Goal: Communication & Community: Answer question/provide support

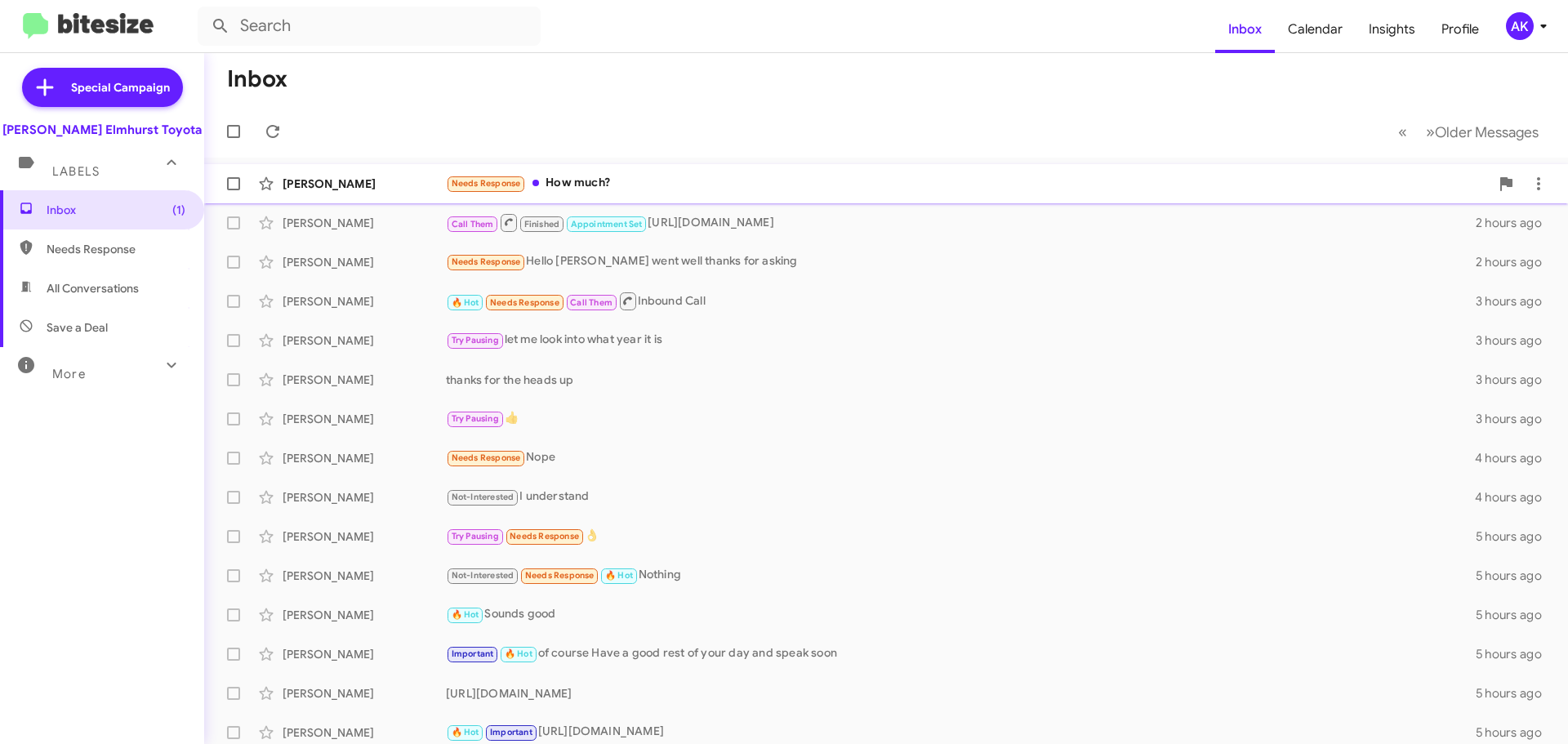
click at [585, 181] on div "Needs Response How much?" at bounding box center [967, 183] width 1043 height 19
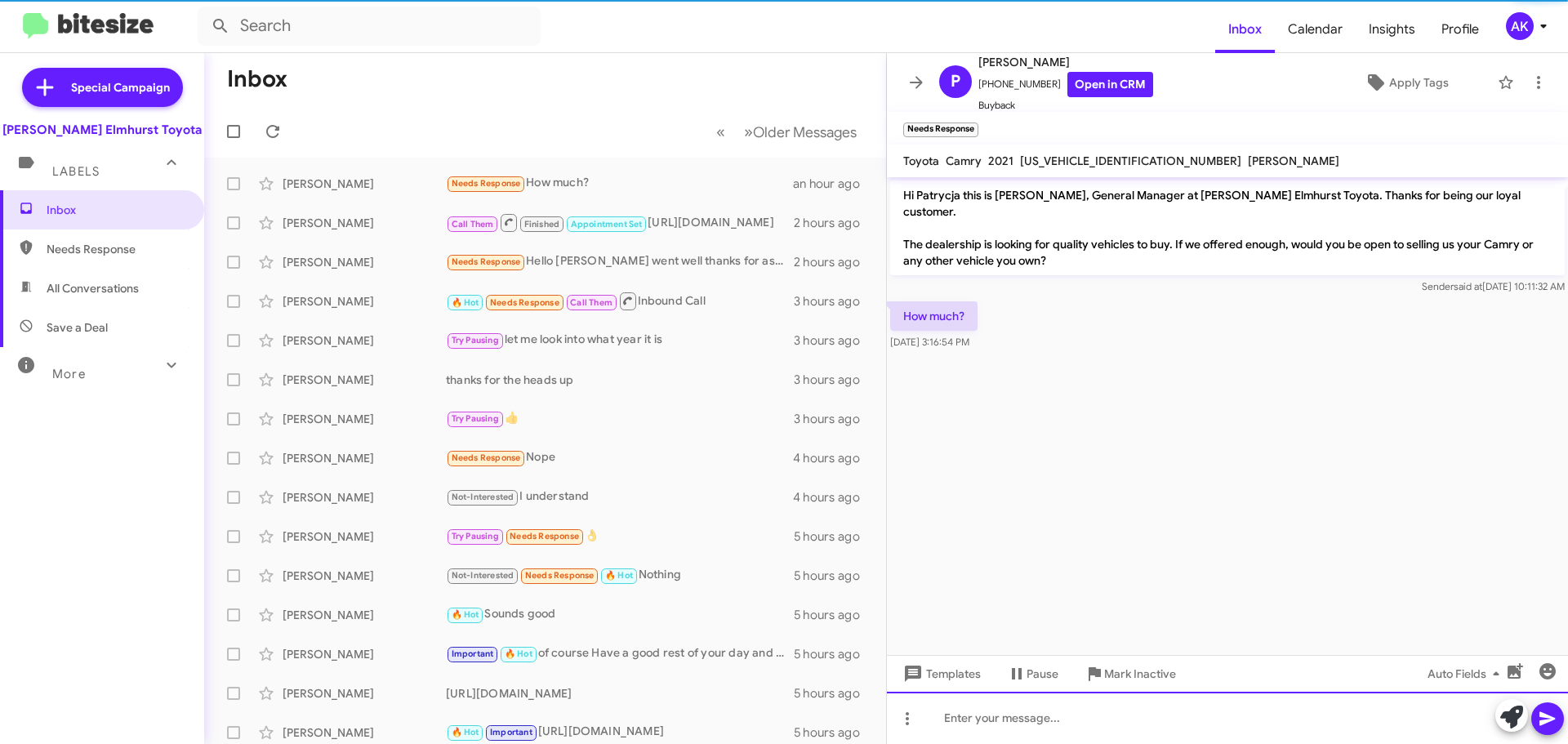
click at [959, 727] on div at bounding box center [1228, 718] width 681 height 52
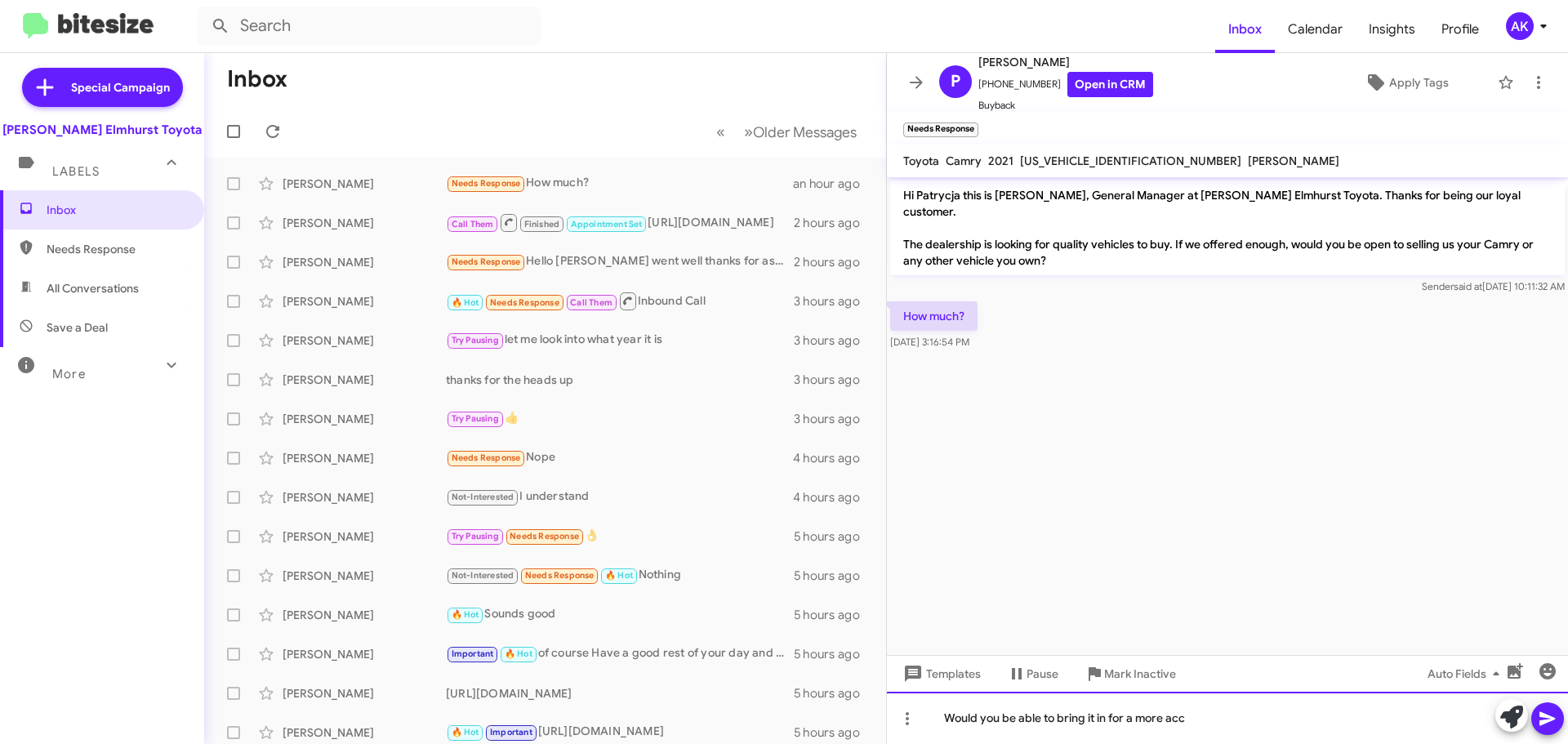
click at [1241, 719] on div "Would you be able to bring it in for a more acc" at bounding box center [1228, 718] width 681 height 52
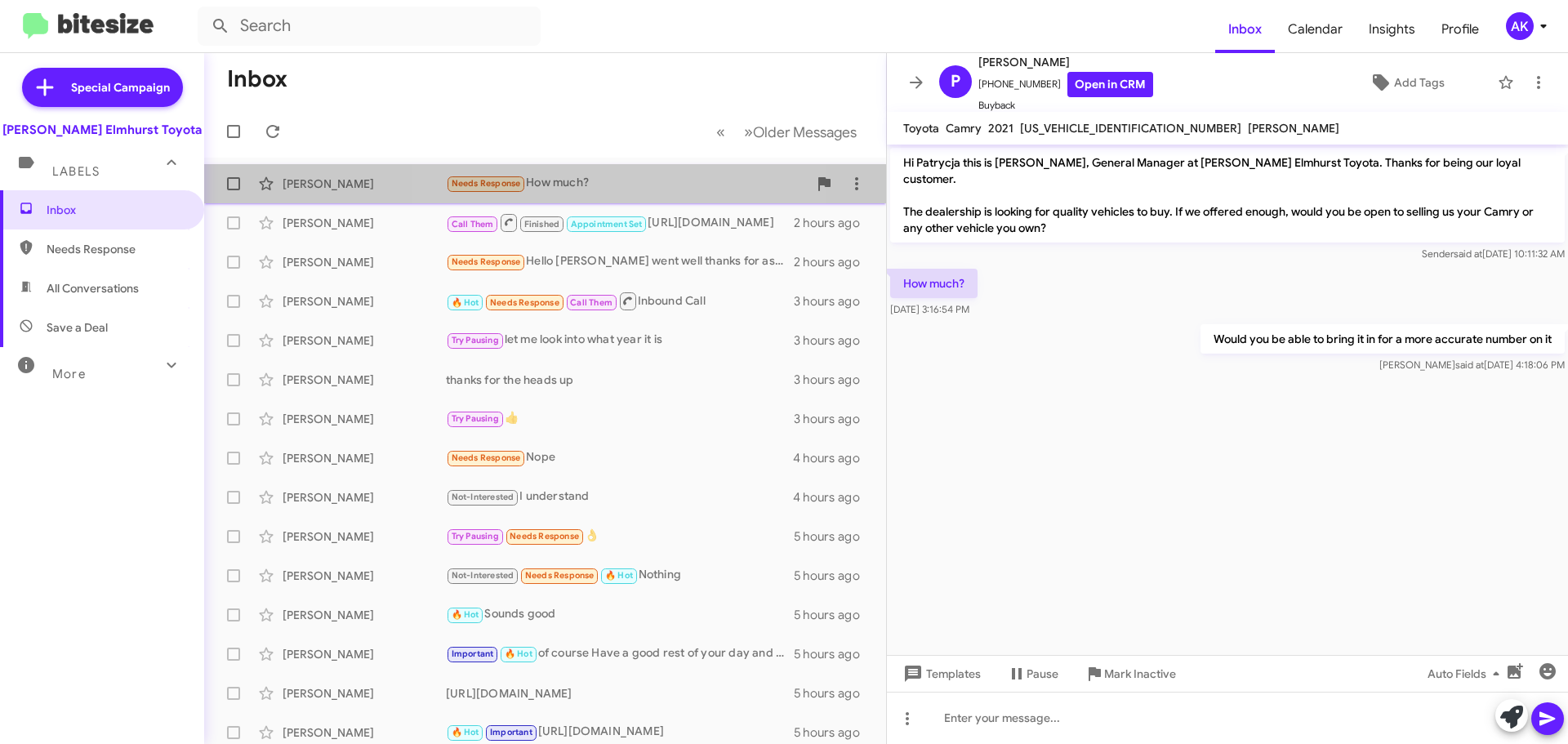
click at [567, 183] on div "Needs Response How much?" at bounding box center [627, 183] width 361 height 19
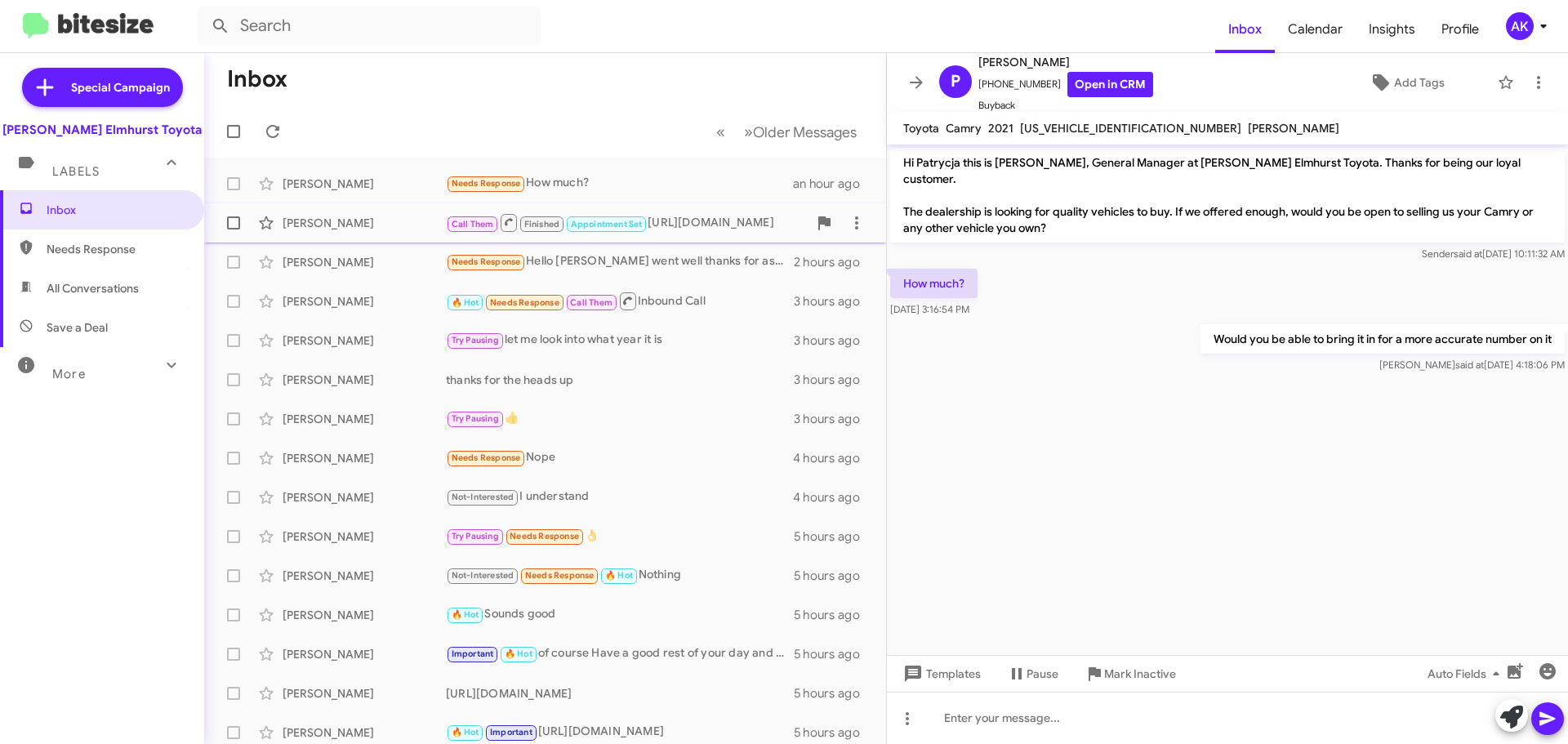
click at [733, 219] on div "Call Them Finished Appointment Set [URL][DOMAIN_NAME]" at bounding box center [627, 222] width 361 height 20
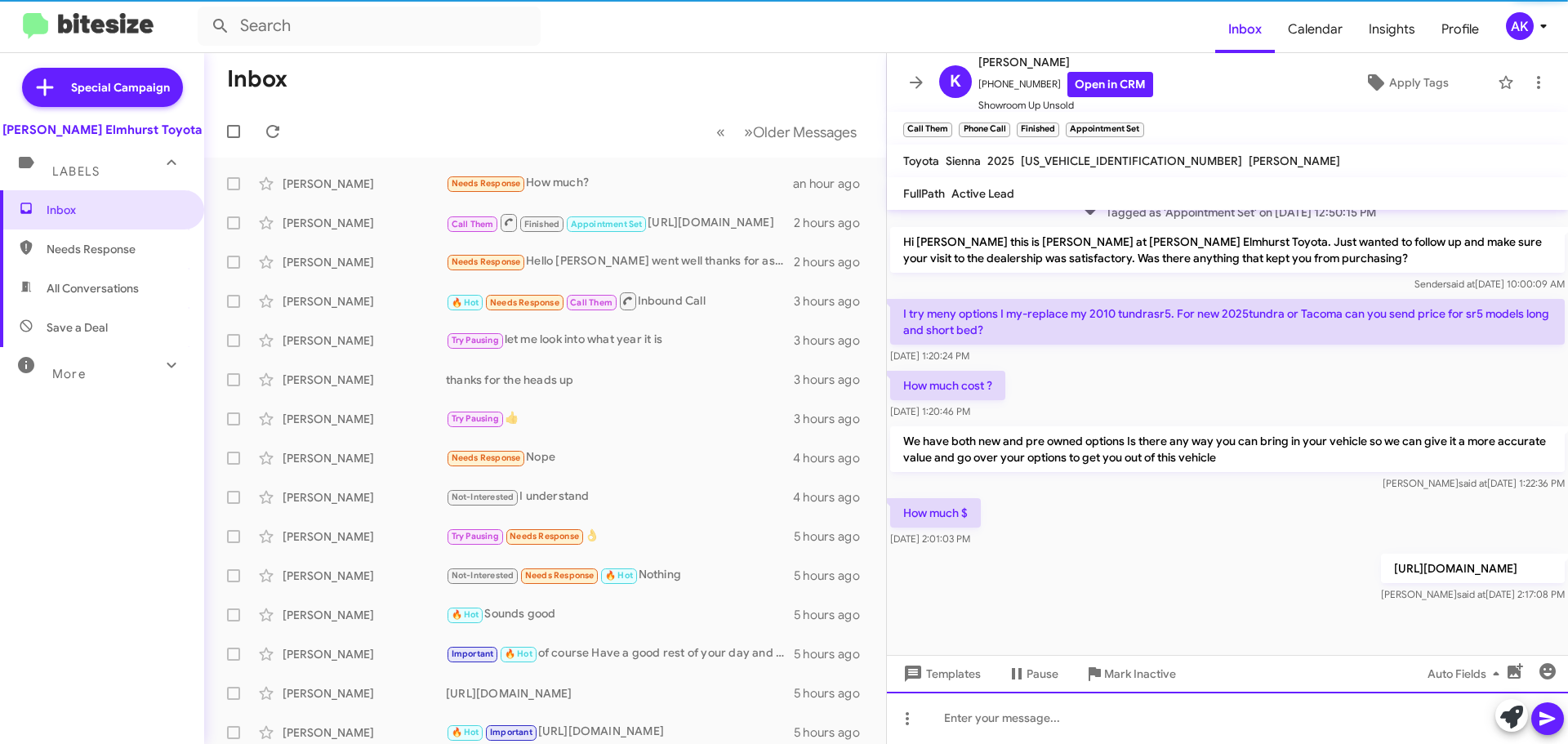
click at [1026, 719] on div at bounding box center [1228, 718] width 681 height 52
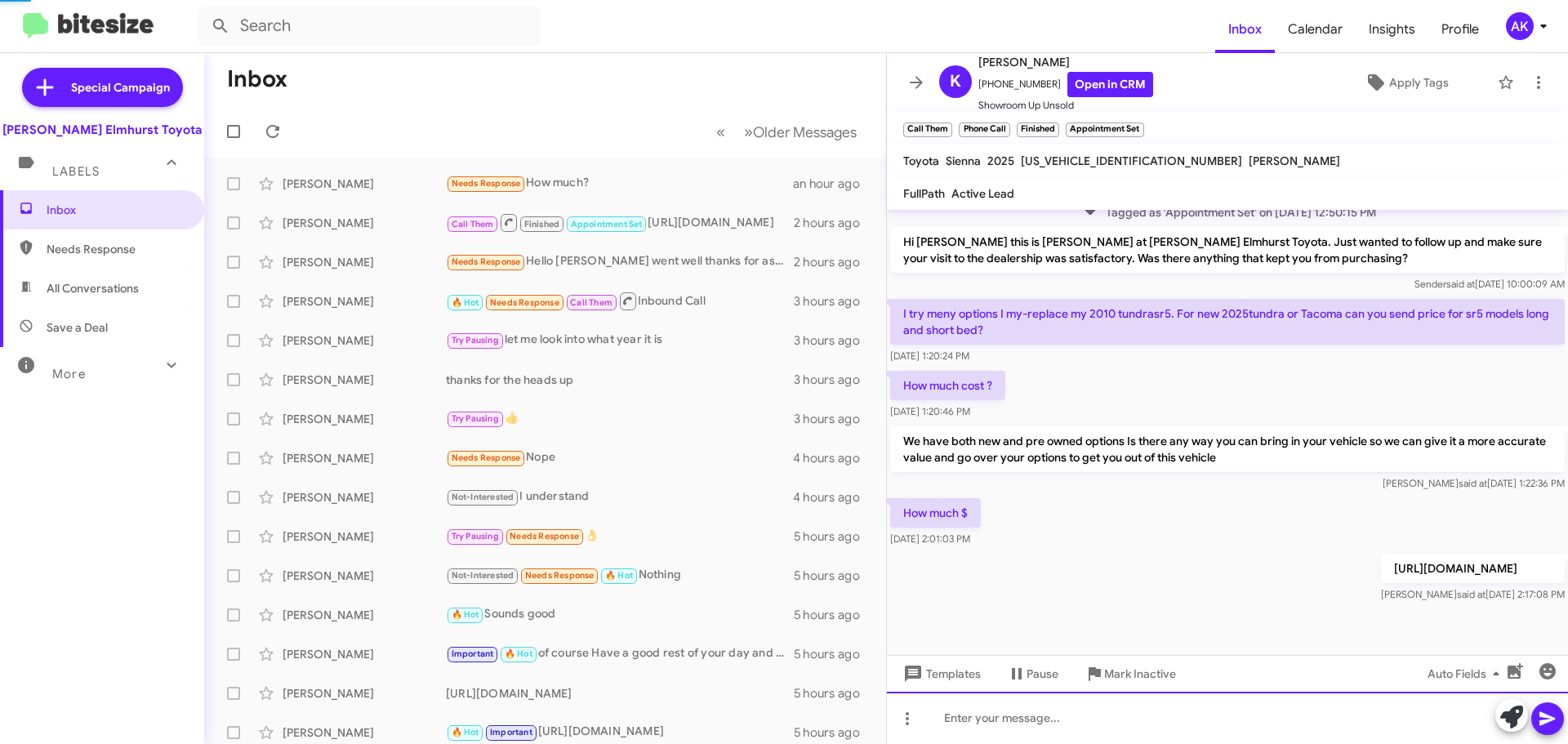
scroll to position [0, 0]
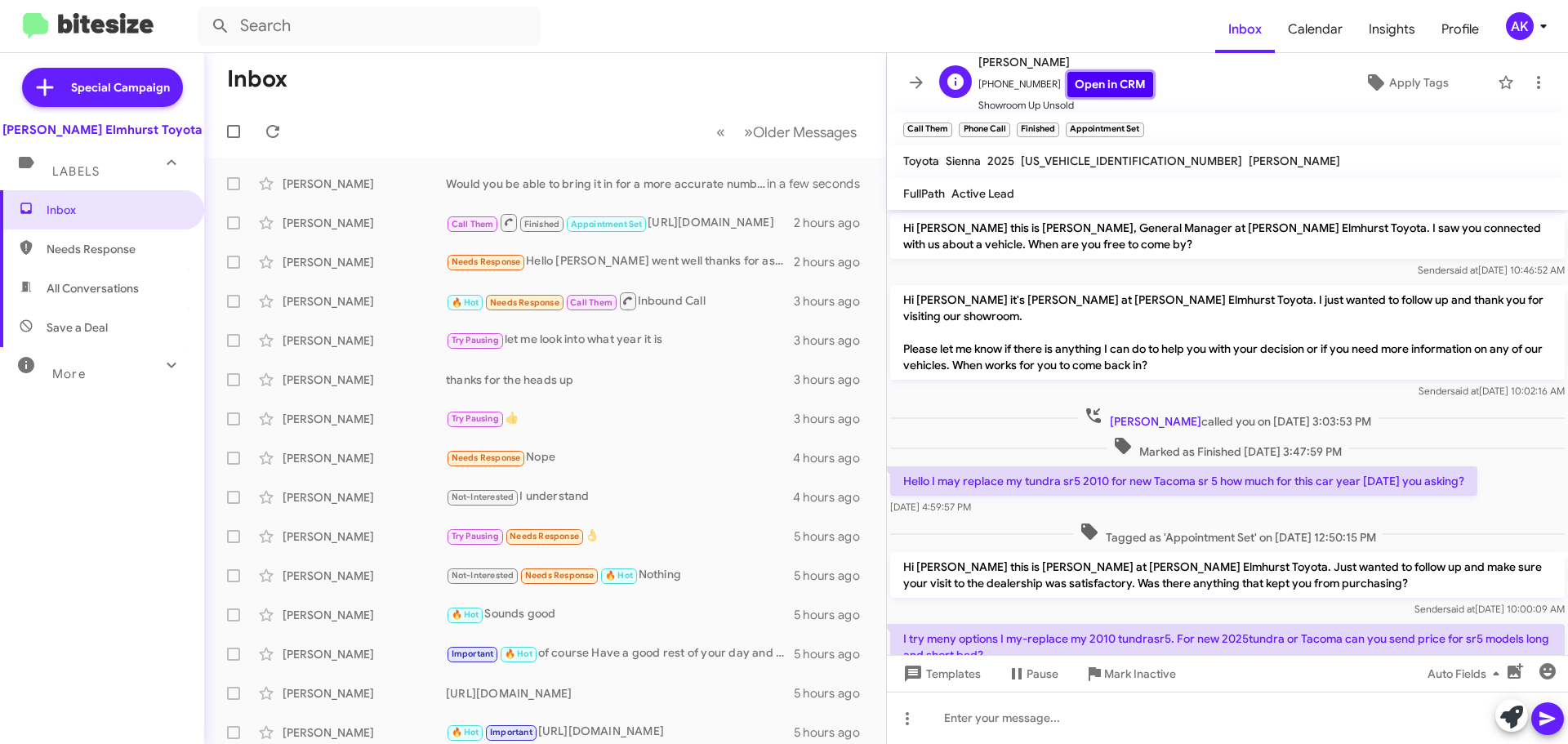
click at [1090, 93] on link "Open in CRM" at bounding box center [1111, 84] width 86 height 25
click at [1372, 84] on icon at bounding box center [1376, 82] width 17 height 17
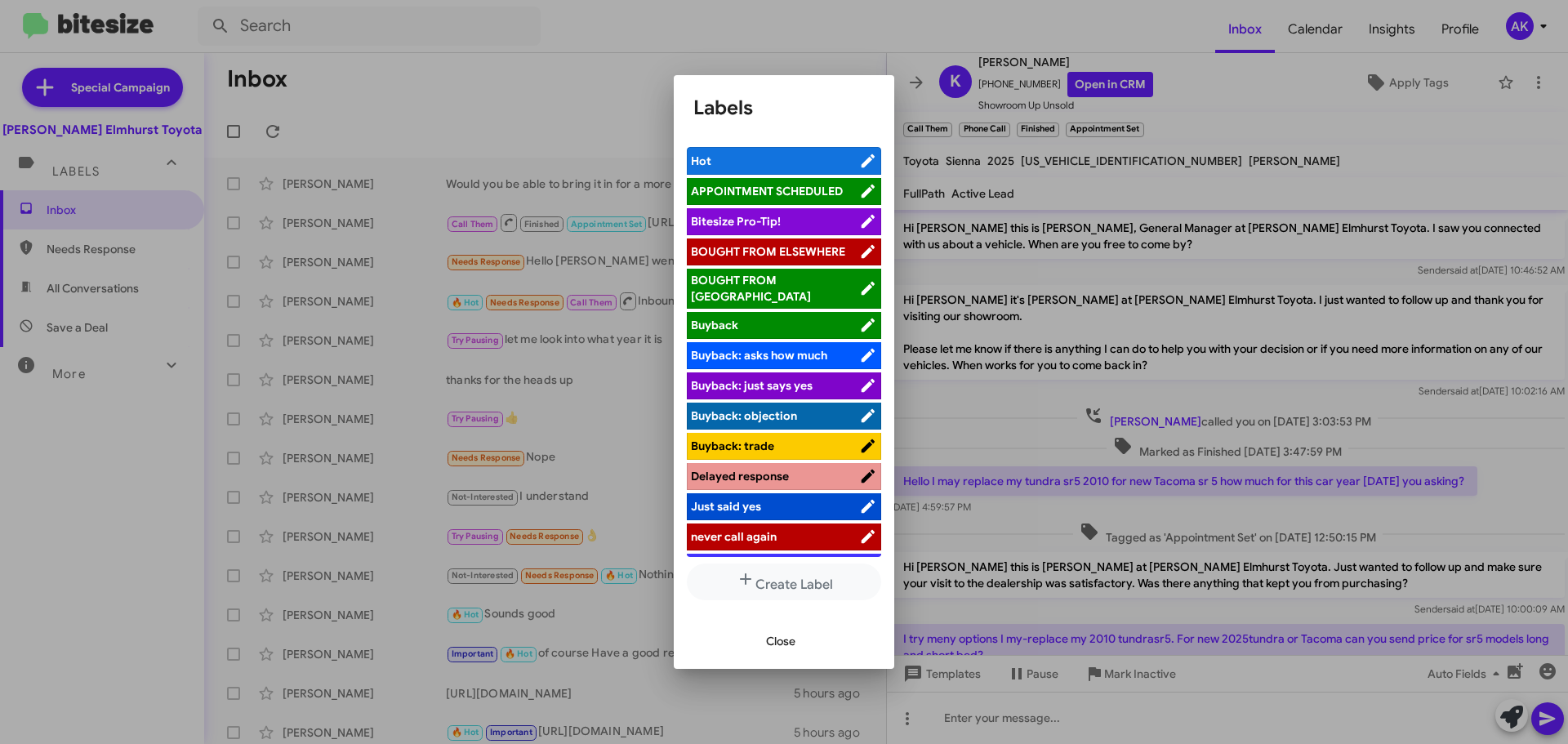
click at [746, 152] on li "Hot" at bounding box center [784, 161] width 195 height 28
click at [781, 154] on span "Hot" at bounding box center [774, 161] width 168 height 17
click at [770, 637] on span "Close" at bounding box center [781, 641] width 30 height 30
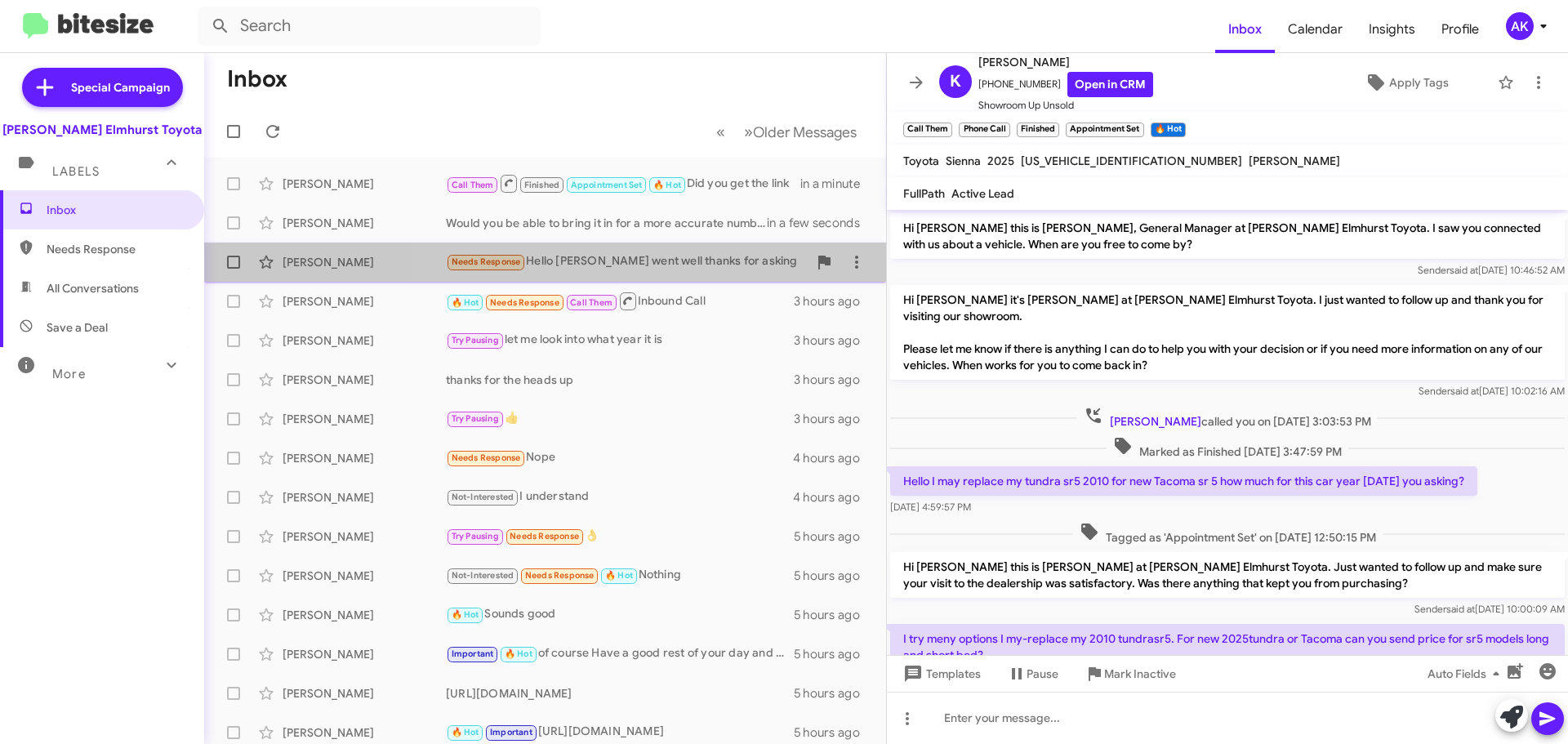
click at [674, 258] on div "Needs Response Hello [PERSON_NAME] went well thanks for asking" at bounding box center [627, 262] width 361 height 19
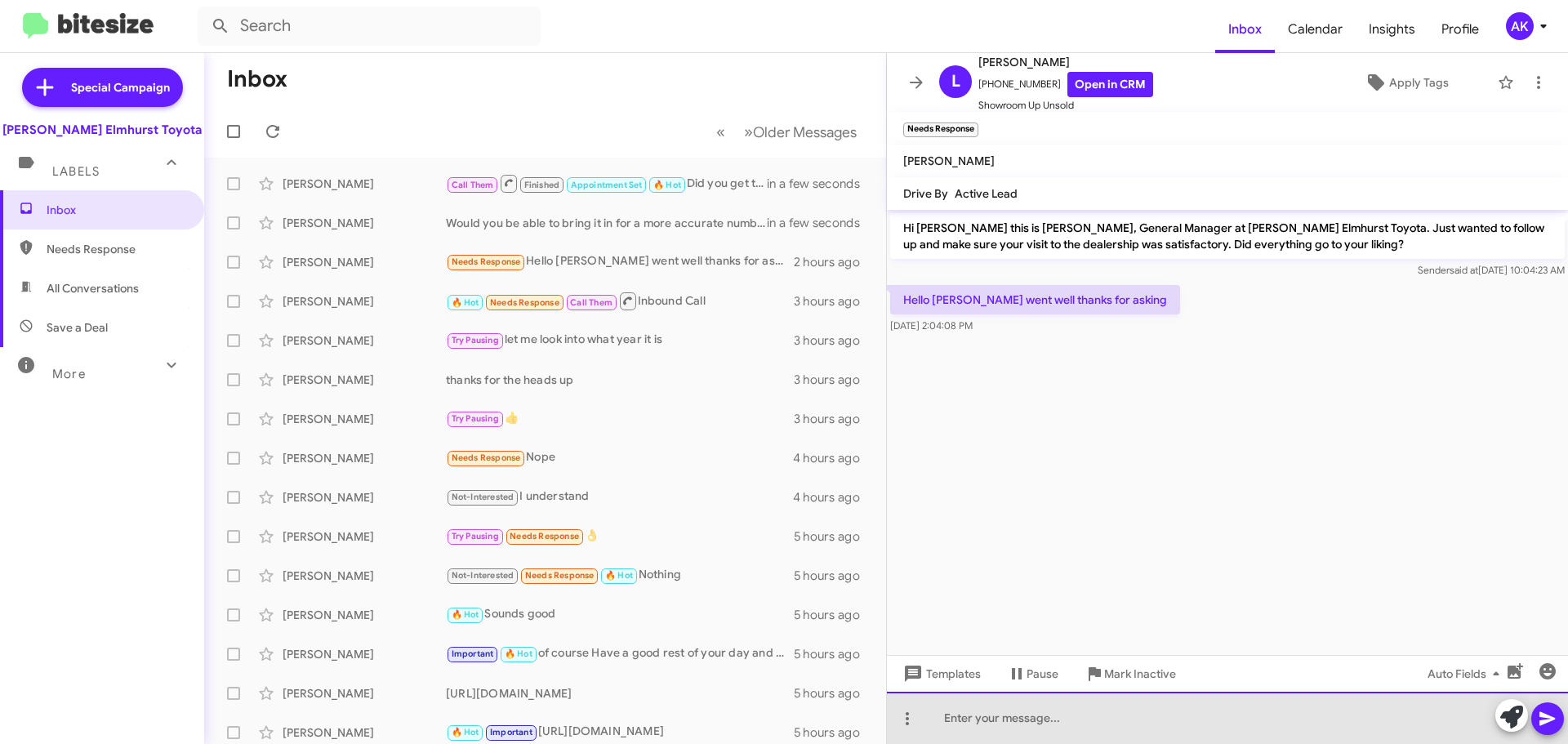
click at [1089, 724] on div at bounding box center [1228, 718] width 681 height 52
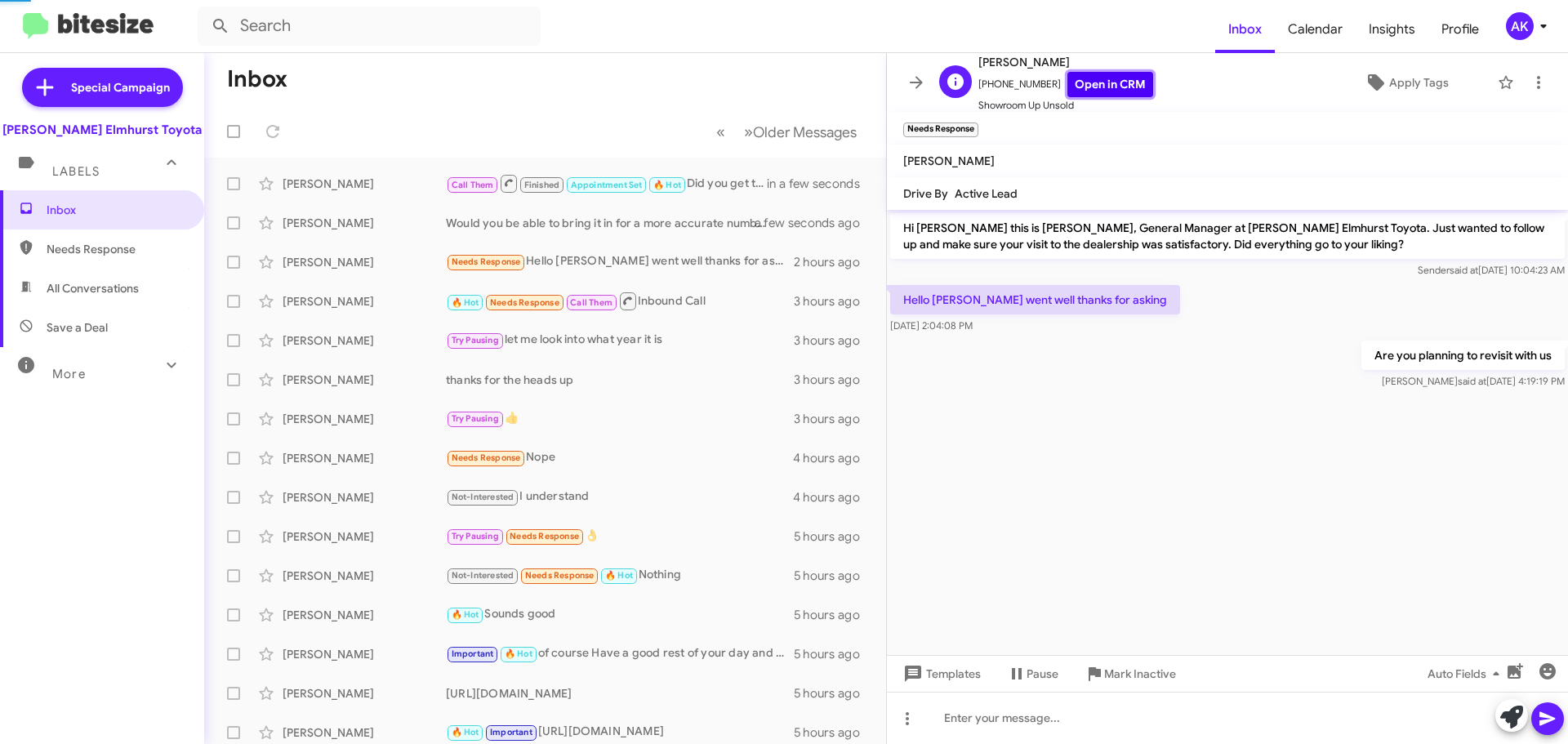
click at [1078, 79] on link "Open in CRM" at bounding box center [1111, 84] width 86 height 25
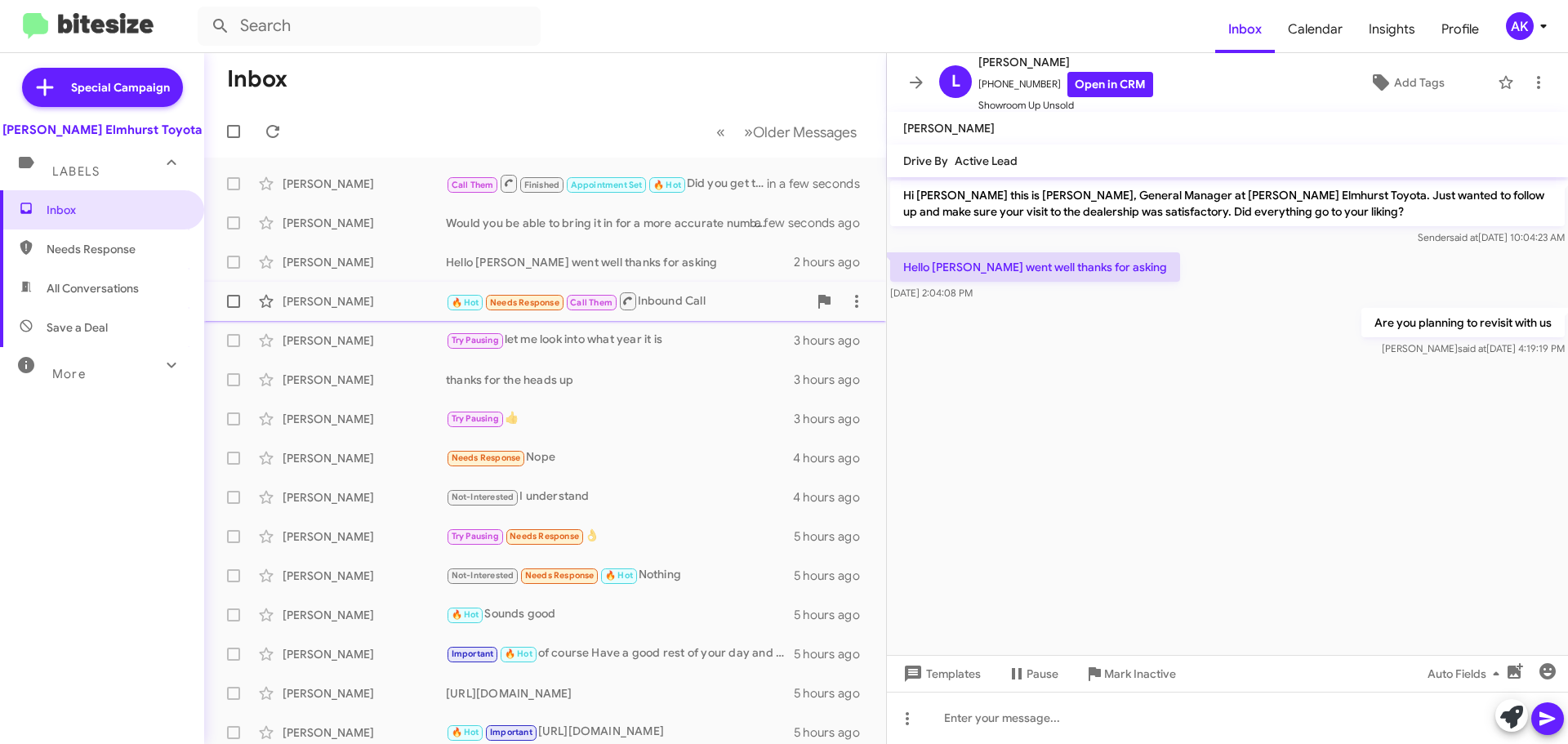
click at [693, 307] on div "🔥 Hot Needs Response Call Them Inbound Call" at bounding box center [627, 300] width 361 height 20
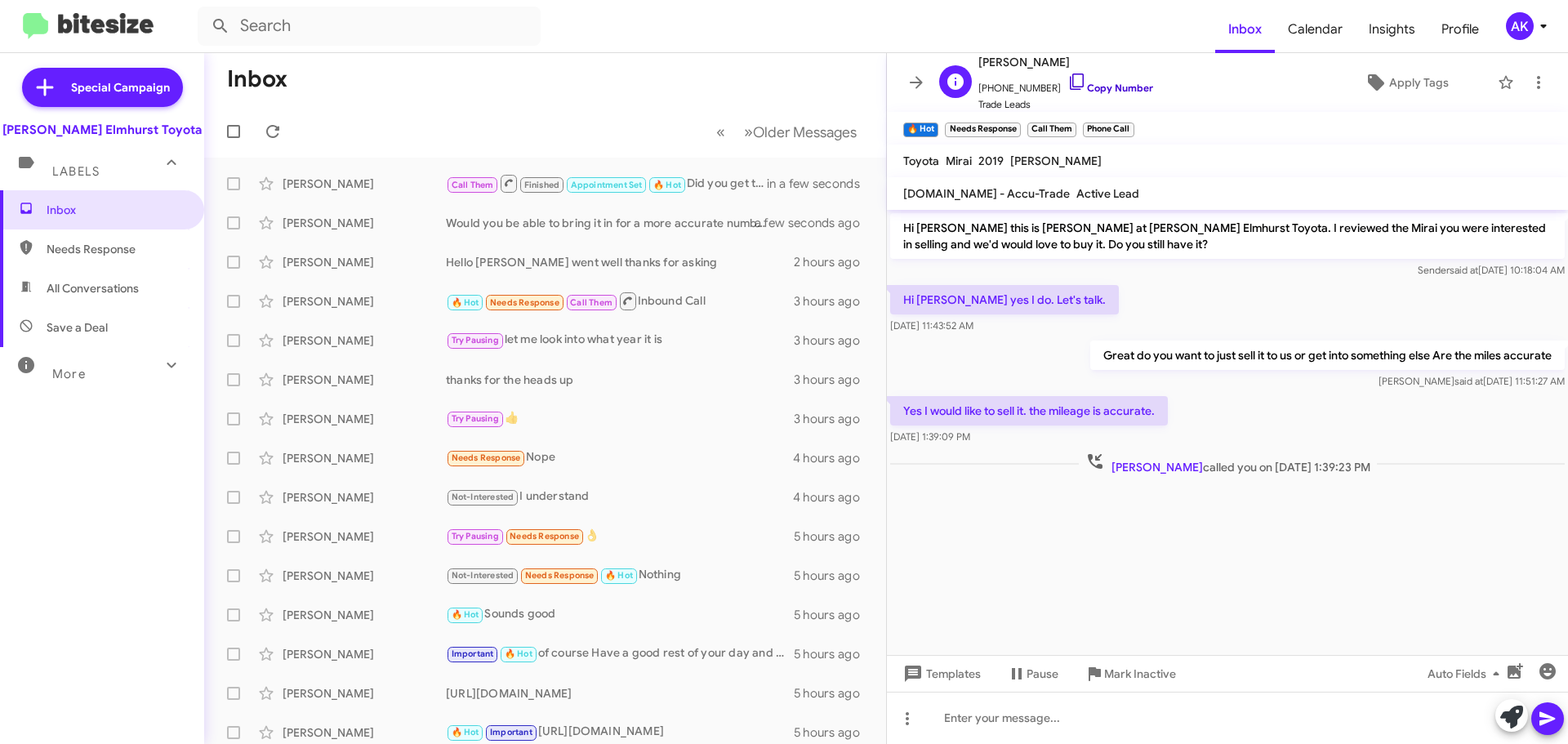
click at [1118, 82] on link "Copy Number" at bounding box center [1111, 88] width 86 height 12
click at [1401, 85] on span "Apply Tags" at bounding box center [1419, 83] width 59 height 30
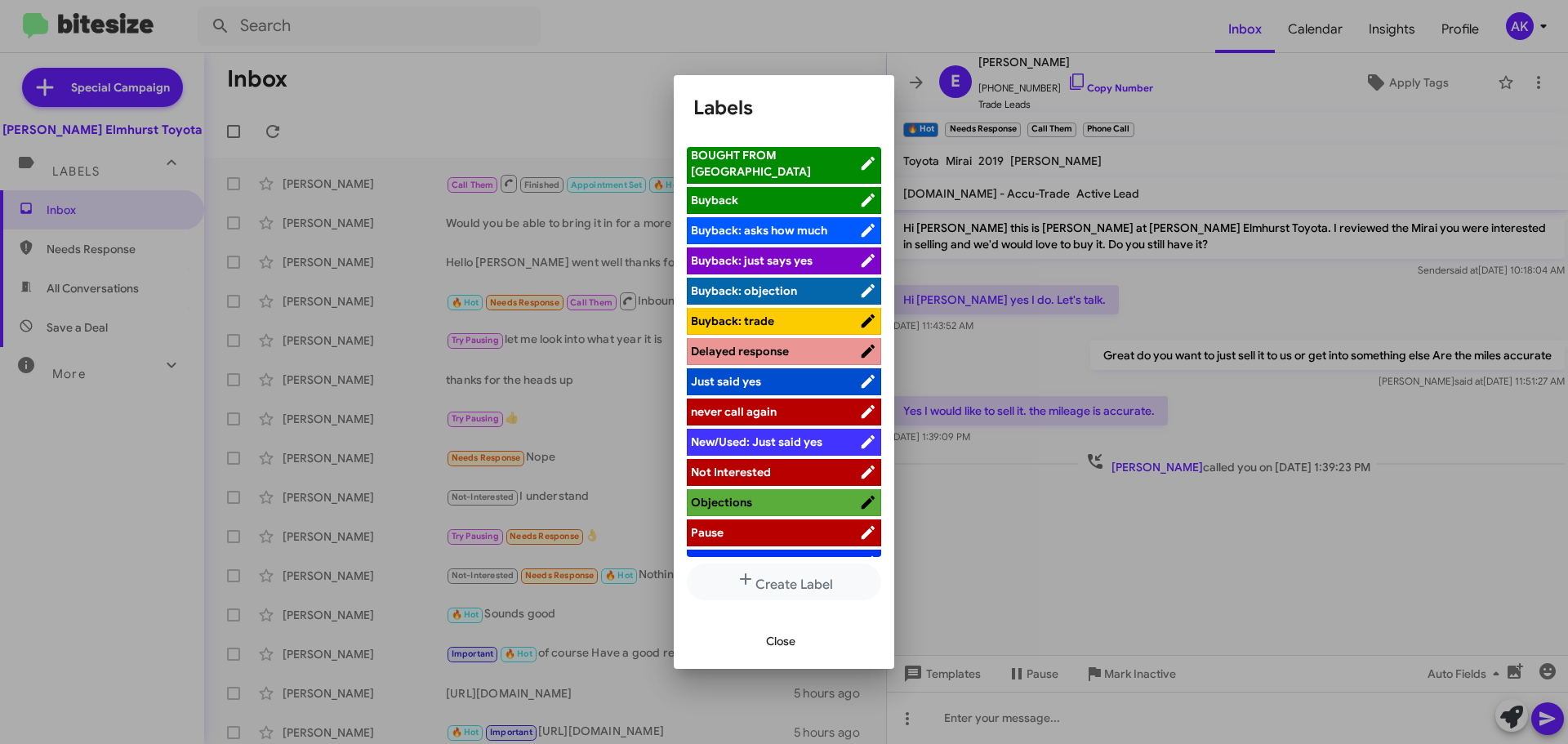
scroll to position [165, 0]
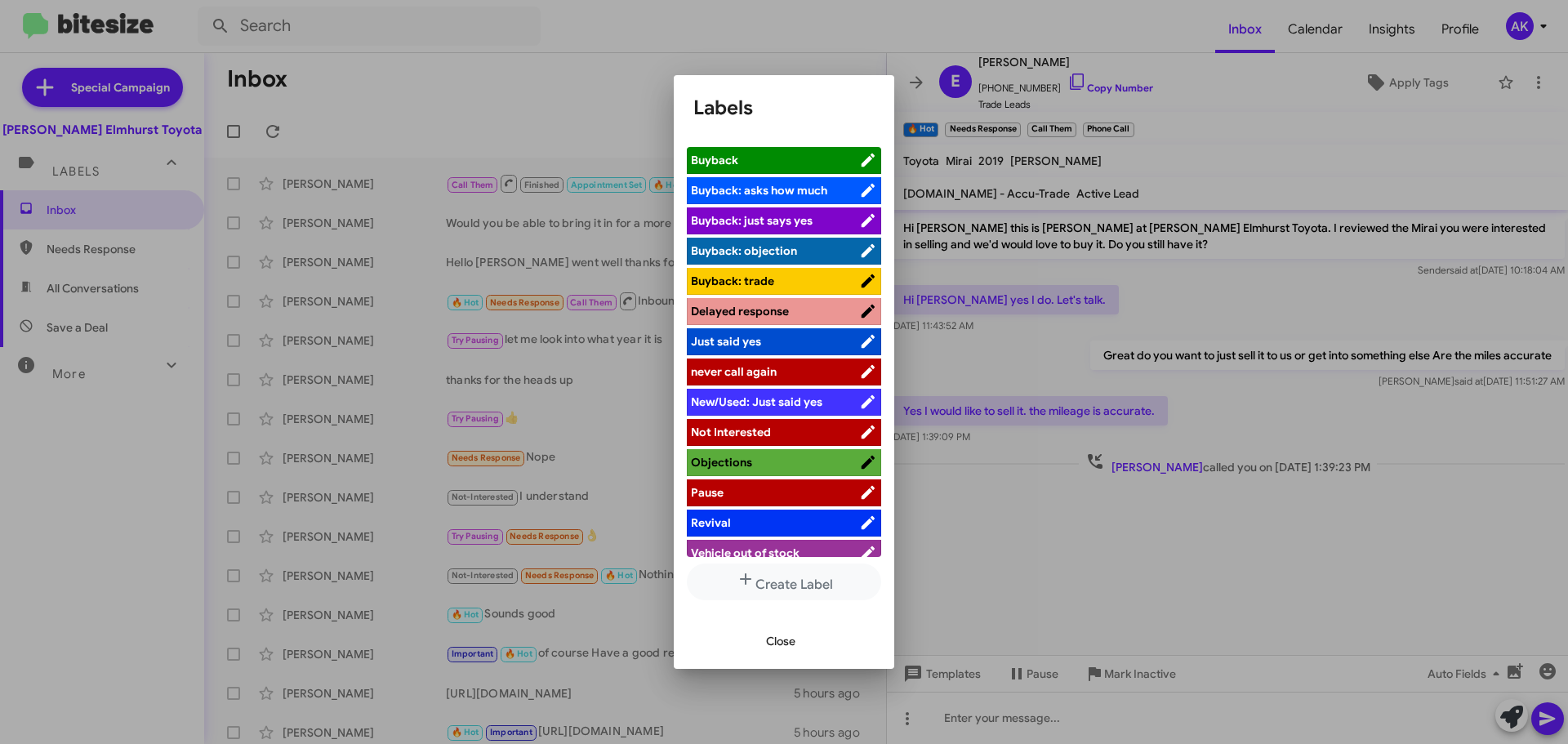
click at [780, 424] on span "Not Interested" at bounding box center [774, 431] width 168 height 17
click at [787, 651] on span "Close" at bounding box center [781, 641] width 30 height 30
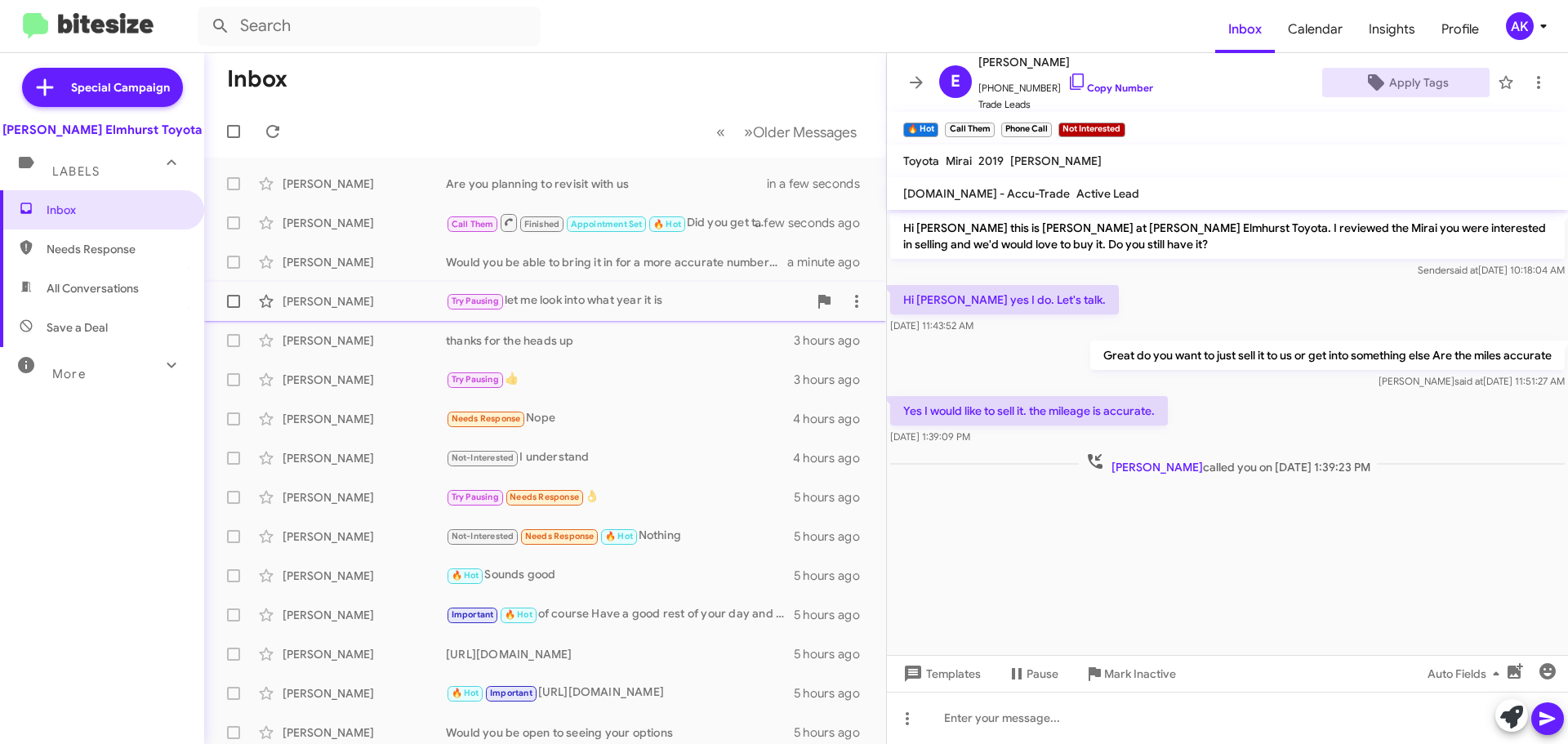
click at [671, 303] on div "Try Pausing let me look into what year it is" at bounding box center [627, 301] width 361 height 19
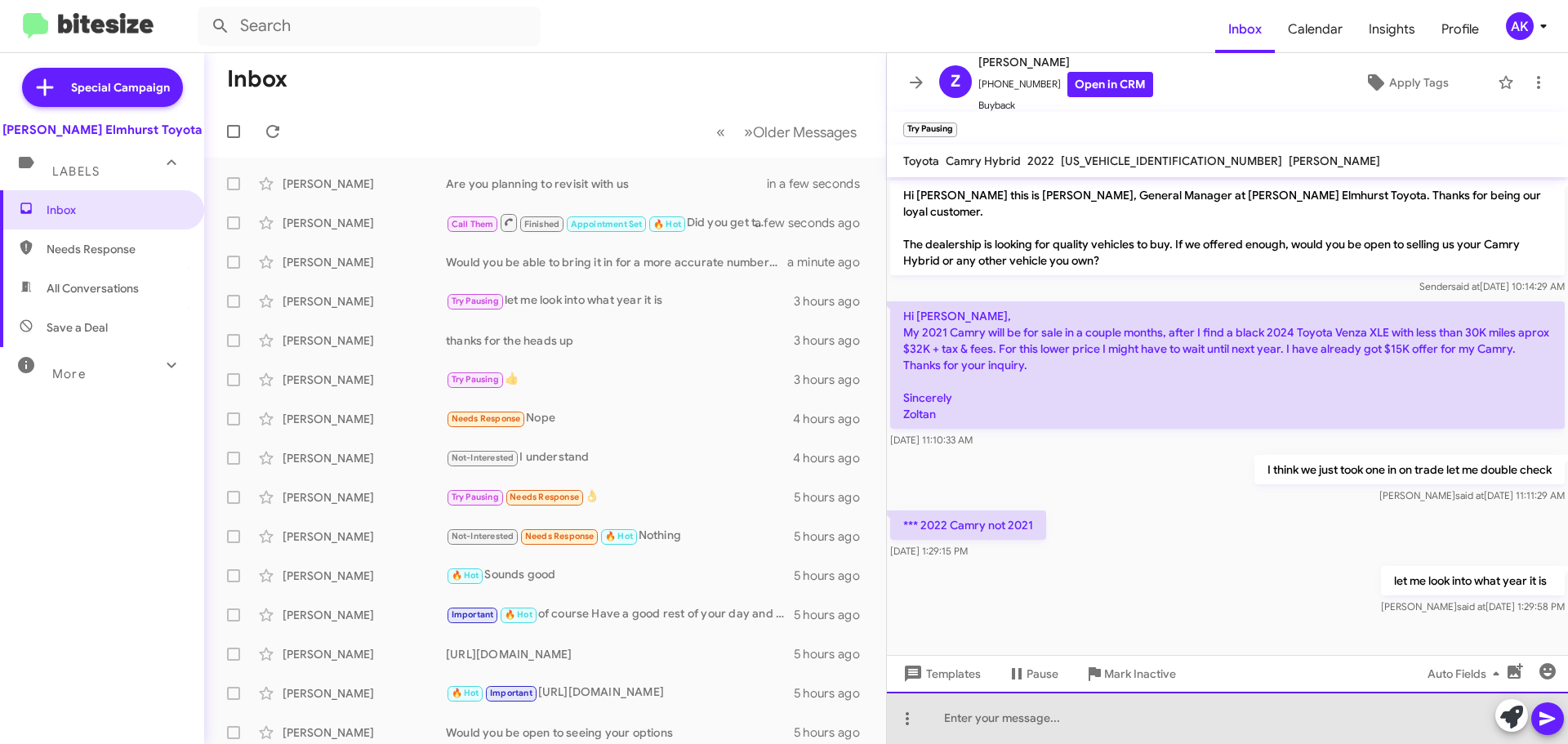
click at [1095, 740] on div at bounding box center [1228, 718] width 681 height 52
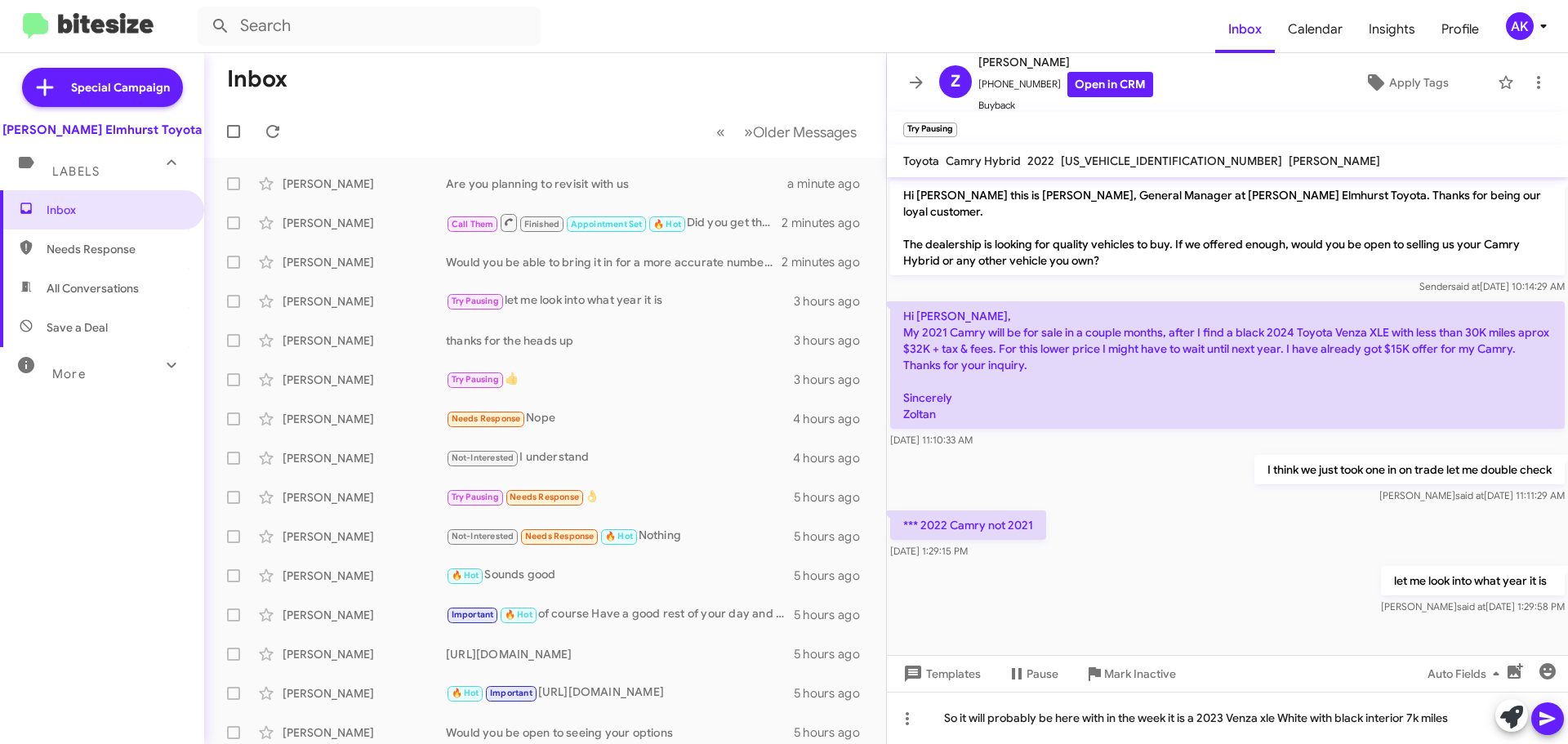
click at [1550, 719] on icon at bounding box center [1547, 719] width 19 height 19
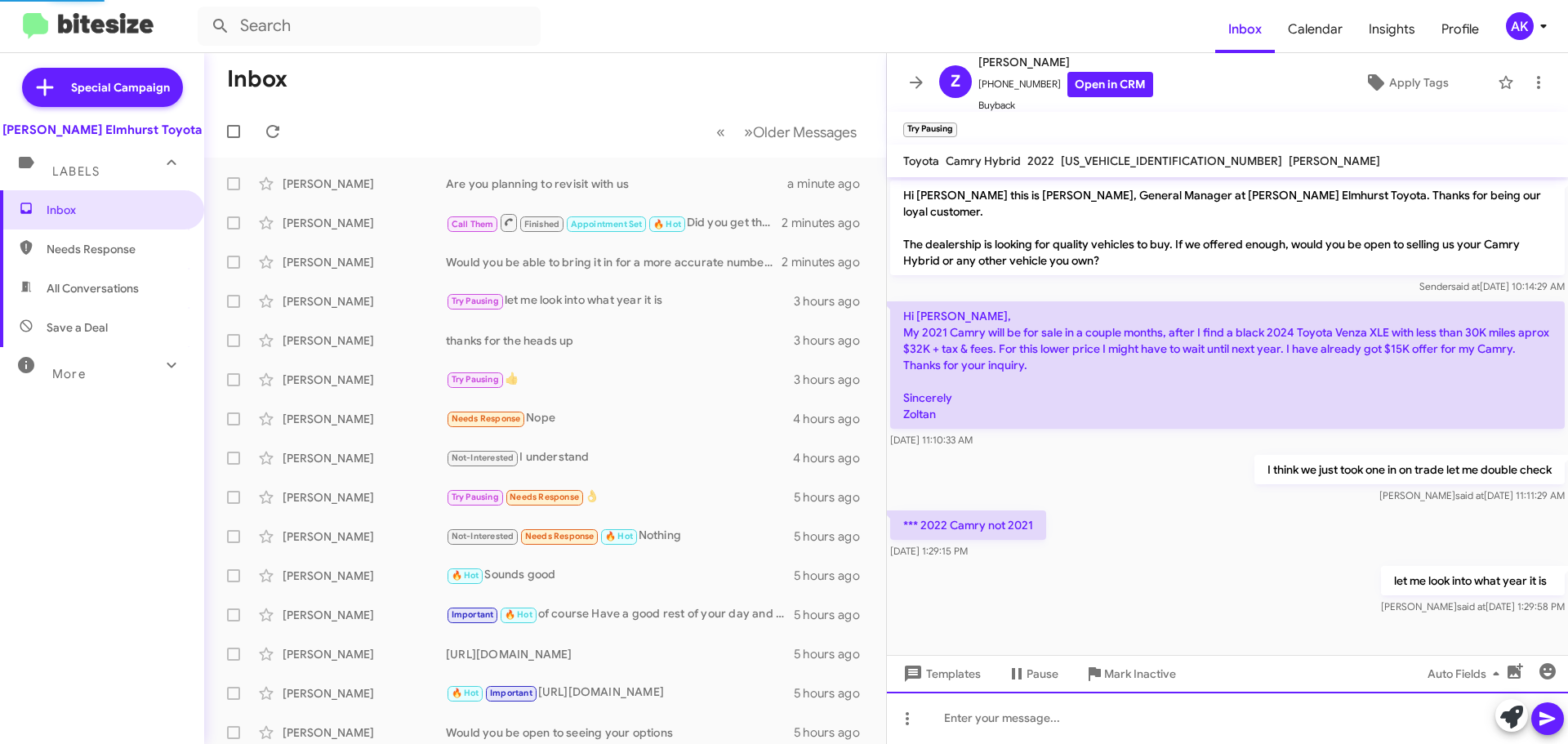
scroll to position [27, 0]
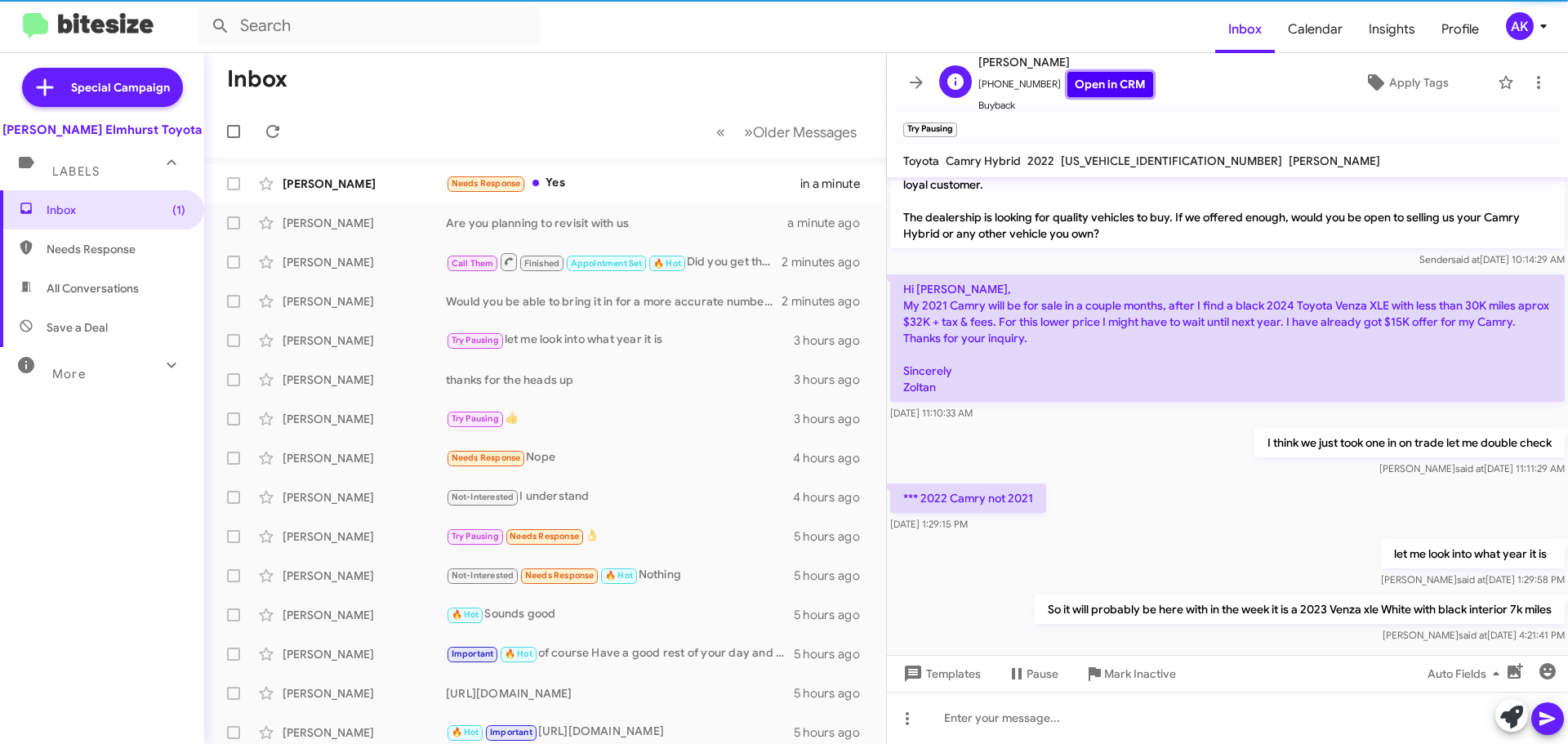
click at [1113, 84] on link "Open in CRM" at bounding box center [1111, 84] width 86 height 25
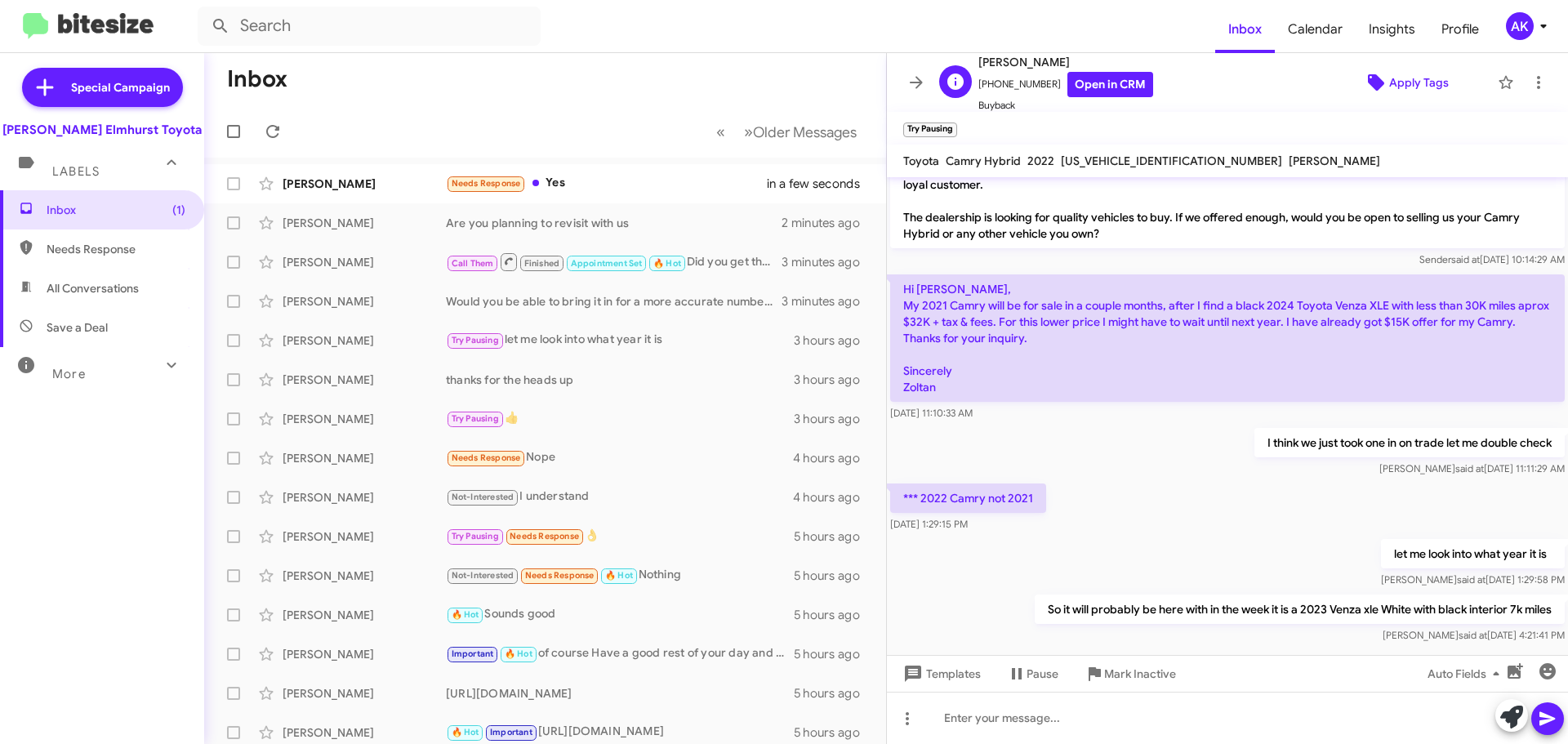
click at [1430, 77] on span "Apply Tags" at bounding box center [1419, 83] width 59 height 30
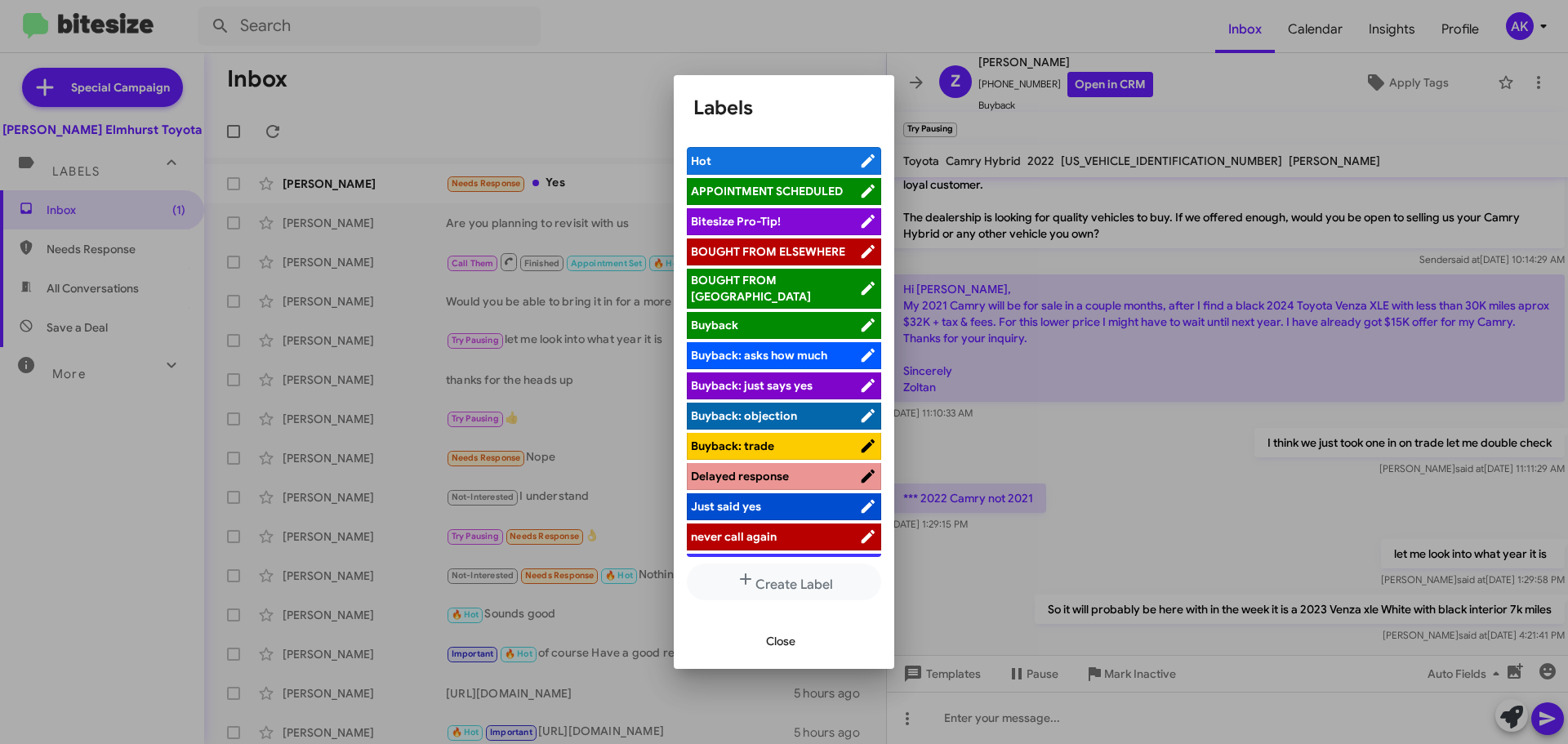
click at [766, 154] on span "Hot" at bounding box center [774, 161] width 168 height 17
click at [760, 648] on button "Close" at bounding box center [781, 641] width 56 height 30
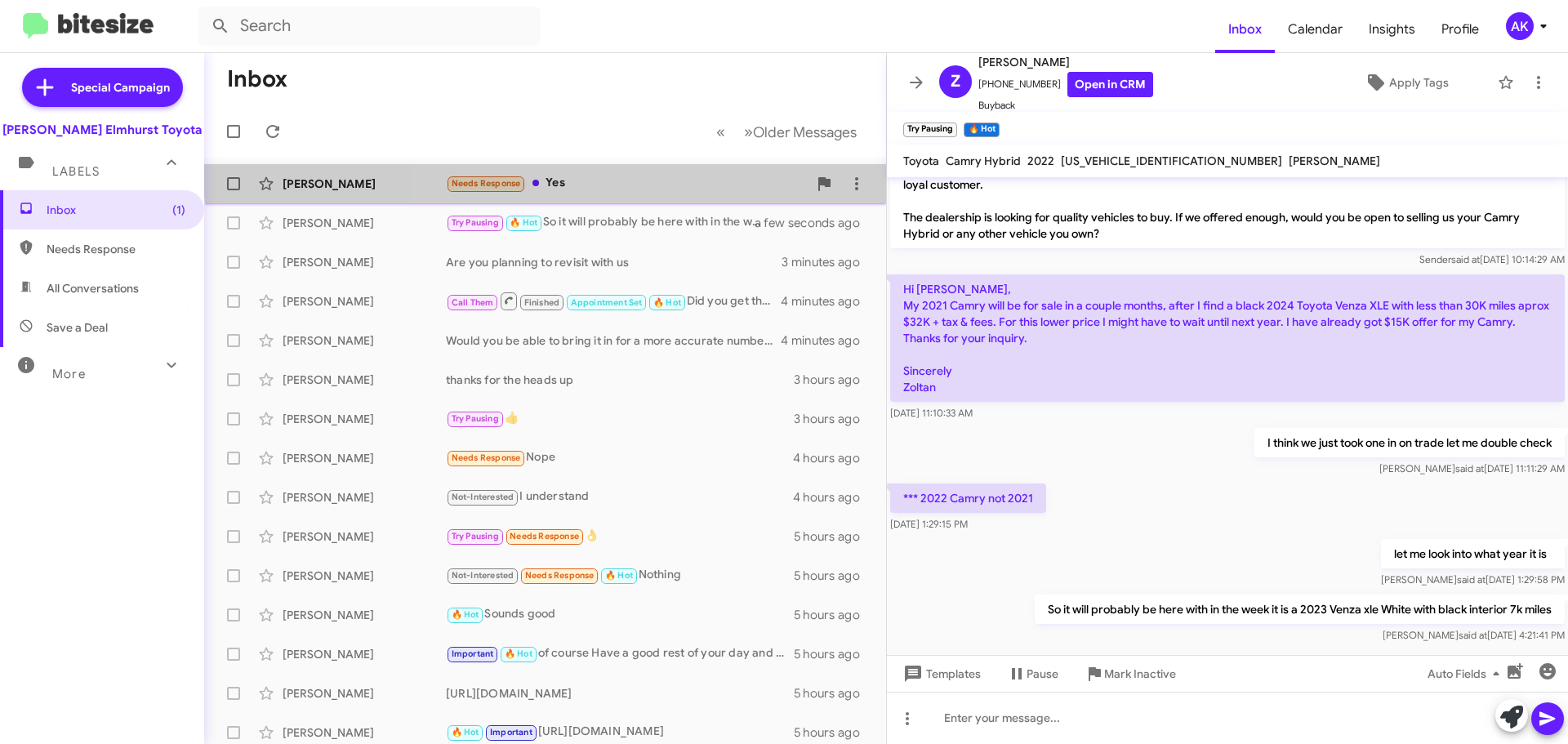
click at [640, 171] on div "[PERSON_NAME] Needs Response Yes a few seconds ago" at bounding box center [545, 183] width 656 height 32
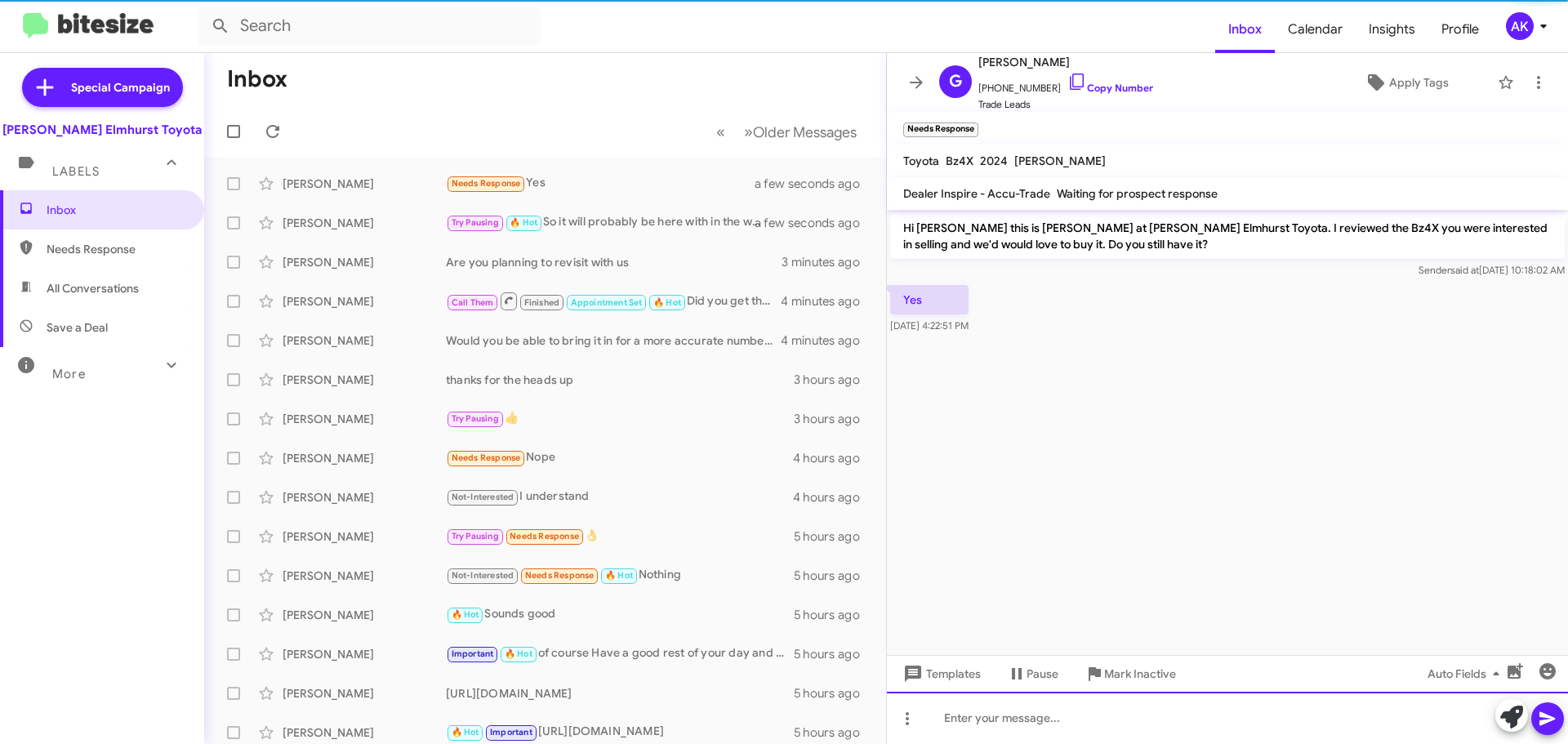
click at [1107, 713] on div at bounding box center [1228, 718] width 681 height 52
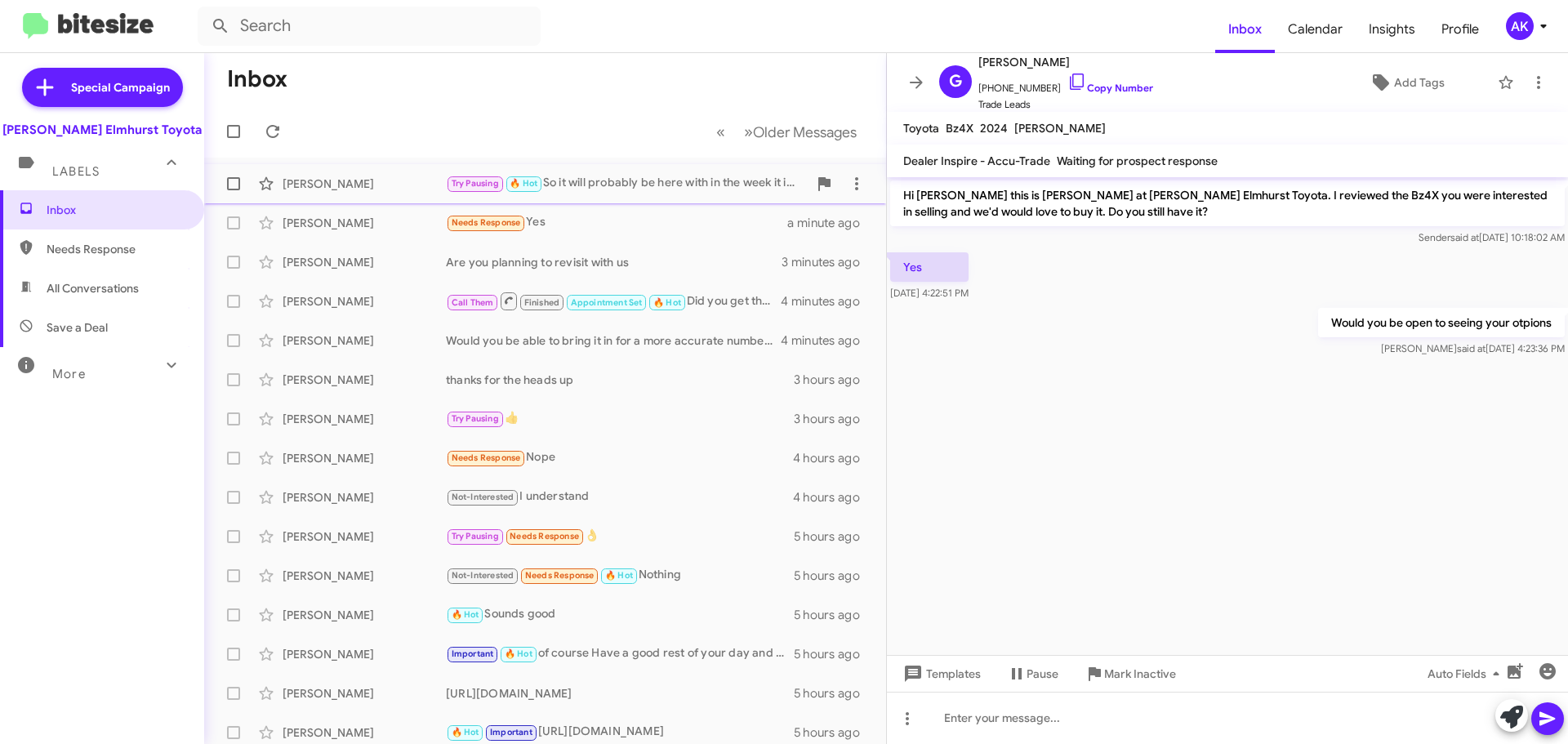
click at [717, 183] on div "Try Pausing 🔥 Hot So it will probably be here with in the week it is a 2023 Ven…" at bounding box center [627, 183] width 361 height 19
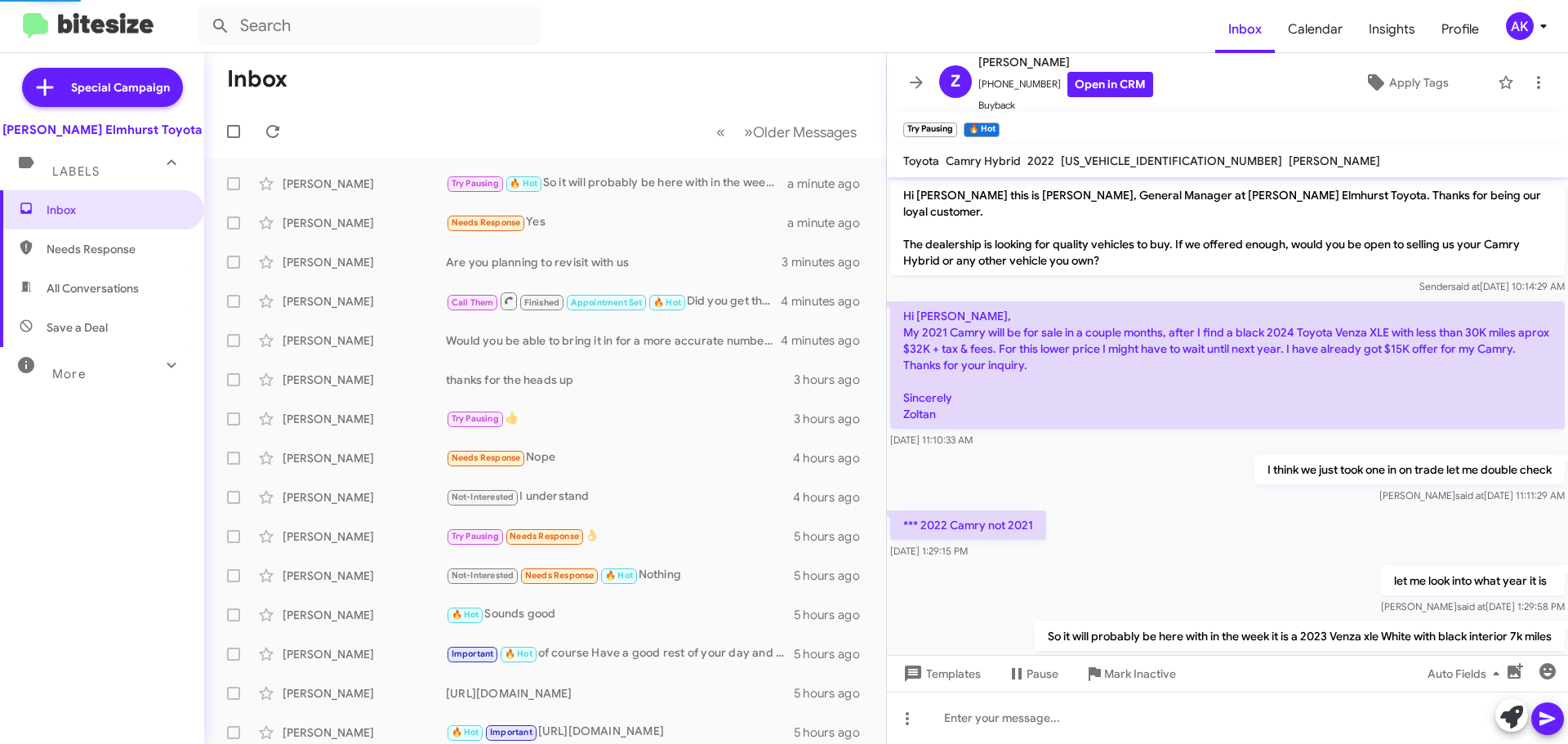
scroll to position [29, 0]
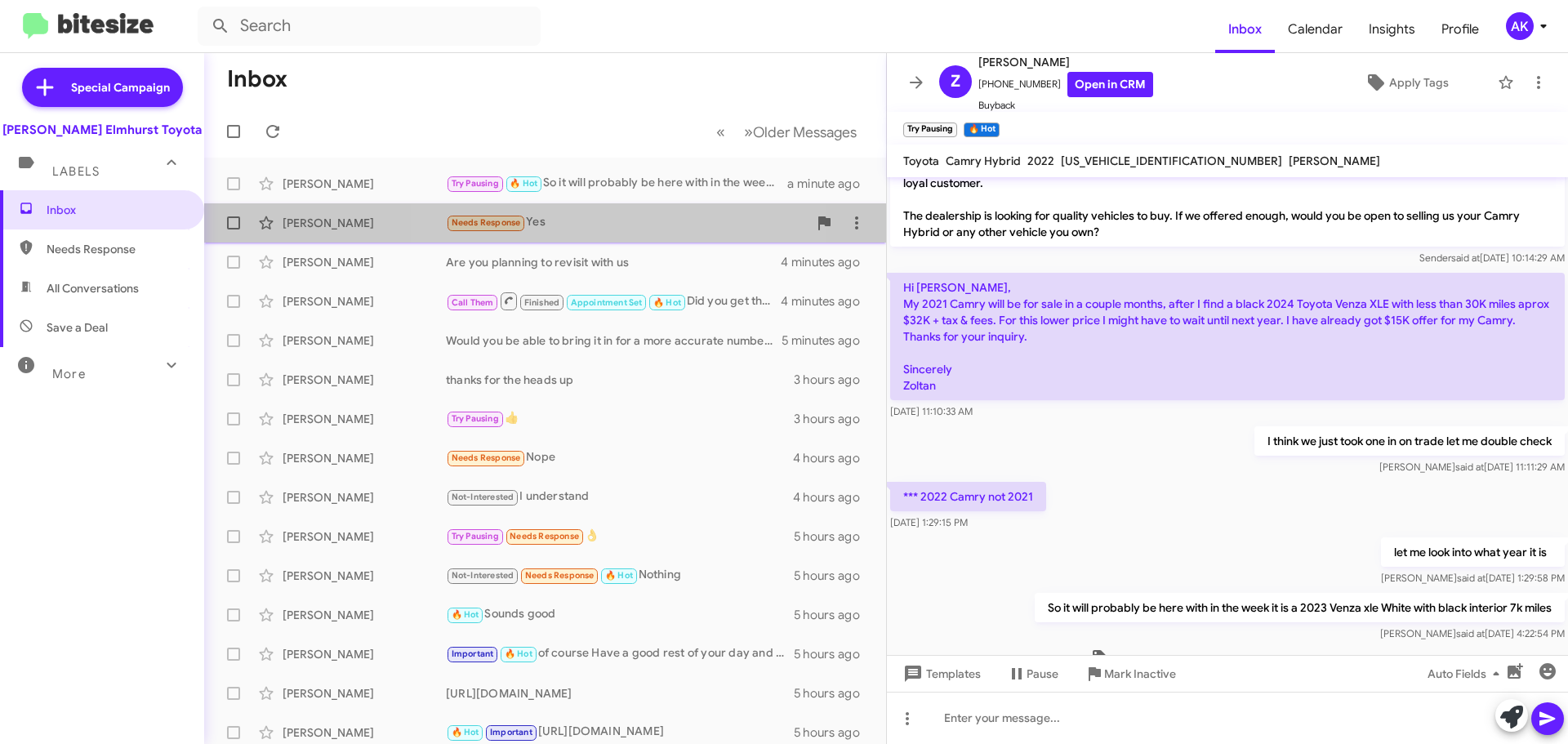
click at [602, 236] on div "[PERSON_NAME] Needs Response Yes a minute ago" at bounding box center [545, 223] width 656 height 32
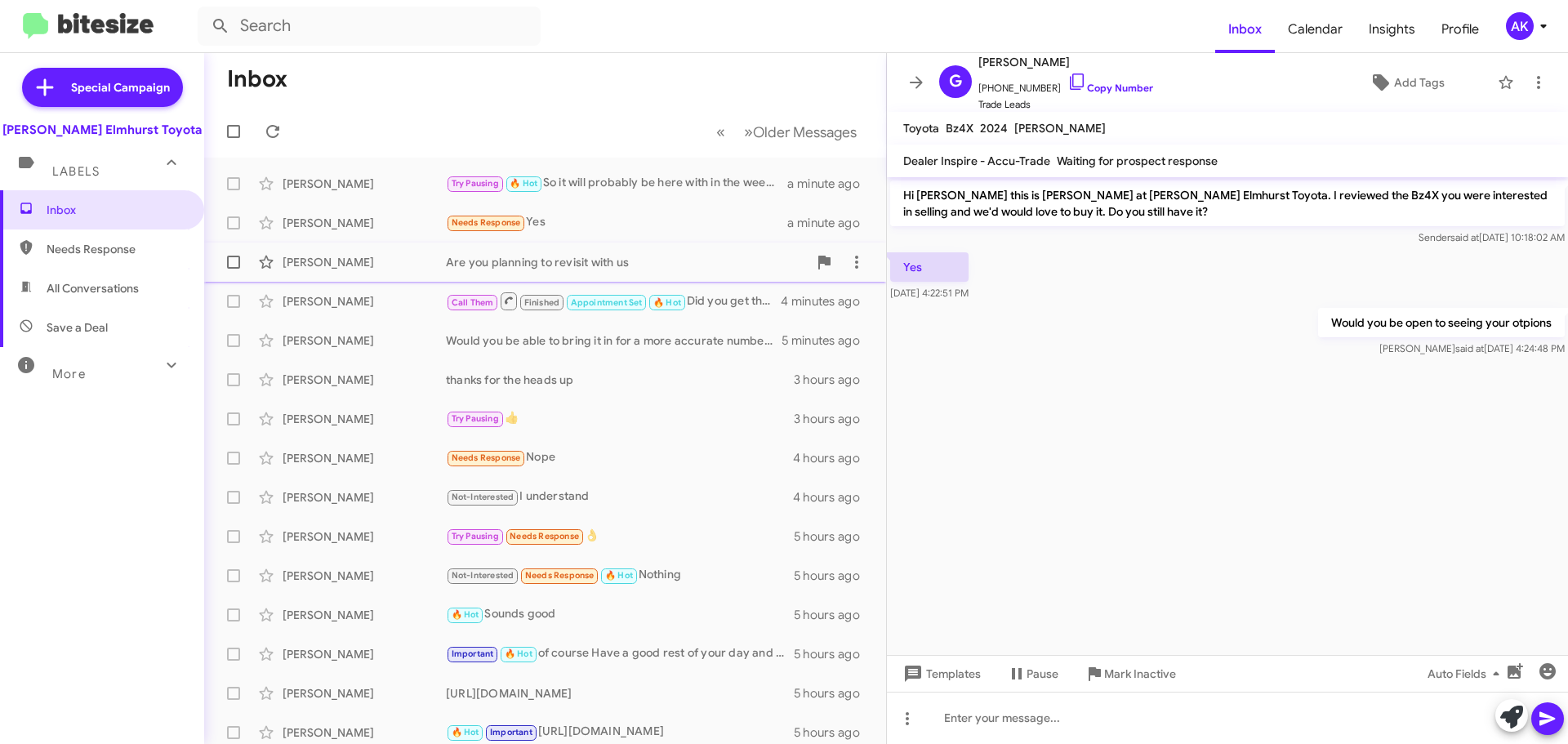
click at [550, 264] on div "Are you planning to revisit with us" at bounding box center [627, 262] width 361 height 17
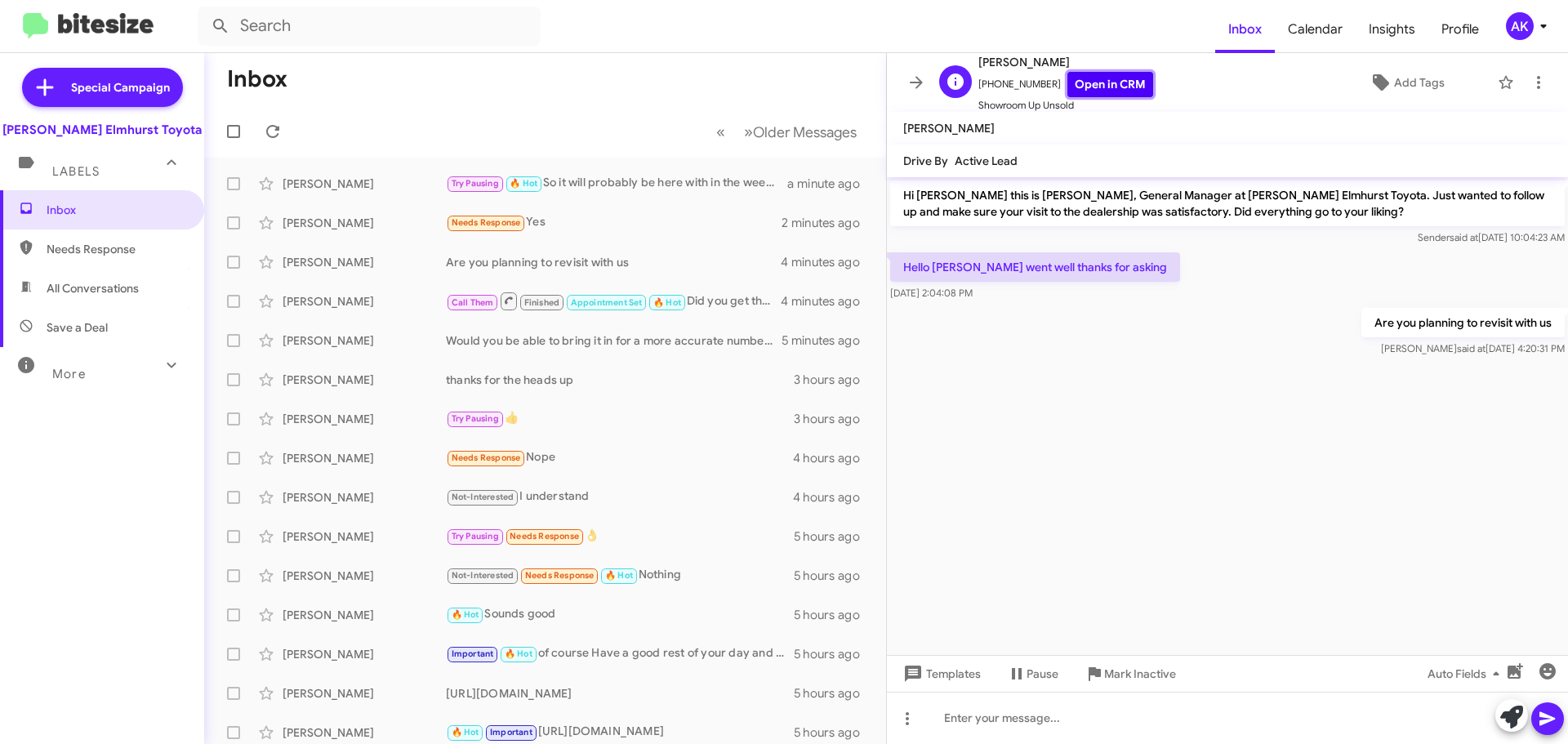
click at [1116, 86] on link "Open in CRM" at bounding box center [1111, 84] width 86 height 25
click at [1383, 72] on span "Add Tags" at bounding box center [1406, 83] width 141 height 30
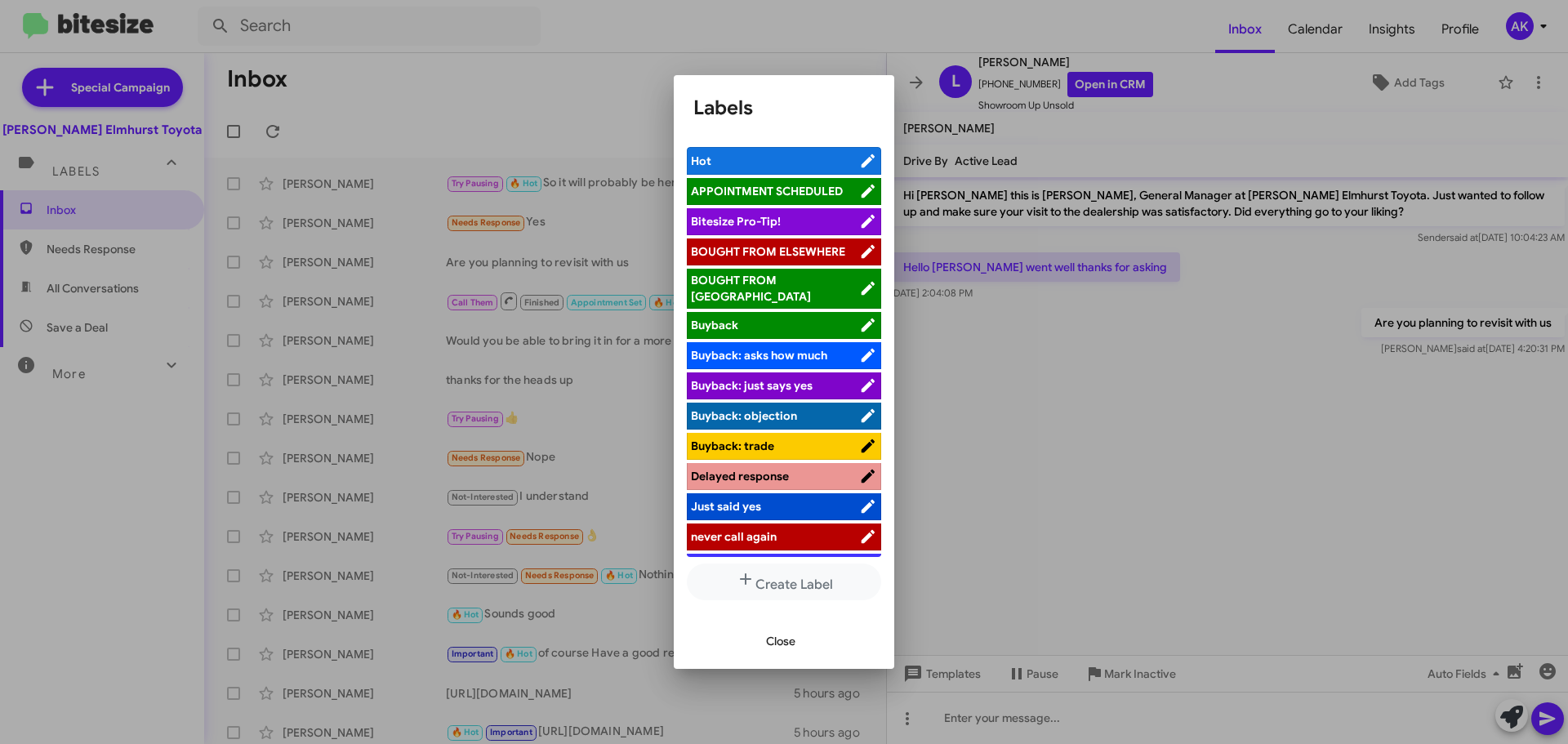
click at [601, 133] on div at bounding box center [784, 372] width 1568 height 744
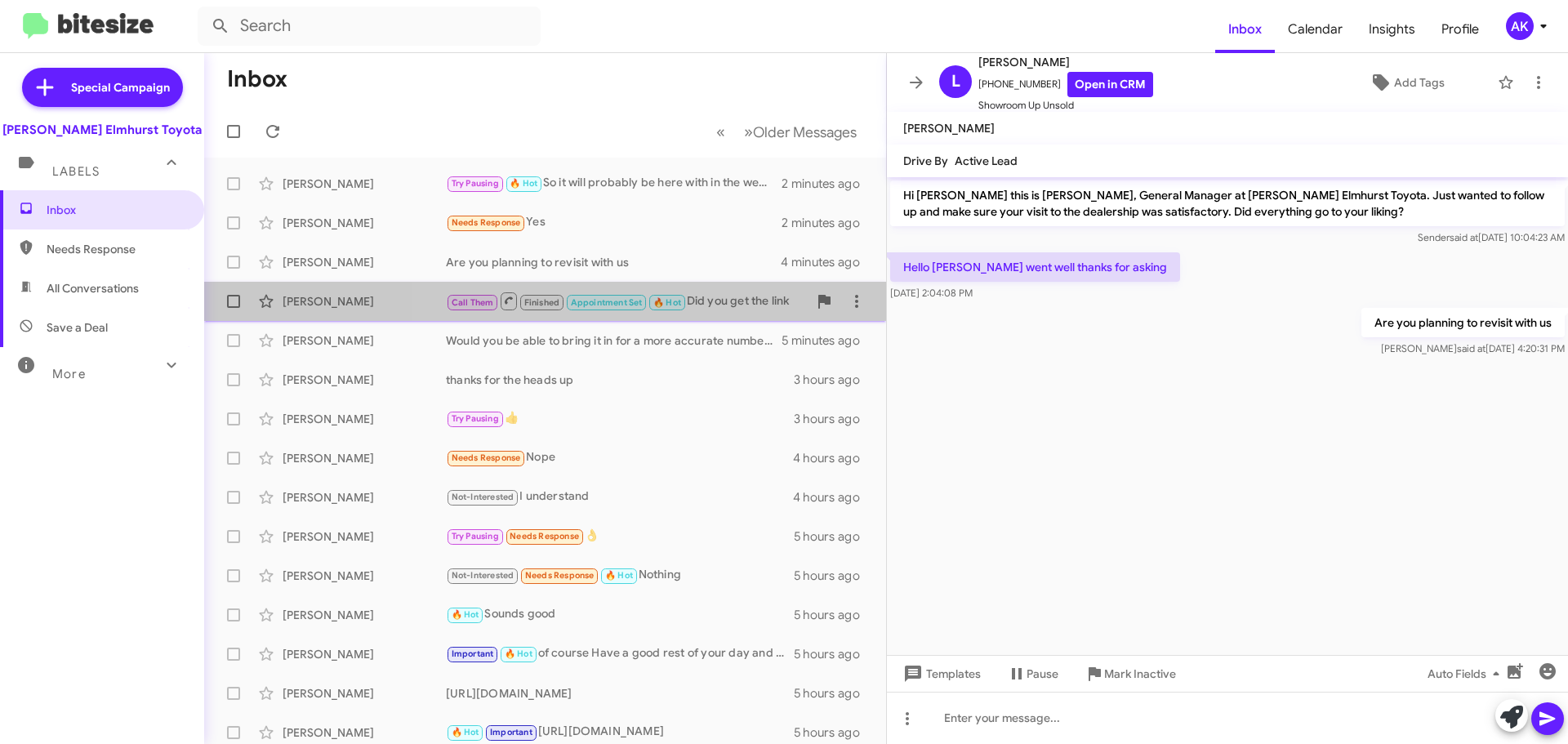
click at [719, 305] on div "Call Them Finished Appointment Set 🔥 Hot Did you get the link" at bounding box center [627, 300] width 361 height 20
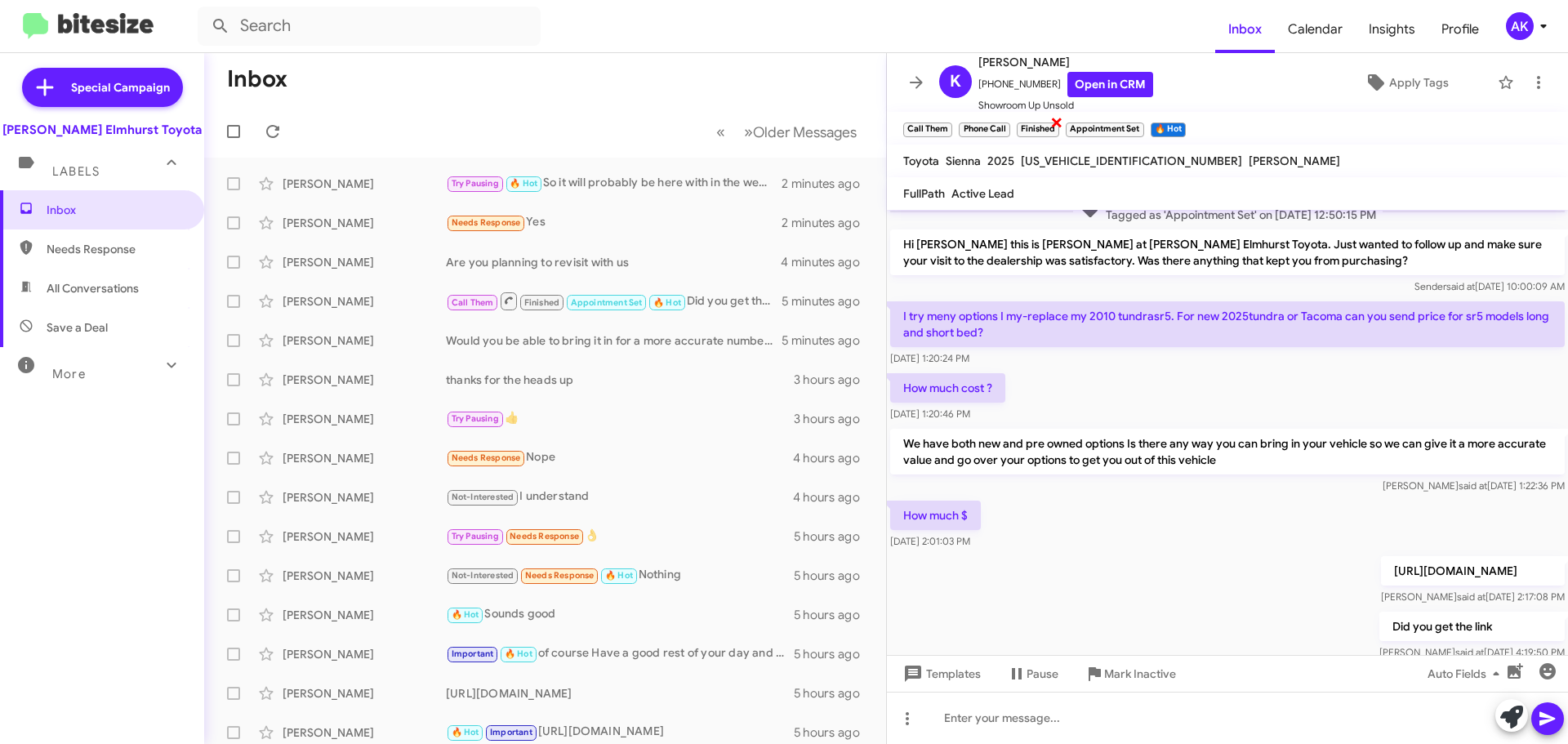
scroll to position [321, 0]
click at [1081, 77] on link "Open in CRM" at bounding box center [1111, 84] width 86 height 25
click at [639, 341] on div "Would you be able to bring it in for a more accurate number on it" at bounding box center [627, 341] width 361 height 17
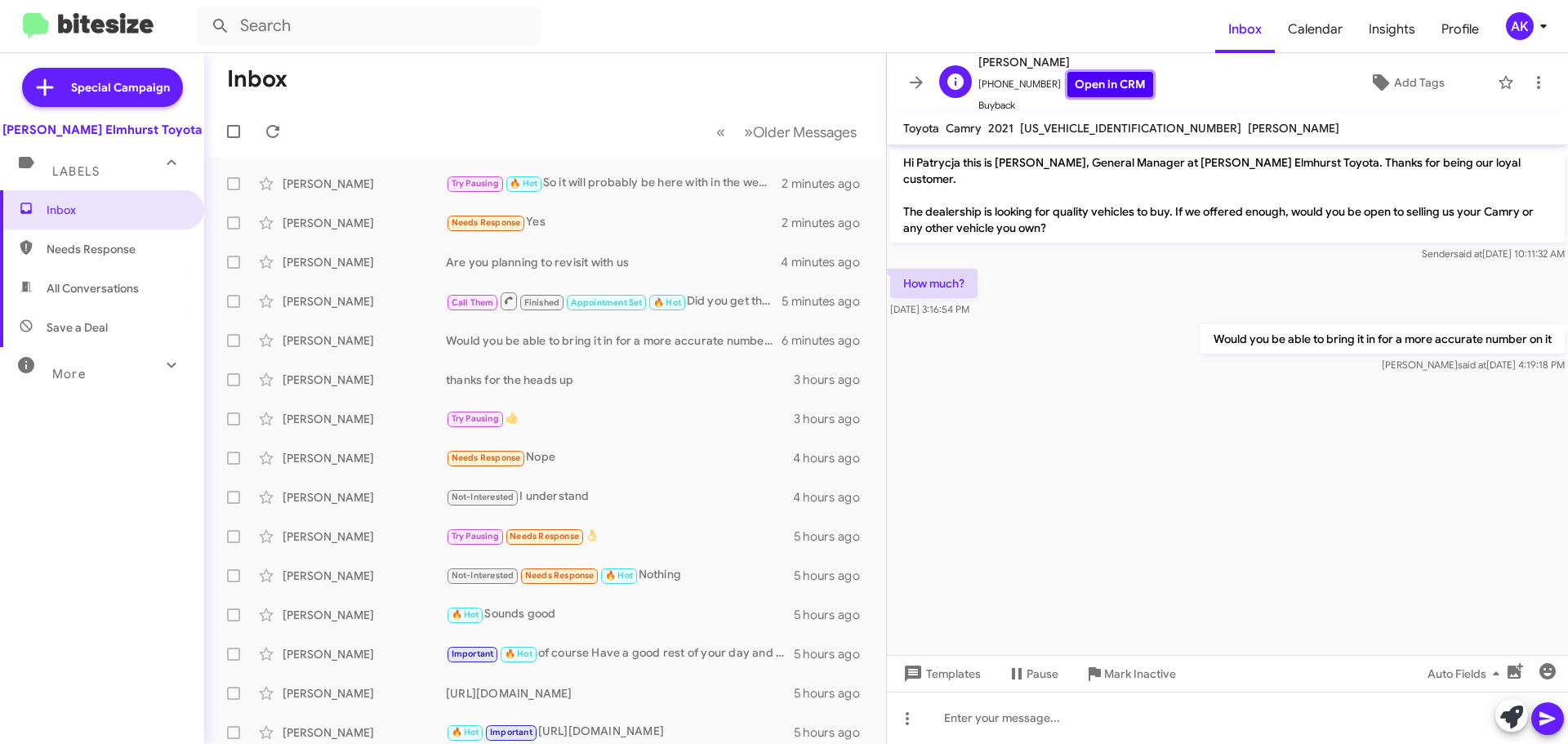
click at [1076, 81] on link "Open in CRM" at bounding box center [1111, 84] width 86 height 25
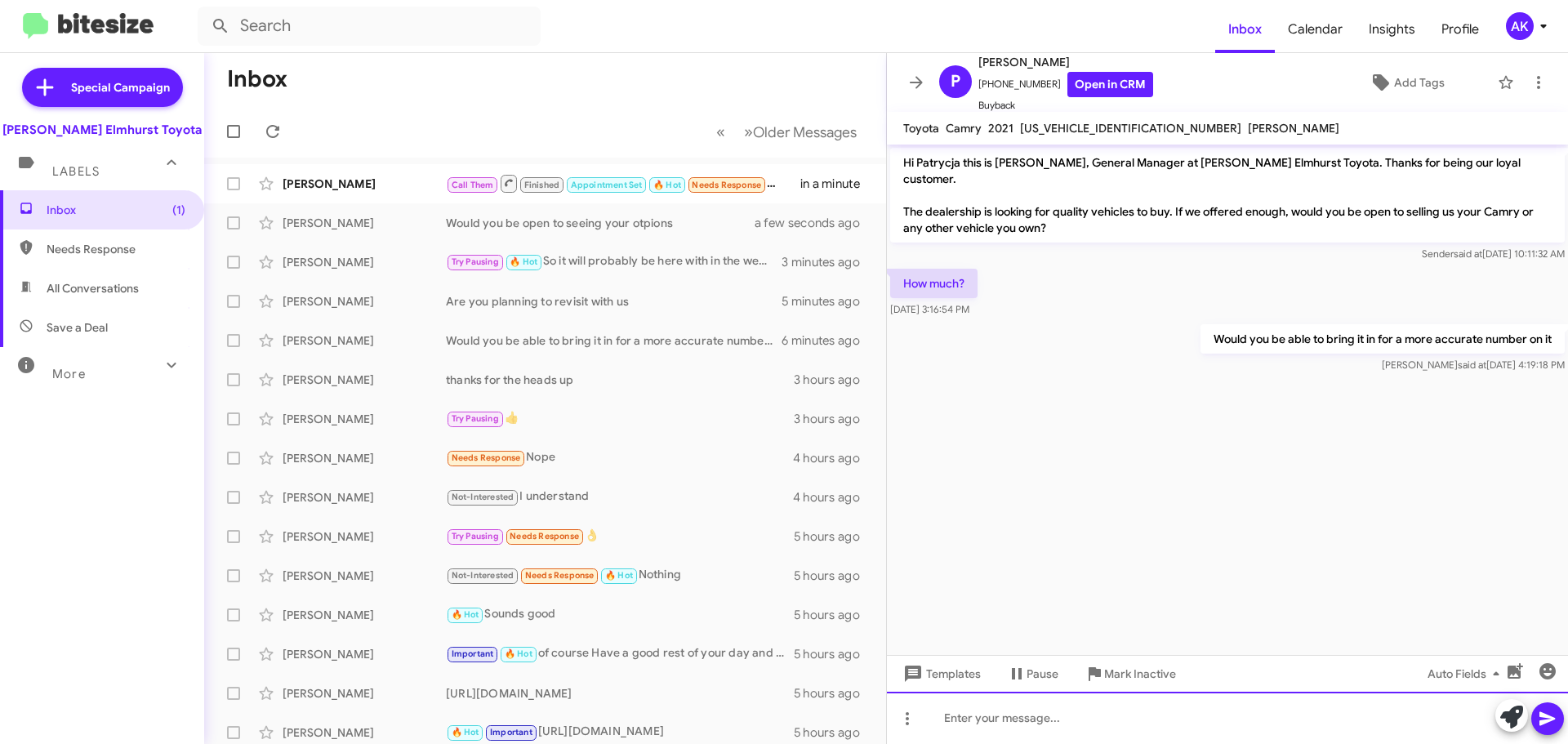
click at [1055, 720] on div at bounding box center [1228, 718] width 681 height 52
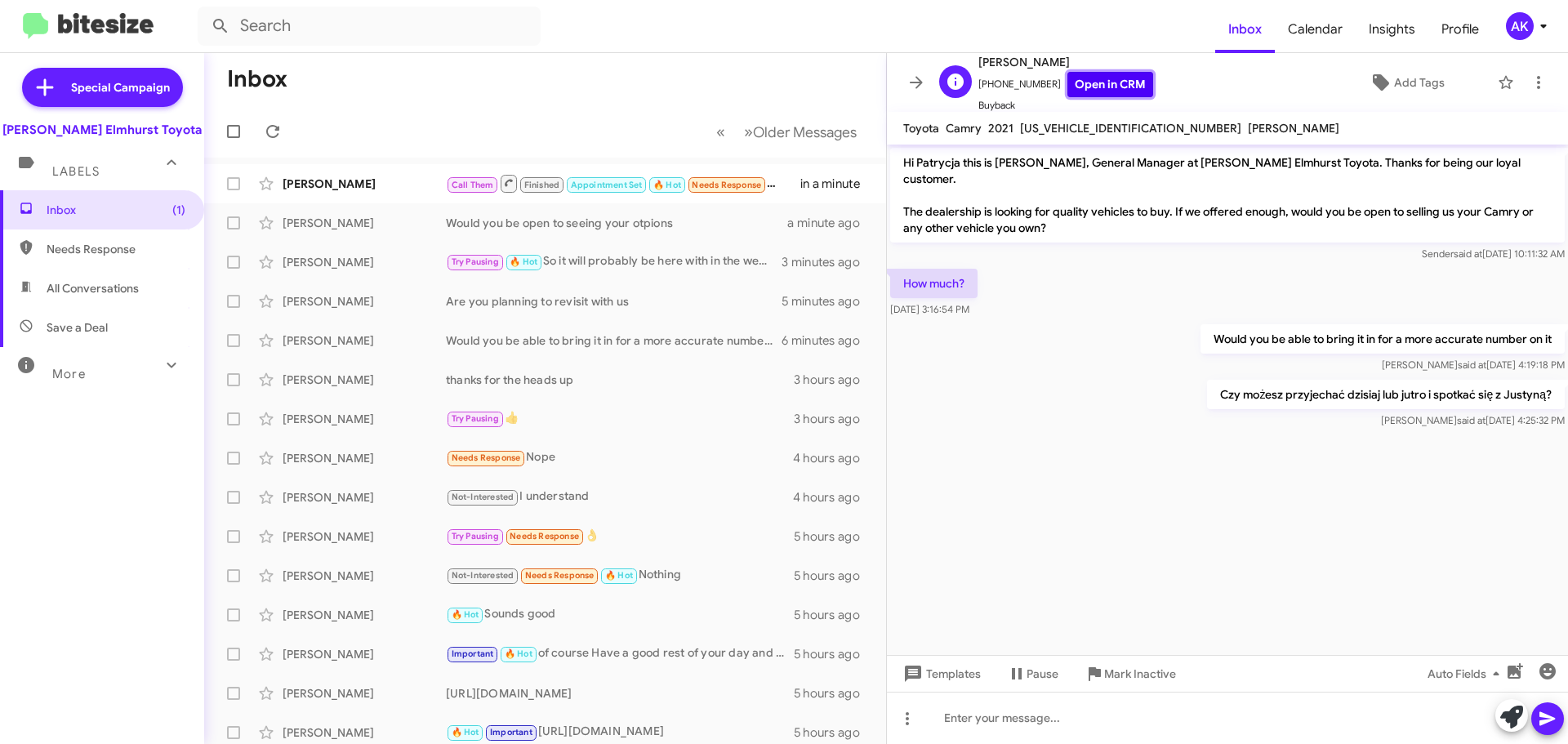
click at [1075, 76] on link "Open in CRM" at bounding box center [1111, 84] width 86 height 25
click at [614, 381] on div "thanks for the heads up" at bounding box center [627, 380] width 361 height 17
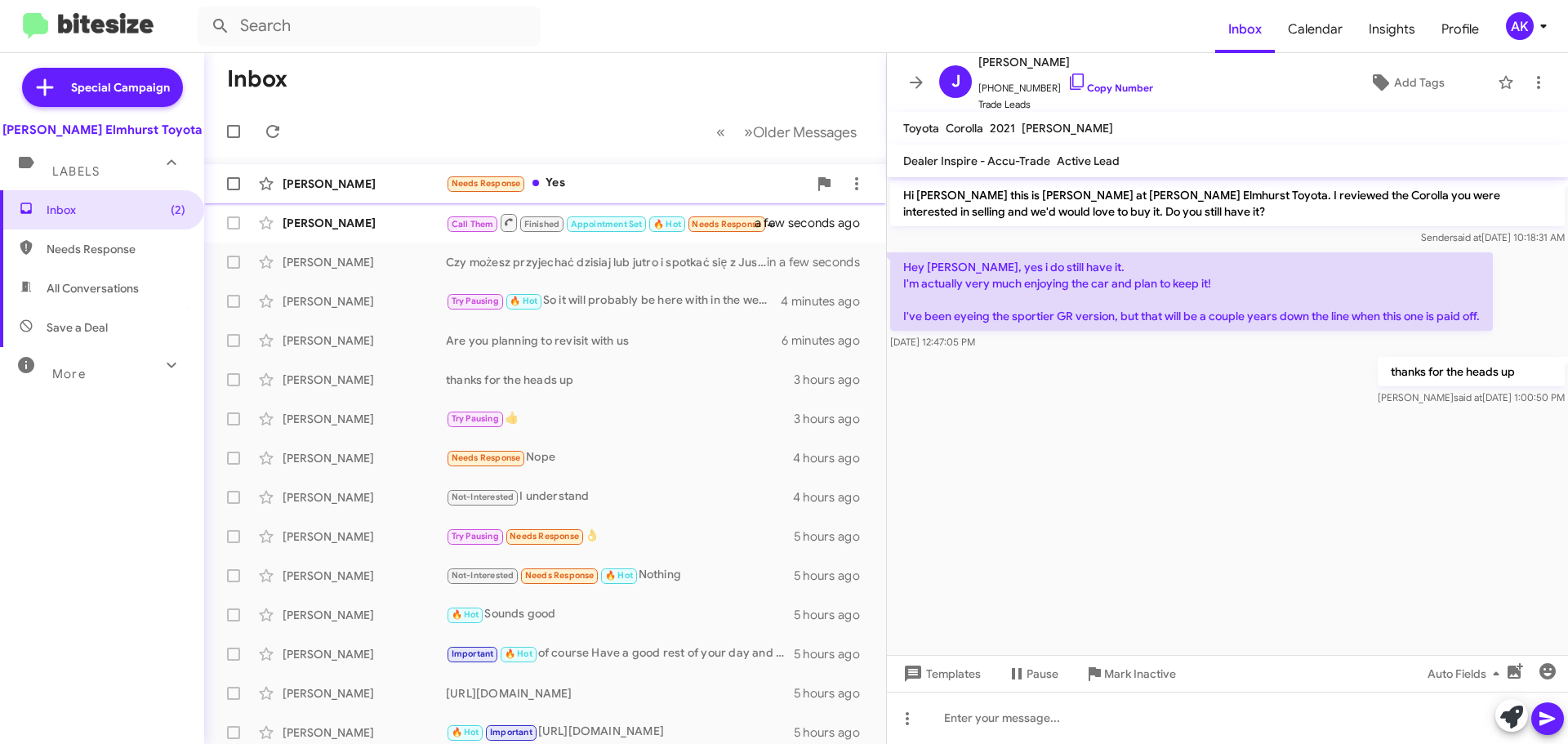
click at [588, 176] on div "Needs Response Yes" at bounding box center [627, 183] width 361 height 19
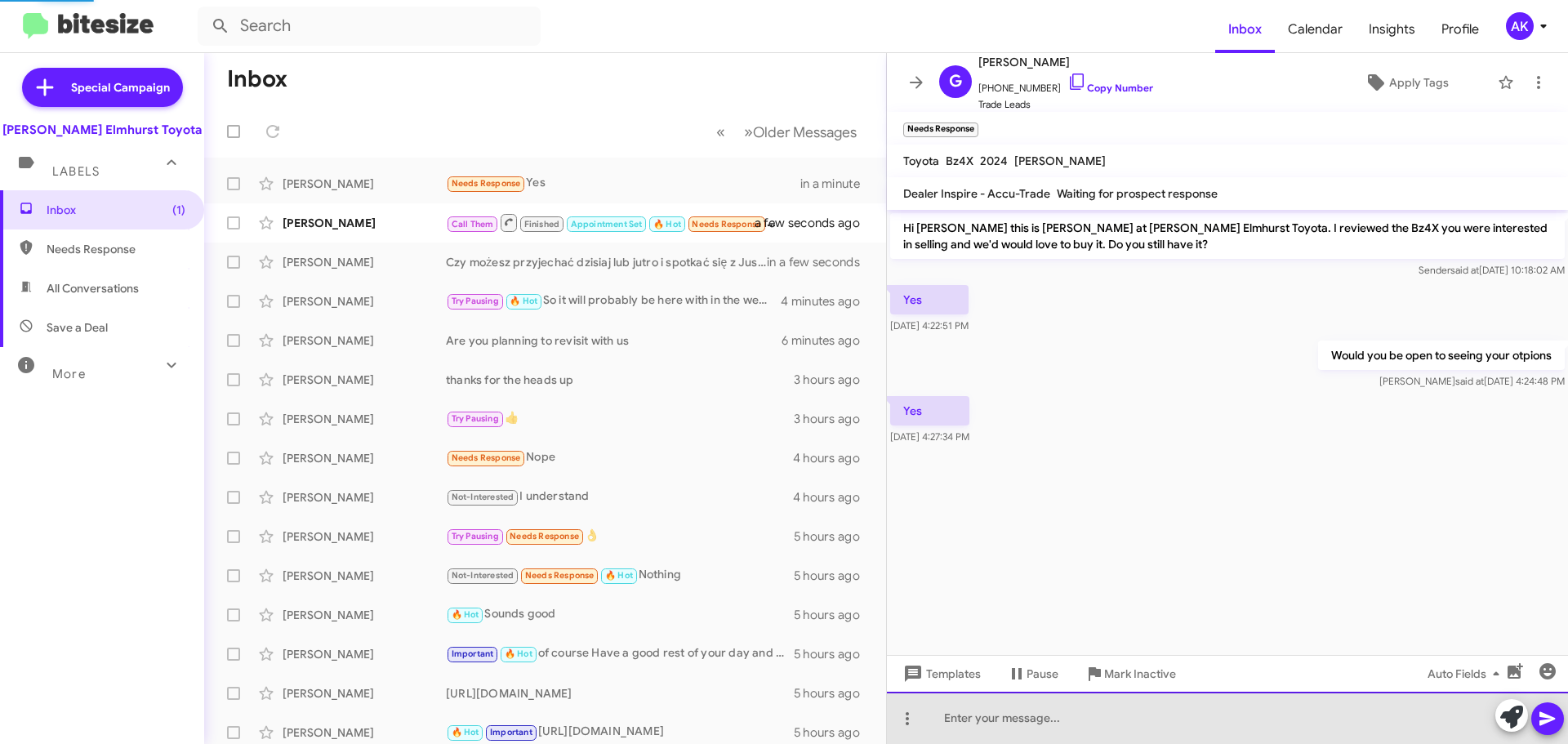
click at [1018, 720] on div at bounding box center [1228, 718] width 681 height 52
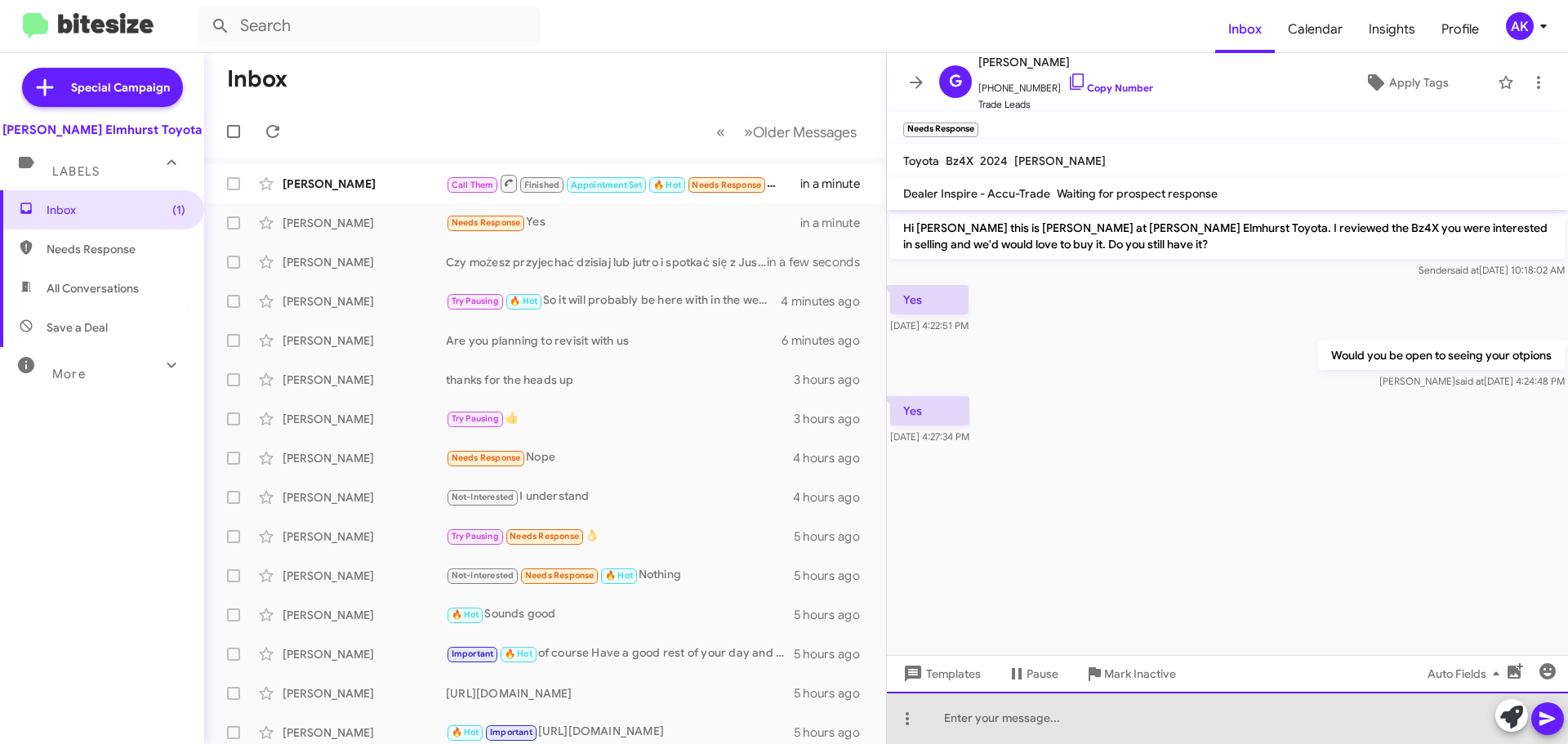
click at [1014, 699] on div at bounding box center [1228, 718] width 681 height 52
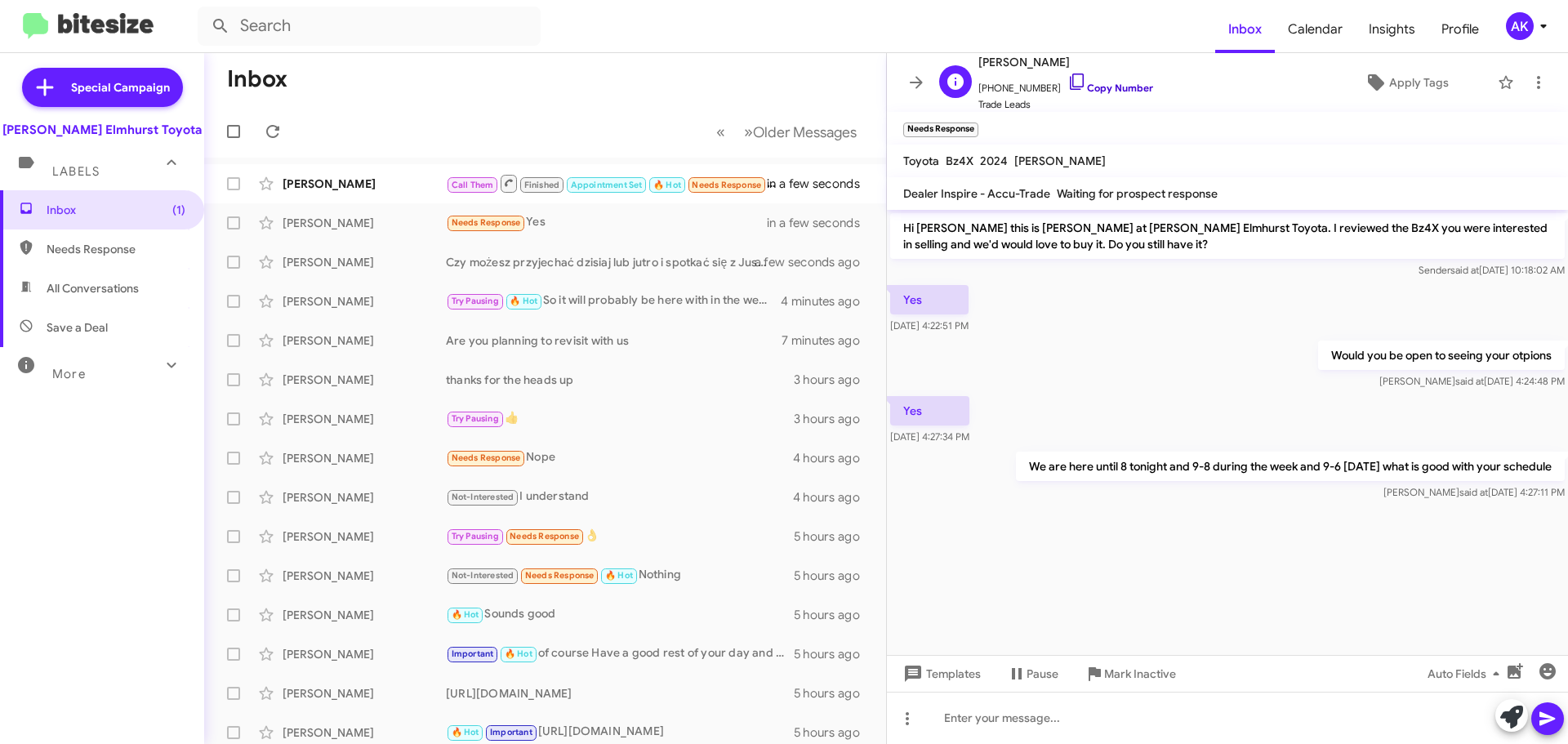
click at [1103, 91] on link "Copy Number" at bounding box center [1111, 88] width 86 height 12
click at [716, 177] on small "Needs Response" at bounding box center [727, 185] width 77 height 16
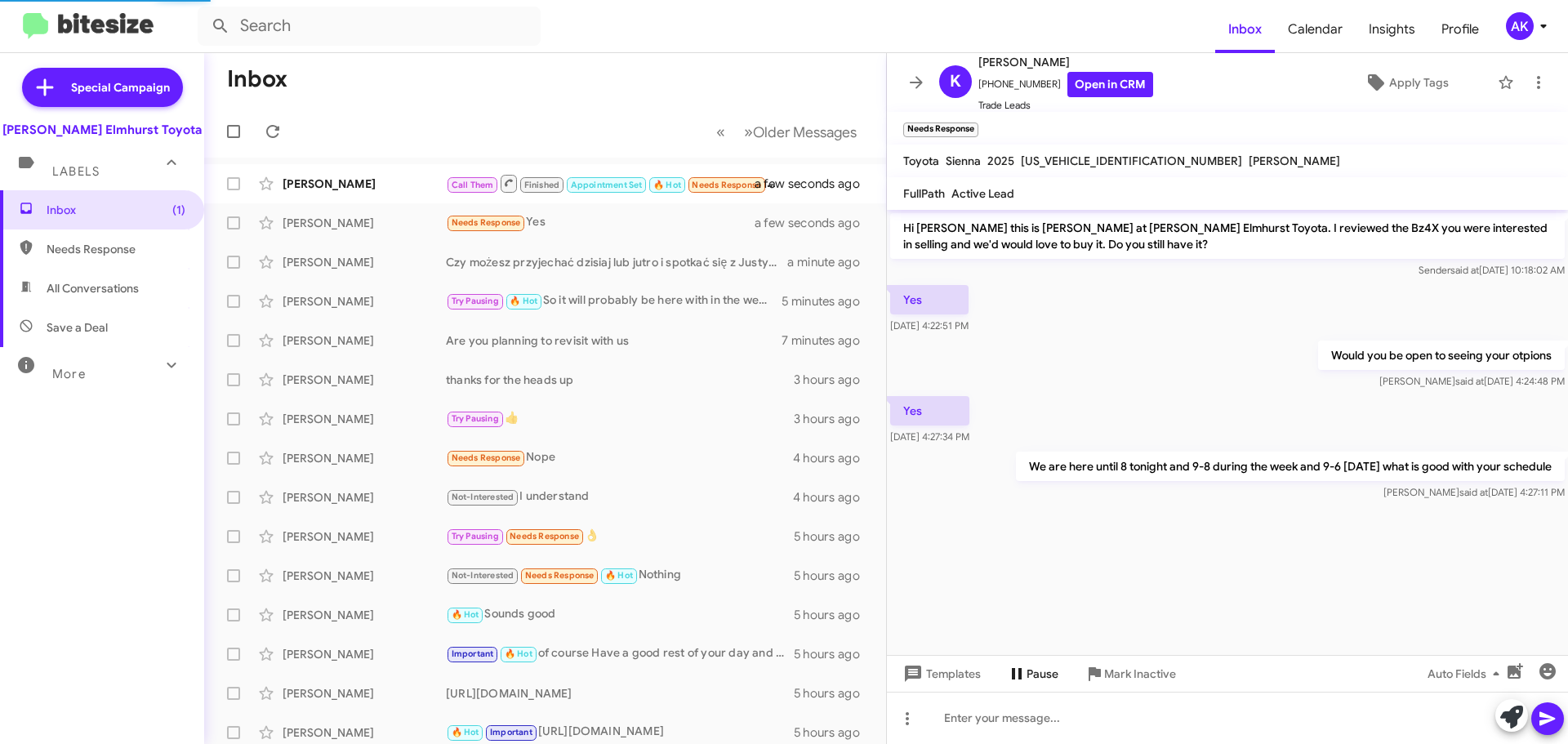
scroll to position [620, 0]
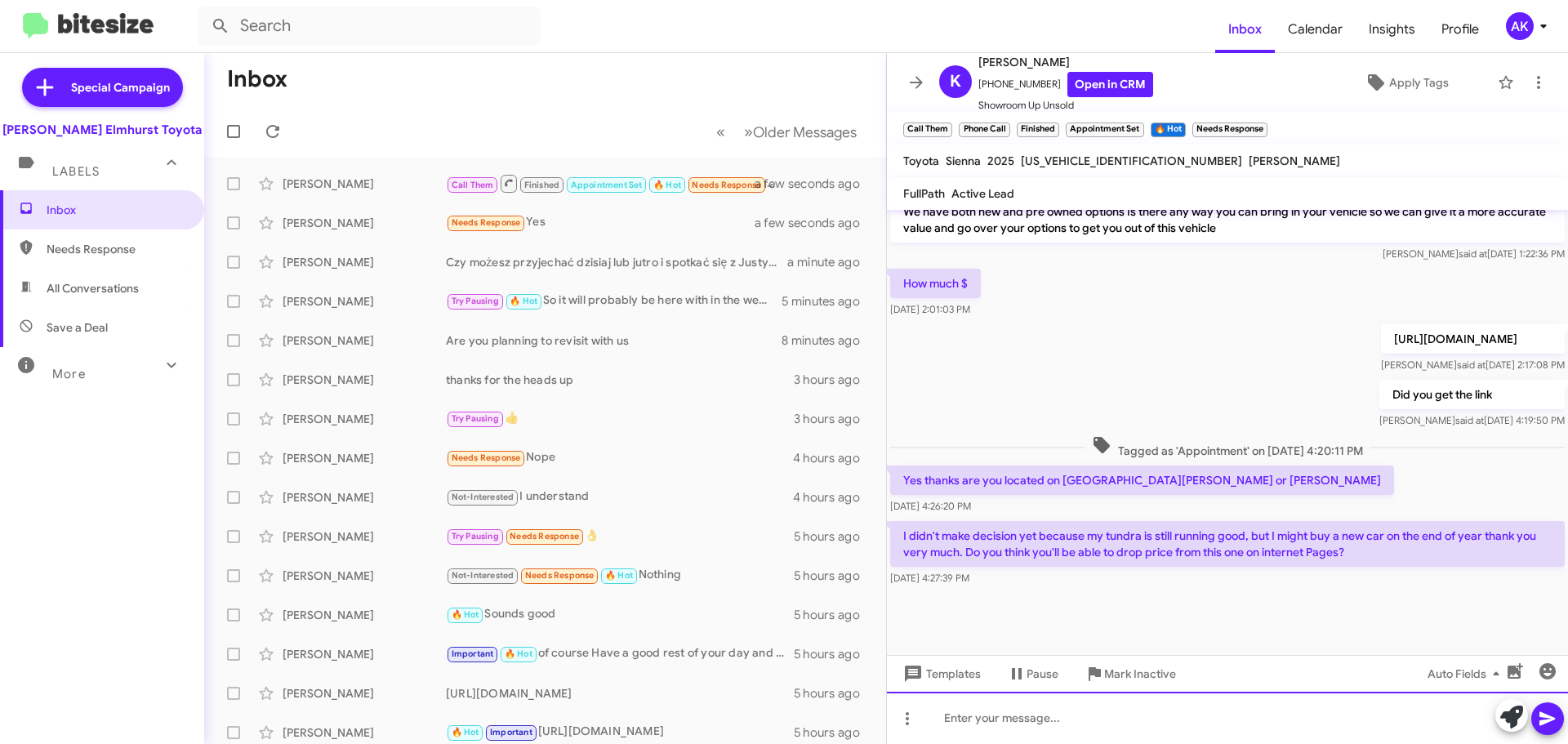
click at [1056, 734] on div at bounding box center [1228, 718] width 681 height 52
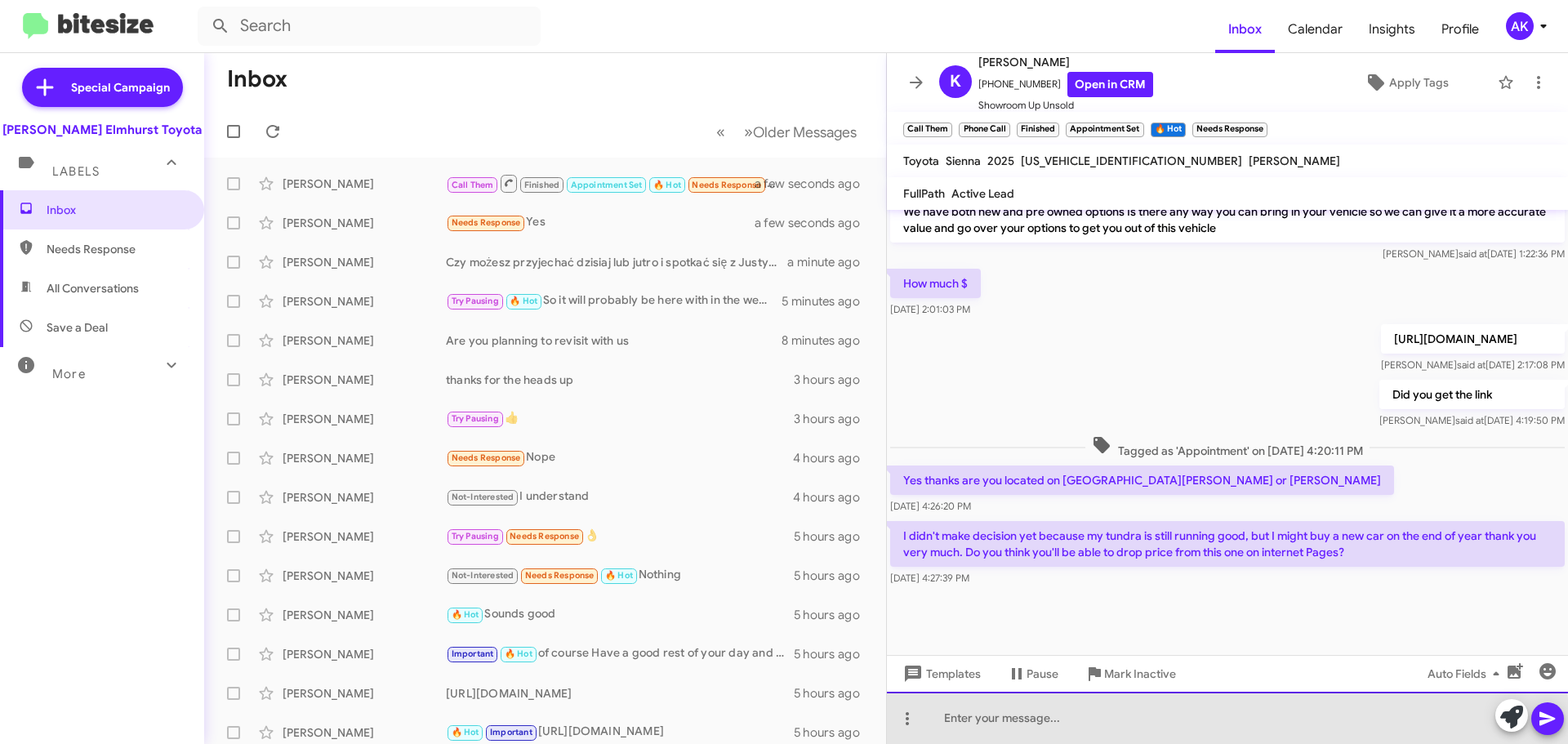
click at [1057, 727] on div at bounding box center [1228, 718] width 681 height 52
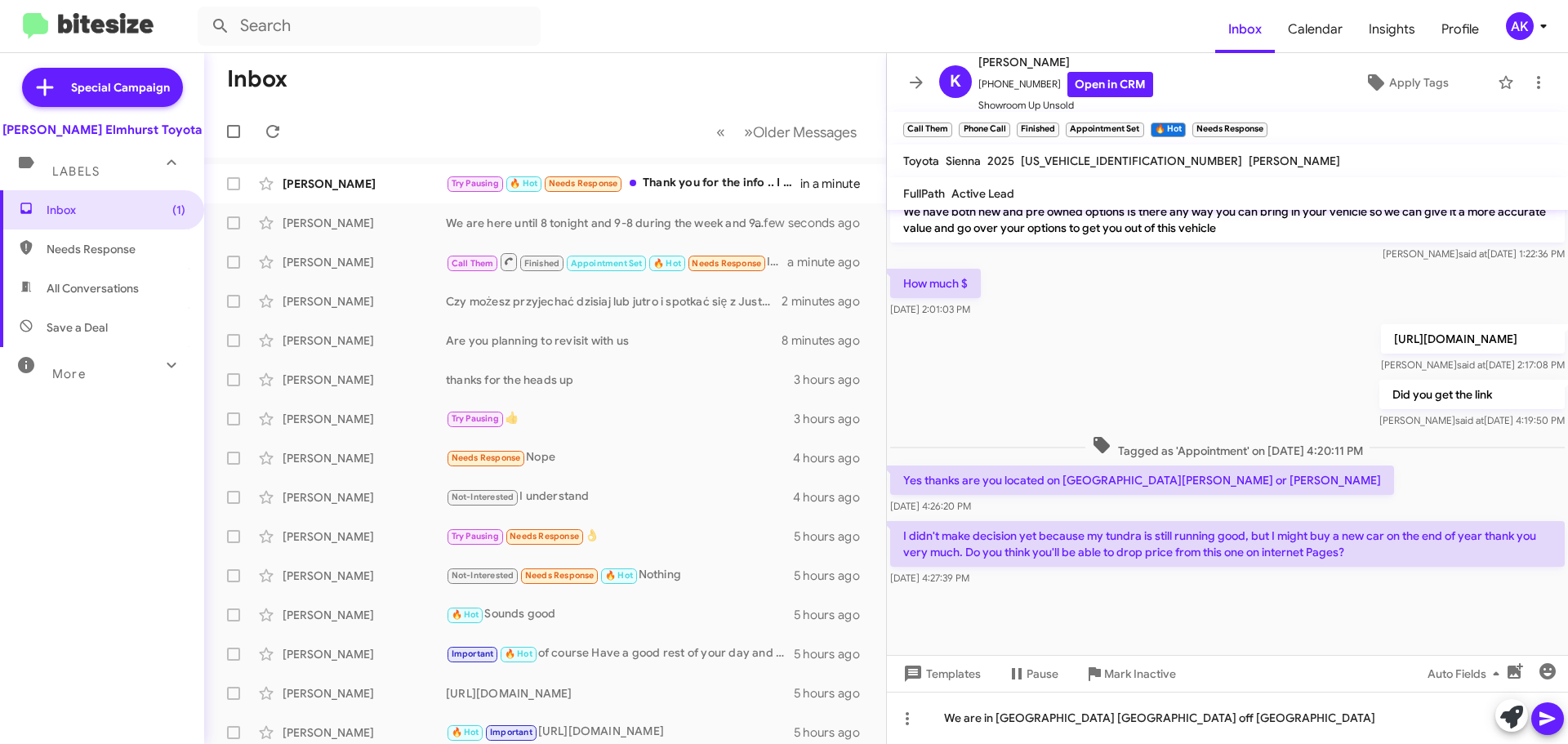
click at [1544, 724] on span at bounding box center [1547, 718] width 19 height 32
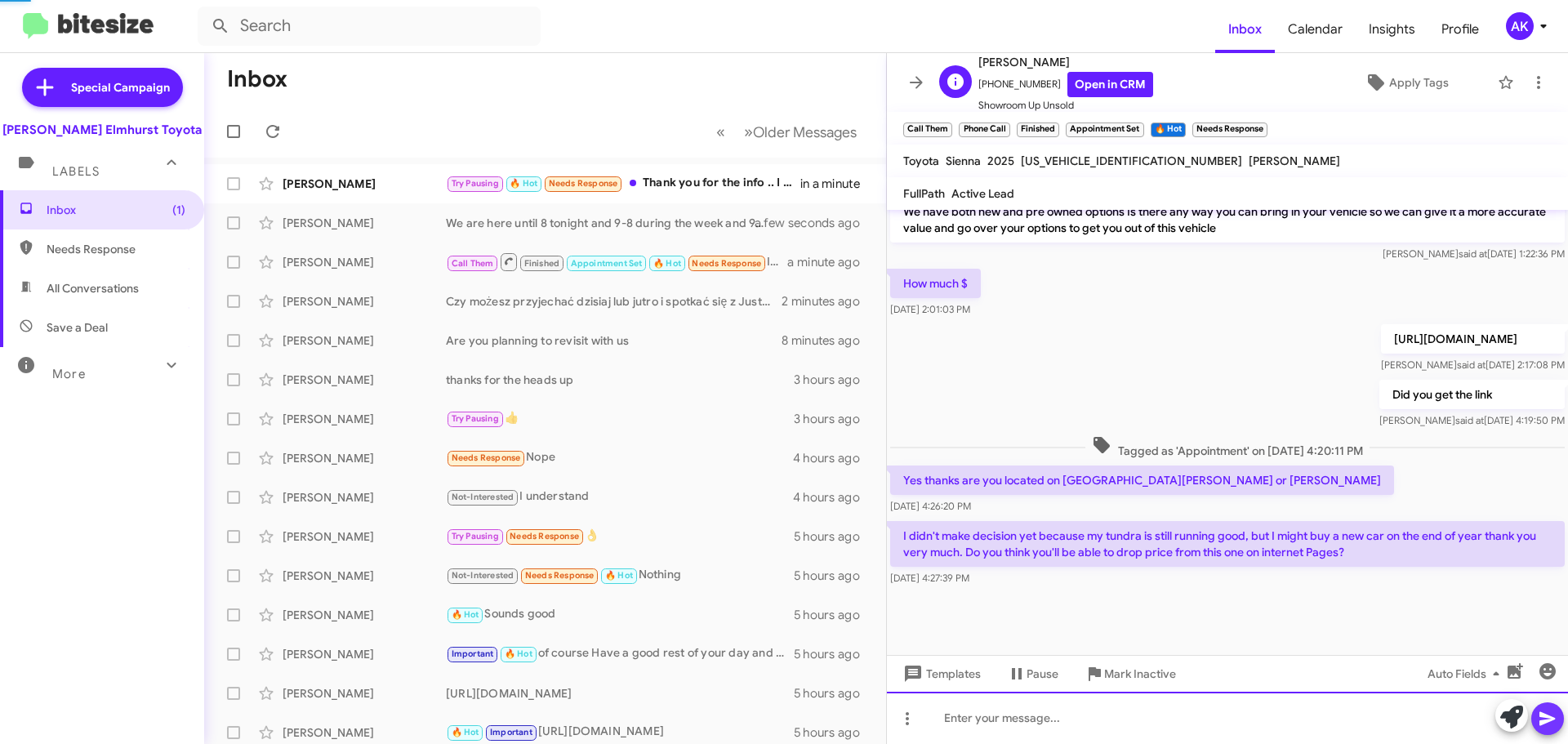
scroll to position [0, 0]
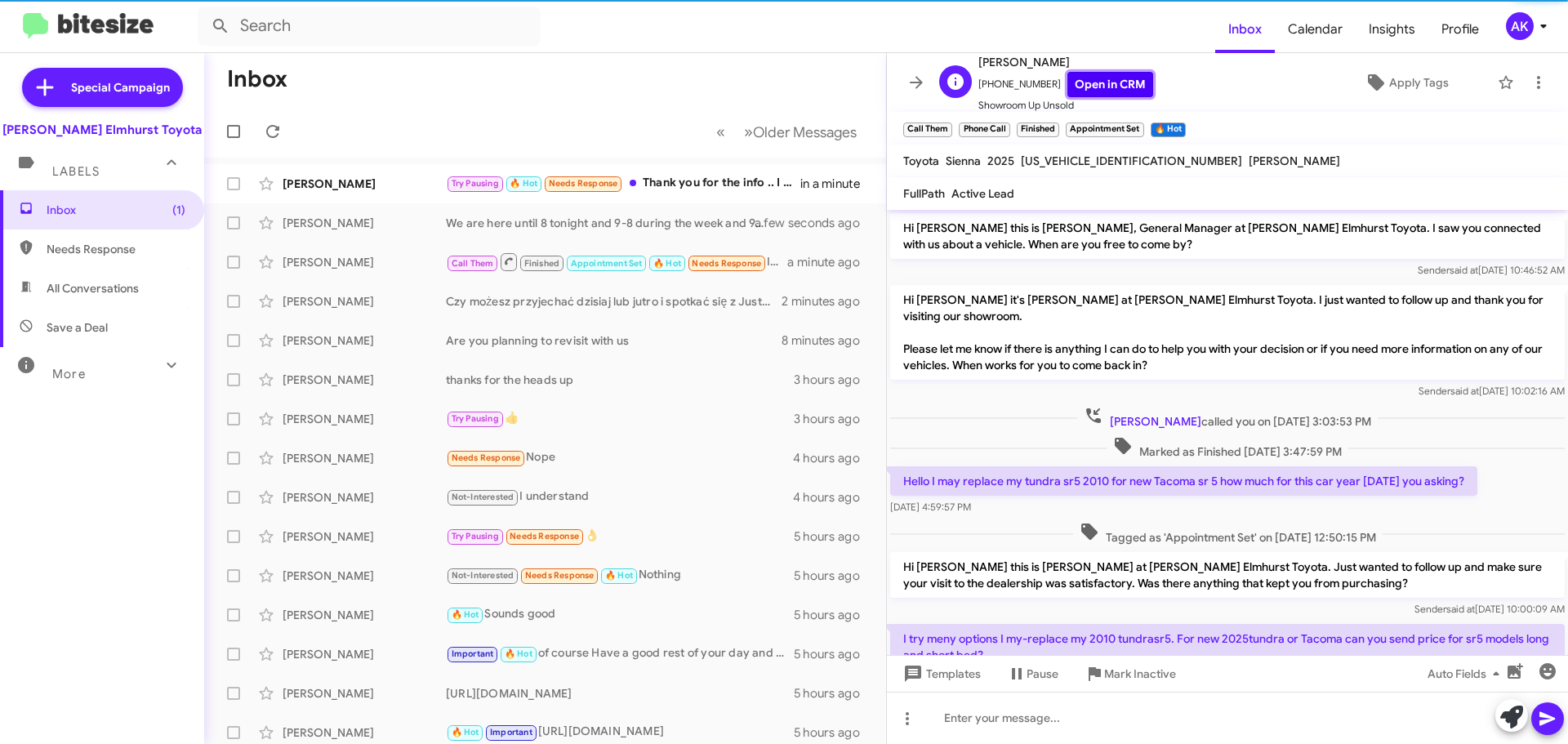
click at [1070, 89] on link "Open in CRM" at bounding box center [1111, 84] width 86 height 25
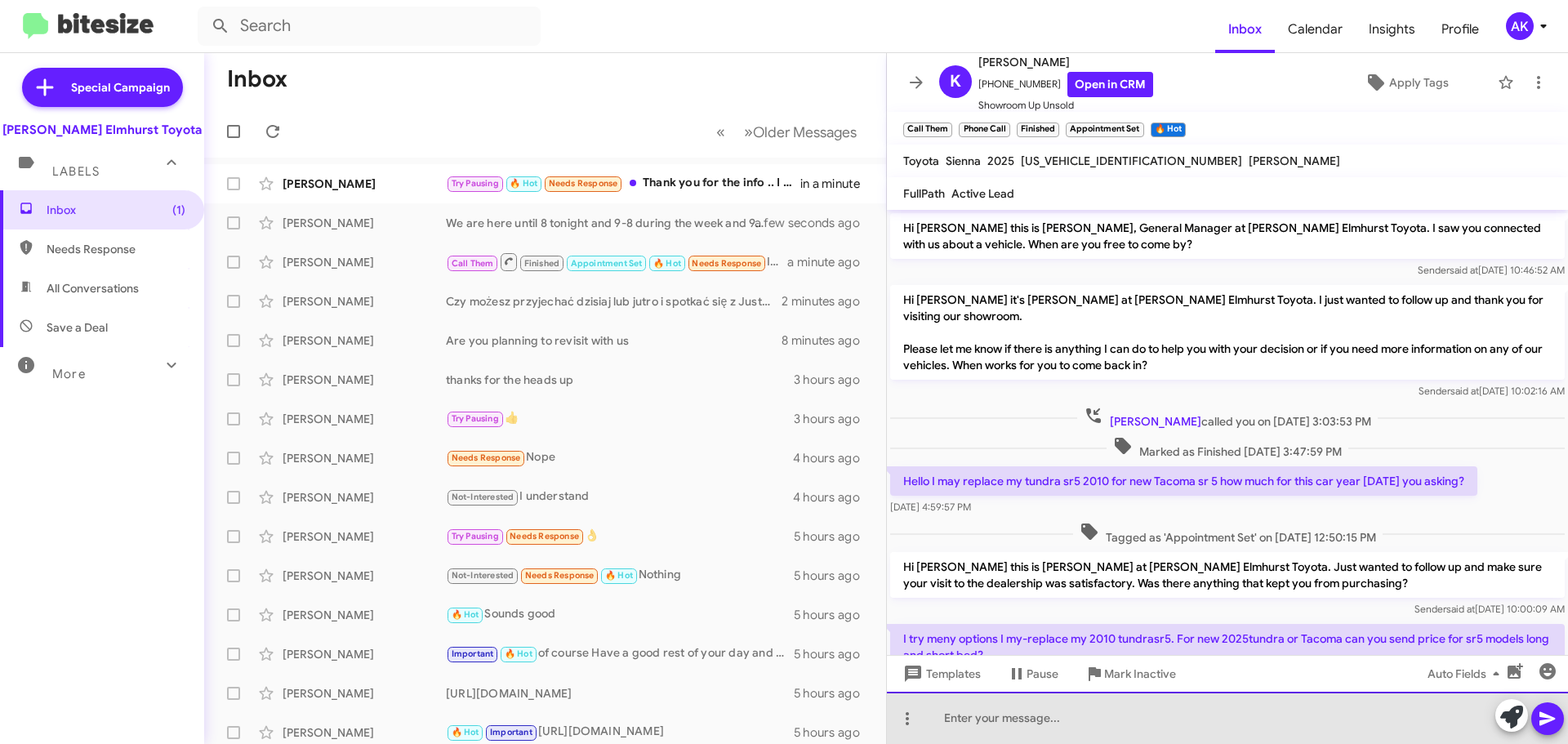
click at [992, 715] on div at bounding box center [1228, 718] width 681 height 52
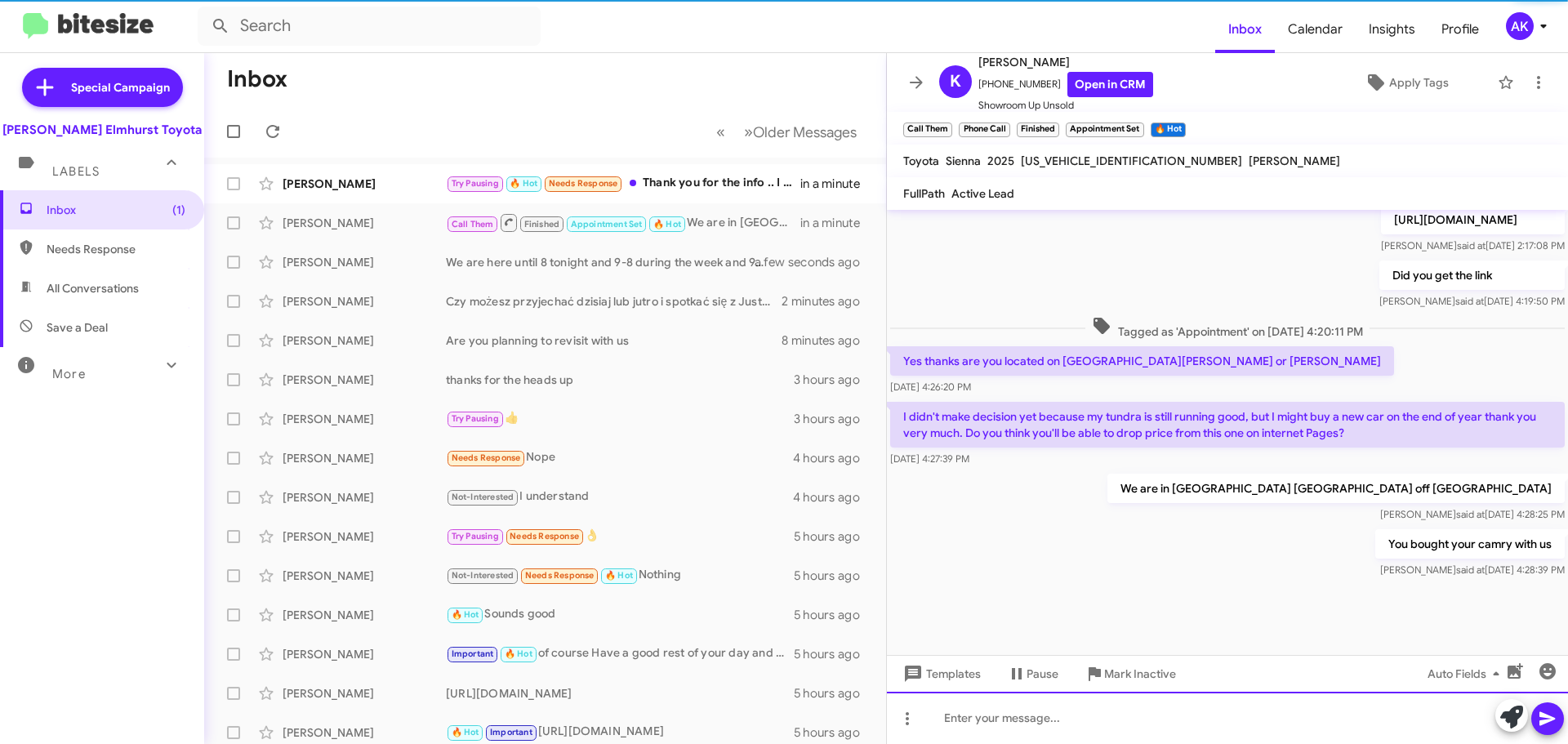
scroll to position [740, 0]
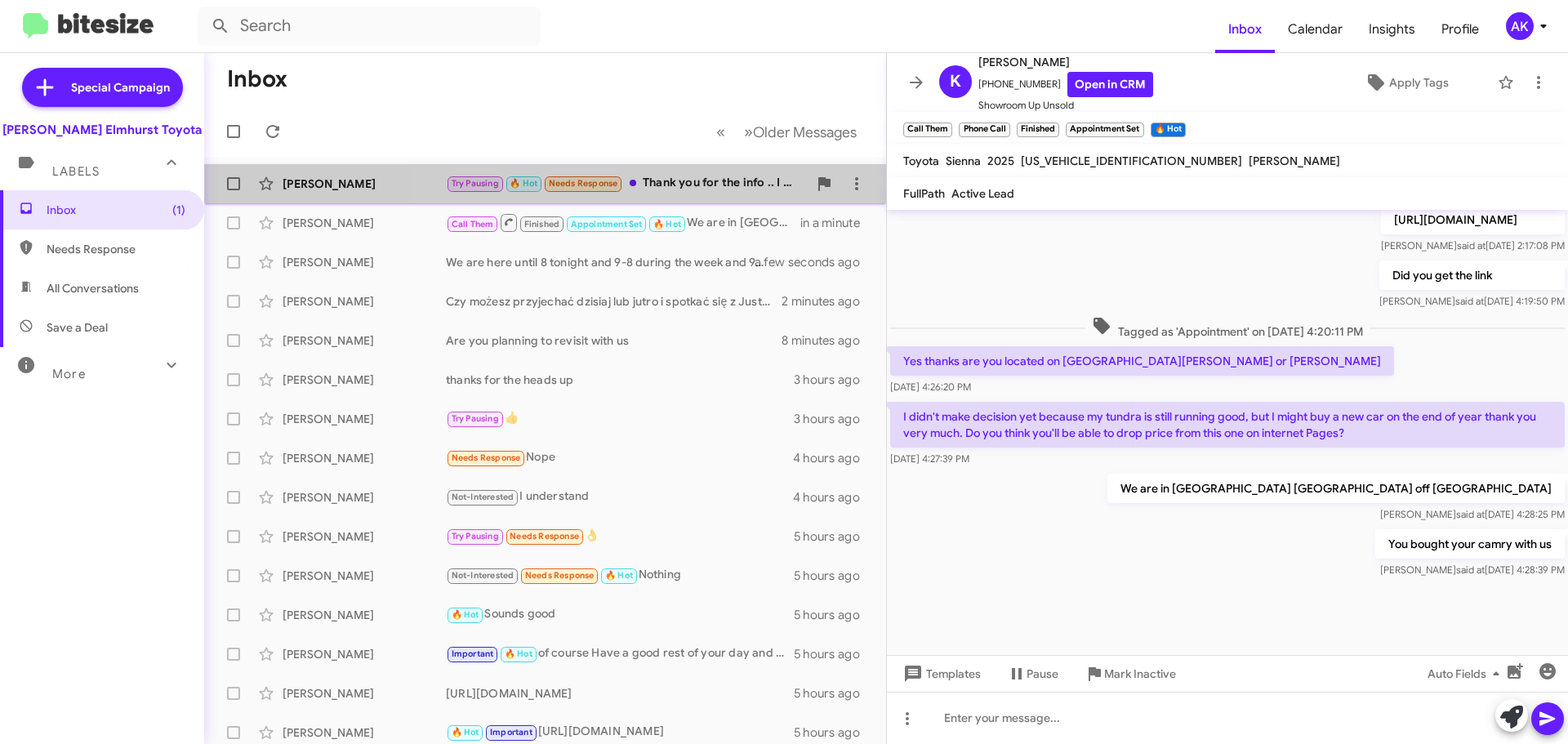
click at [695, 183] on div "Try Pausing 🔥 Hot Needs Response Thank you for the info .. I would like a black…" at bounding box center [627, 183] width 361 height 19
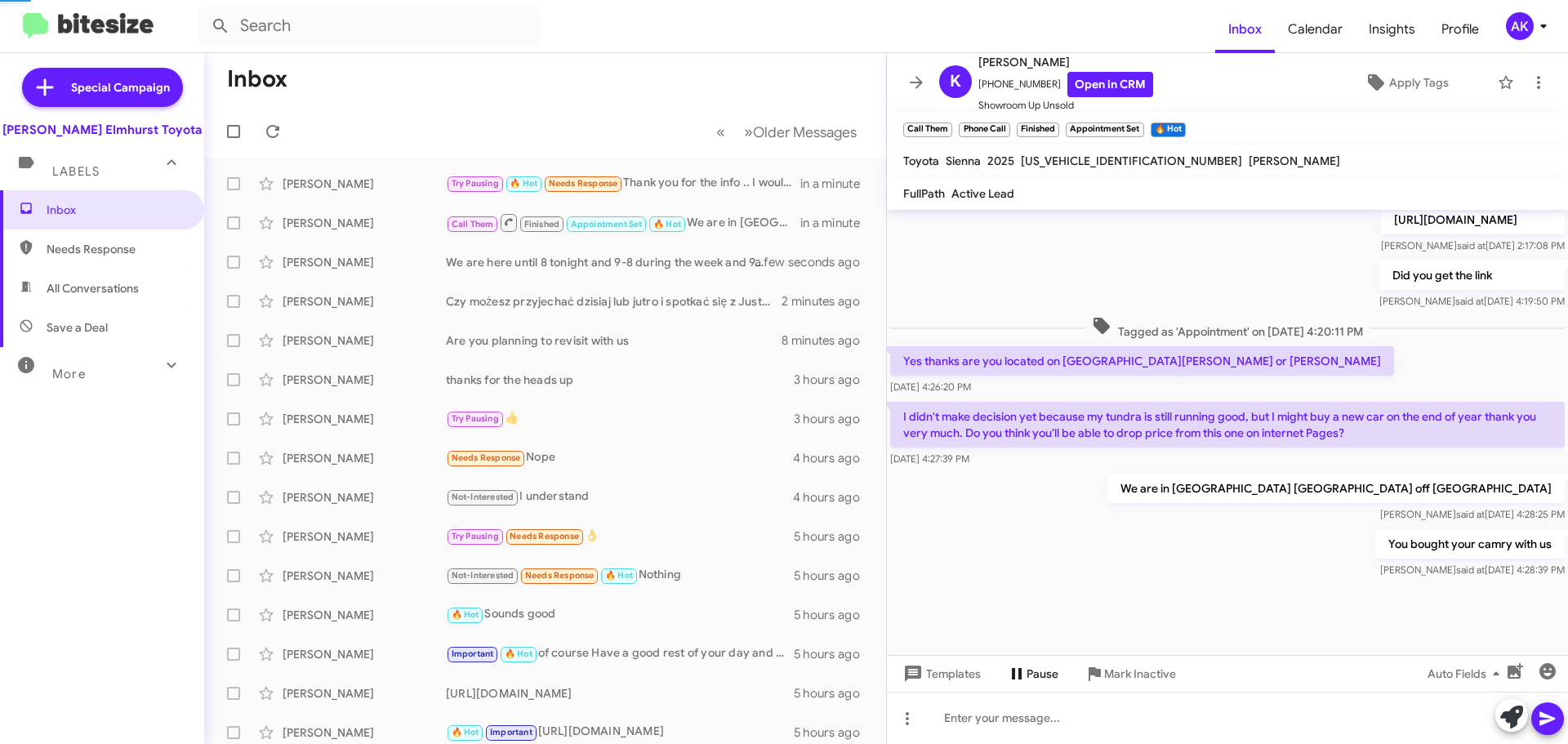
scroll to position [121, 0]
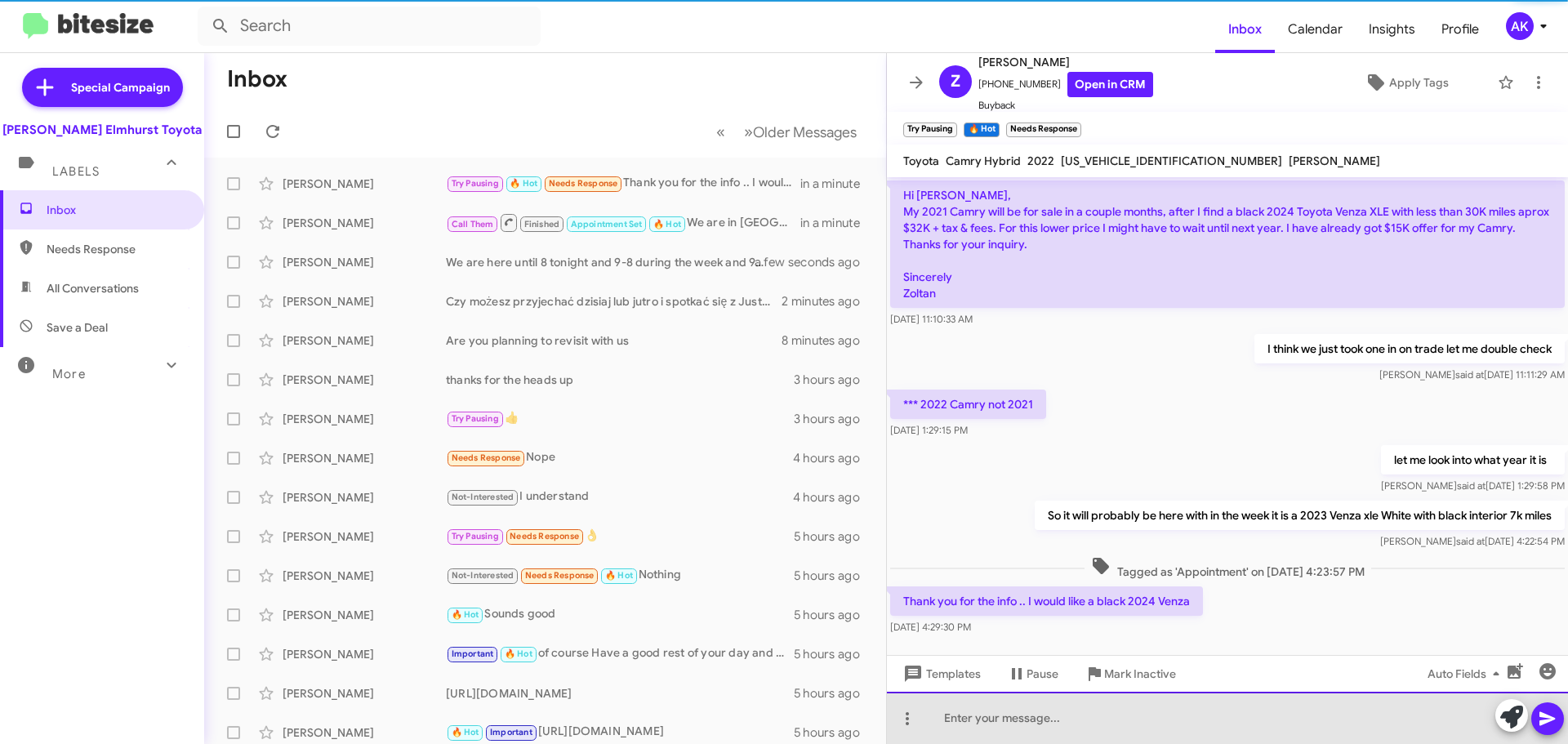
click at [1035, 707] on div at bounding box center [1228, 718] width 681 height 52
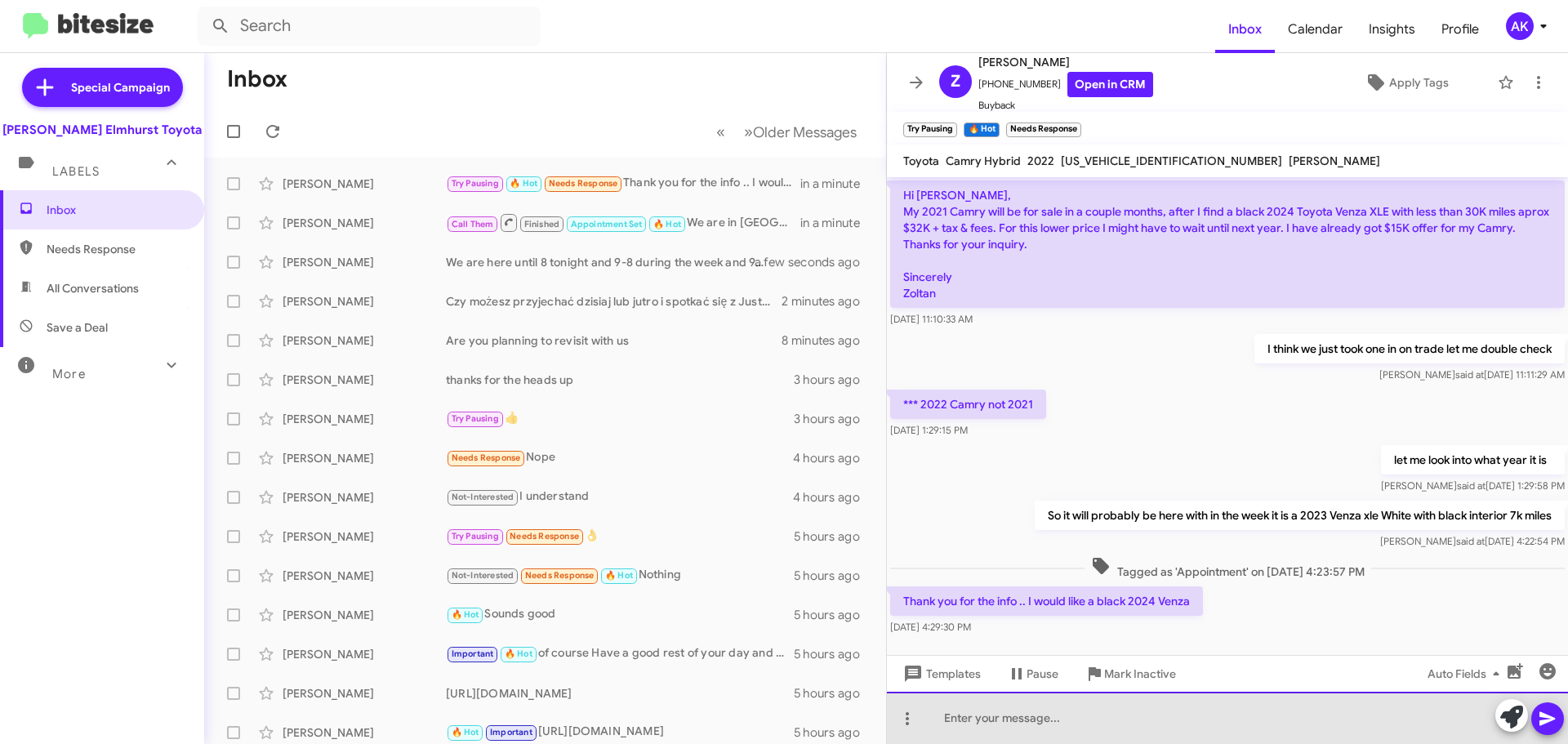
click at [1030, 731] on div at bounding box center [1228, 718] width 681 height 52
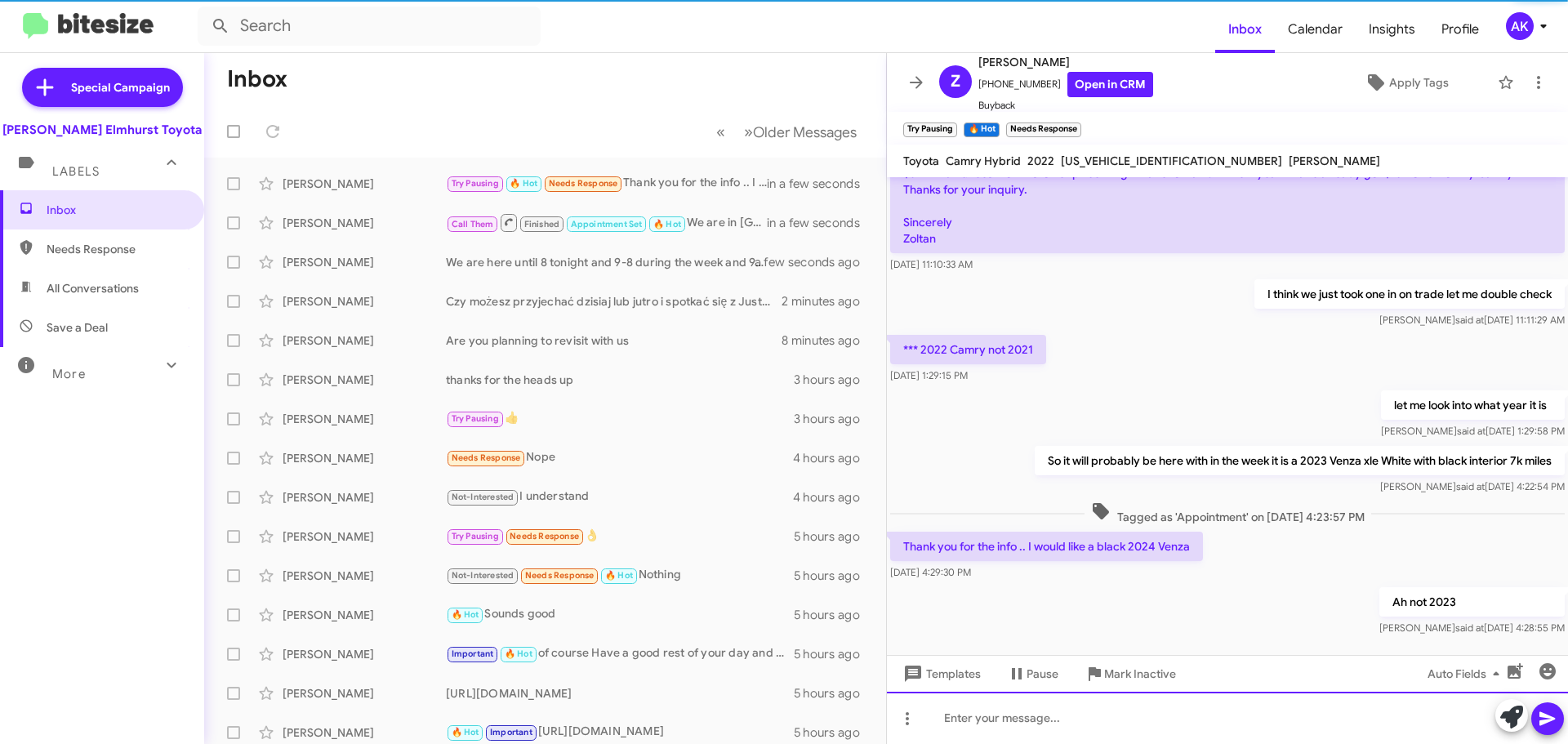
scroll to position [181, 0]
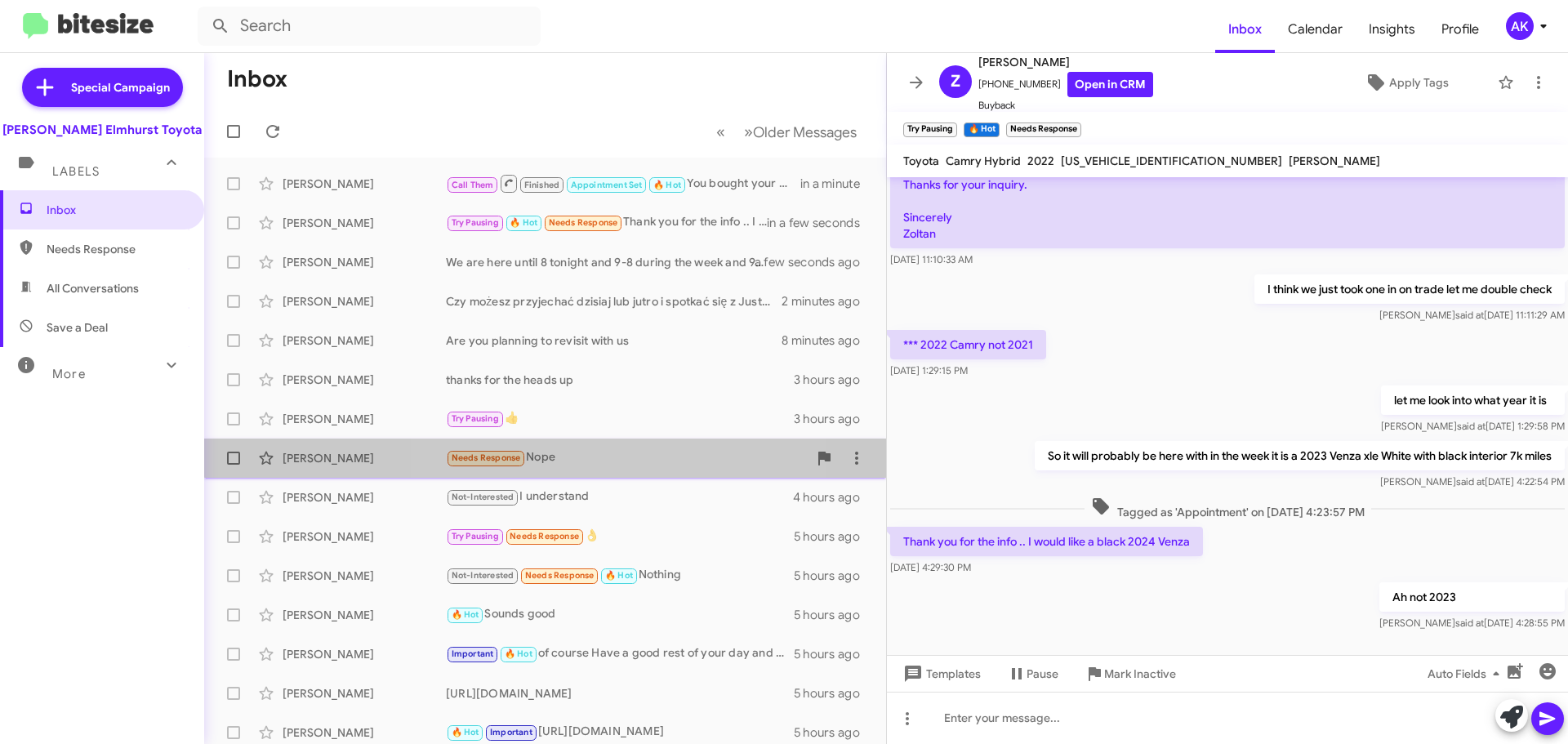
click at [567, 442] on div "[PERSON_NAME] Needs Response Nope 4 hours ago" at bounding box center [545, 458] width 656 height 32
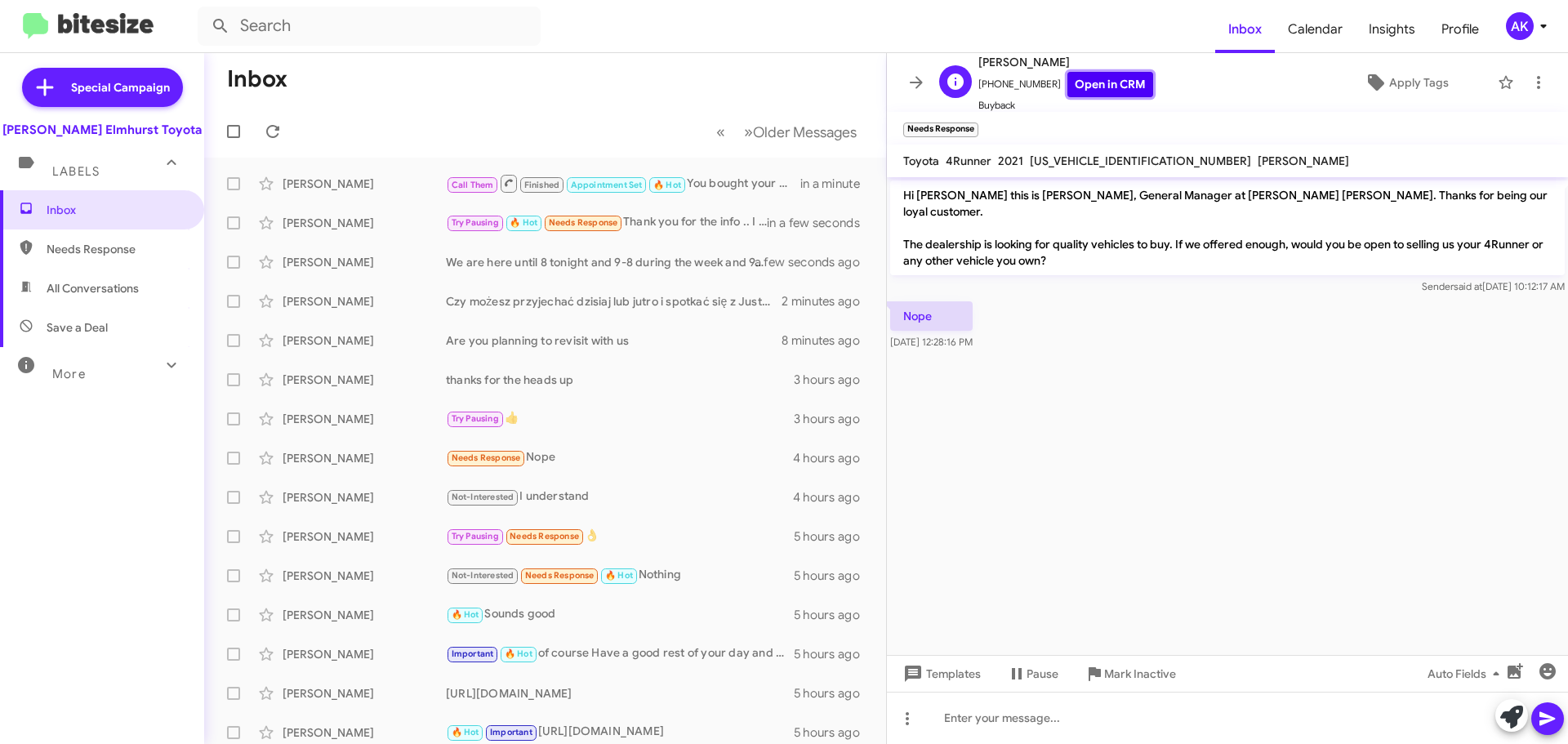
click at [1097, 85] on link "Open in CRM" at bounding box center [1111, 84] width 86 height 25
click at [1114, 83] on link "Open in CRM" at bounding box center [1111, 84] width 86 height 25
click at [1426, 75] on span "Apply Tags" at bounding box center [1419, 83] width 59 height 30
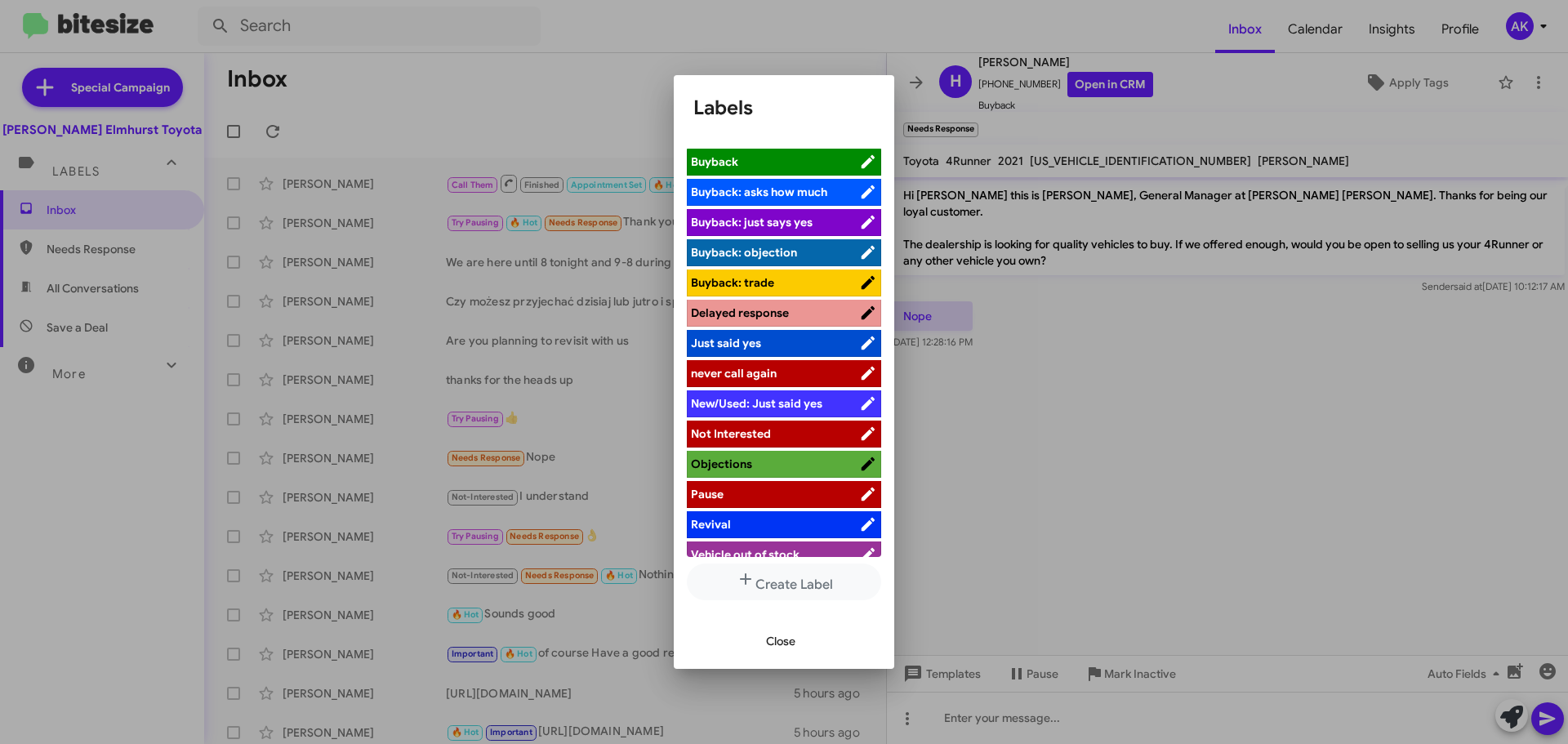
click at [778, 425] on span "Not Interested" at bounding box center [774, 433] width 168 height 17
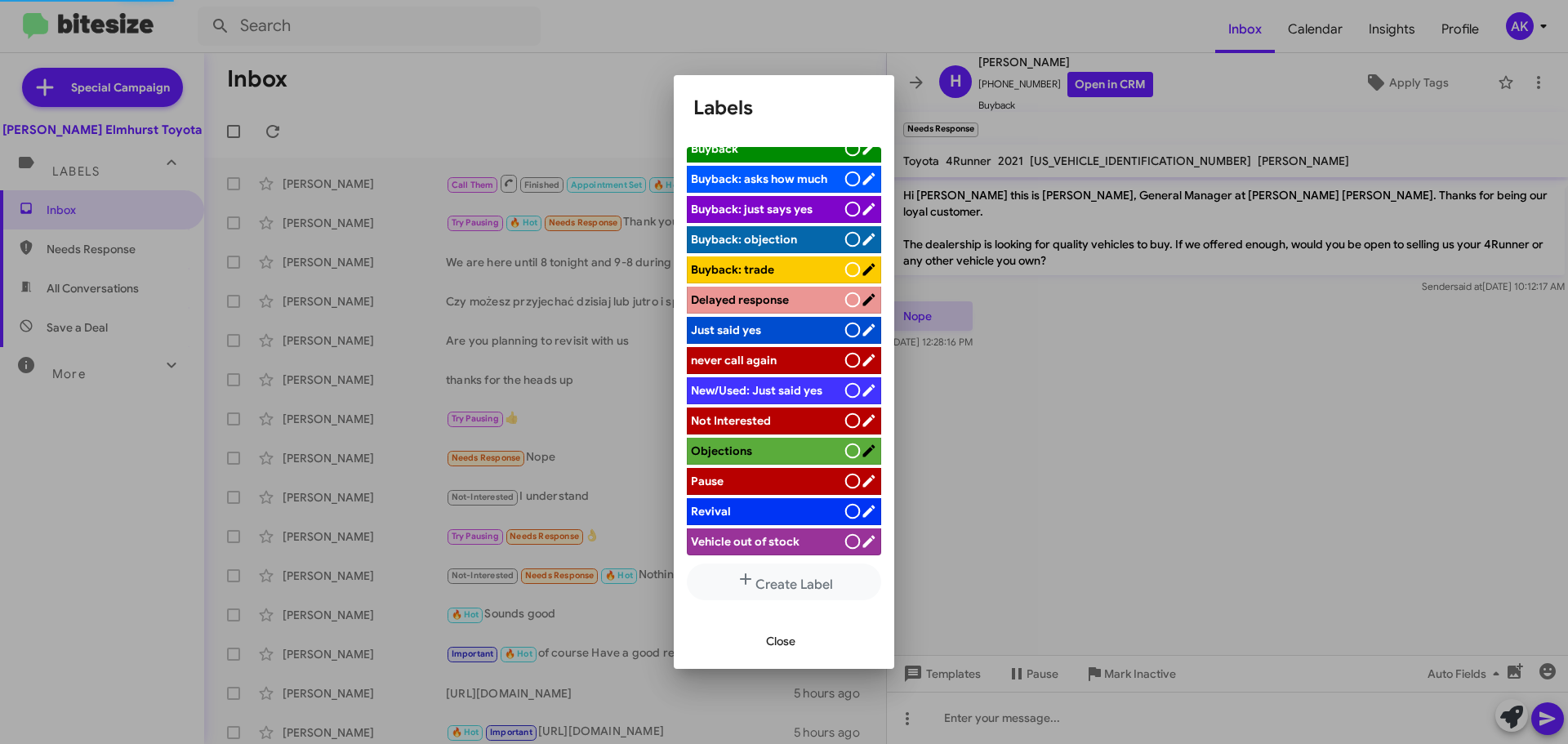
scroll to position [163, 0]
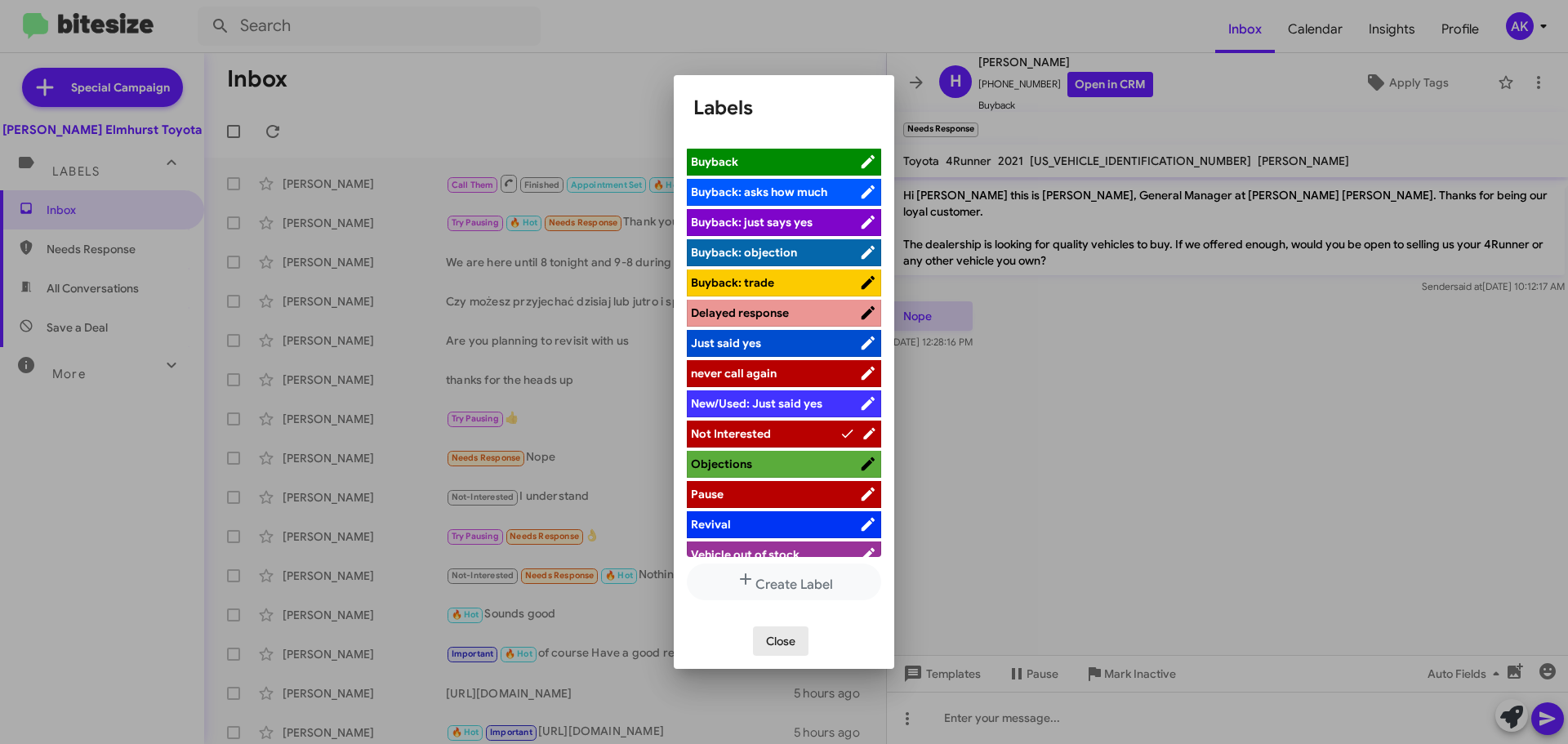
click at [771, 637] on span "Close" at bounding box center [781, 641] width 30 height 30
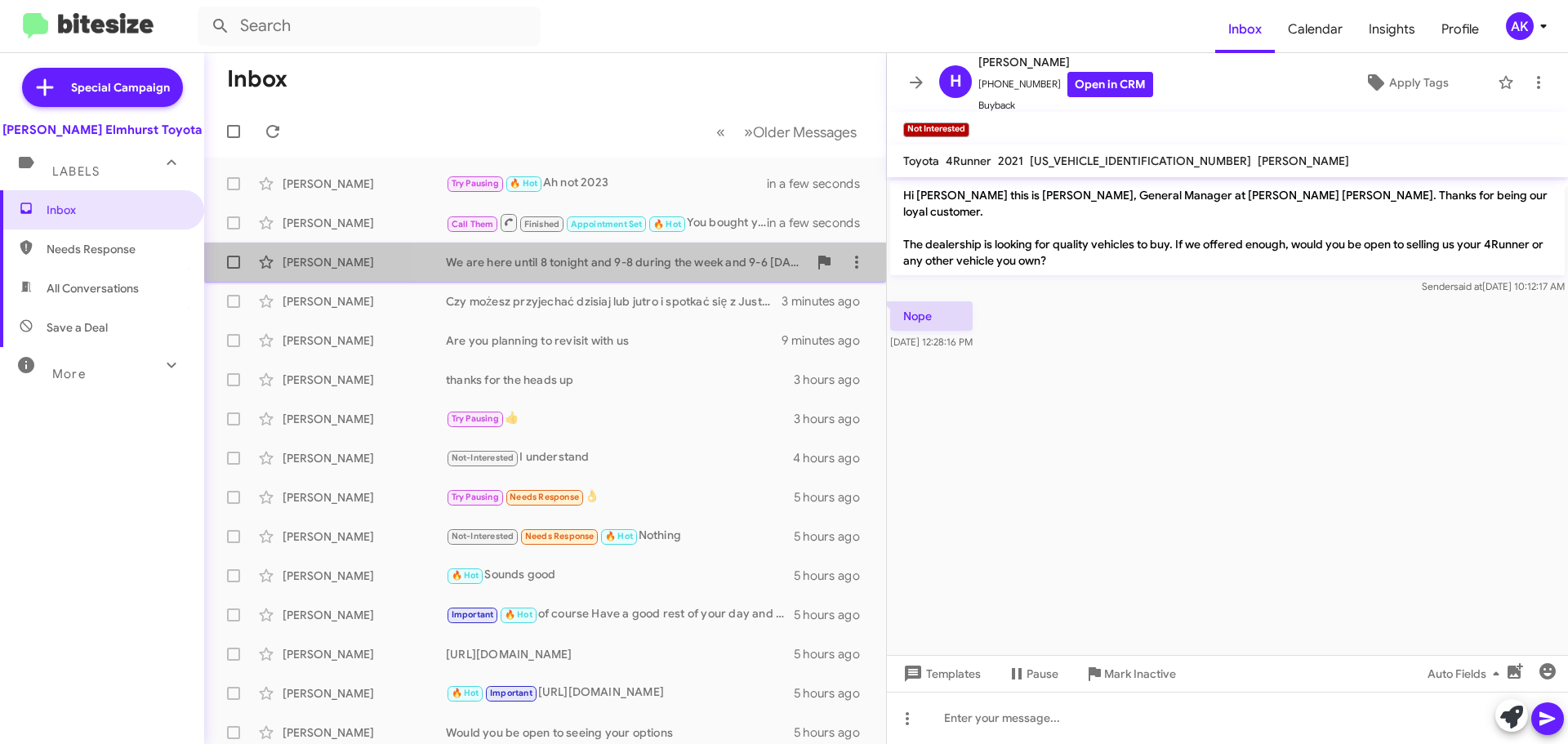
click at [640, 264] on div "We are here until 8 tonight and 9-8 during the week and 9-6 [DATE] what is good…" at bounding box center [627, 262] width 361 height 17
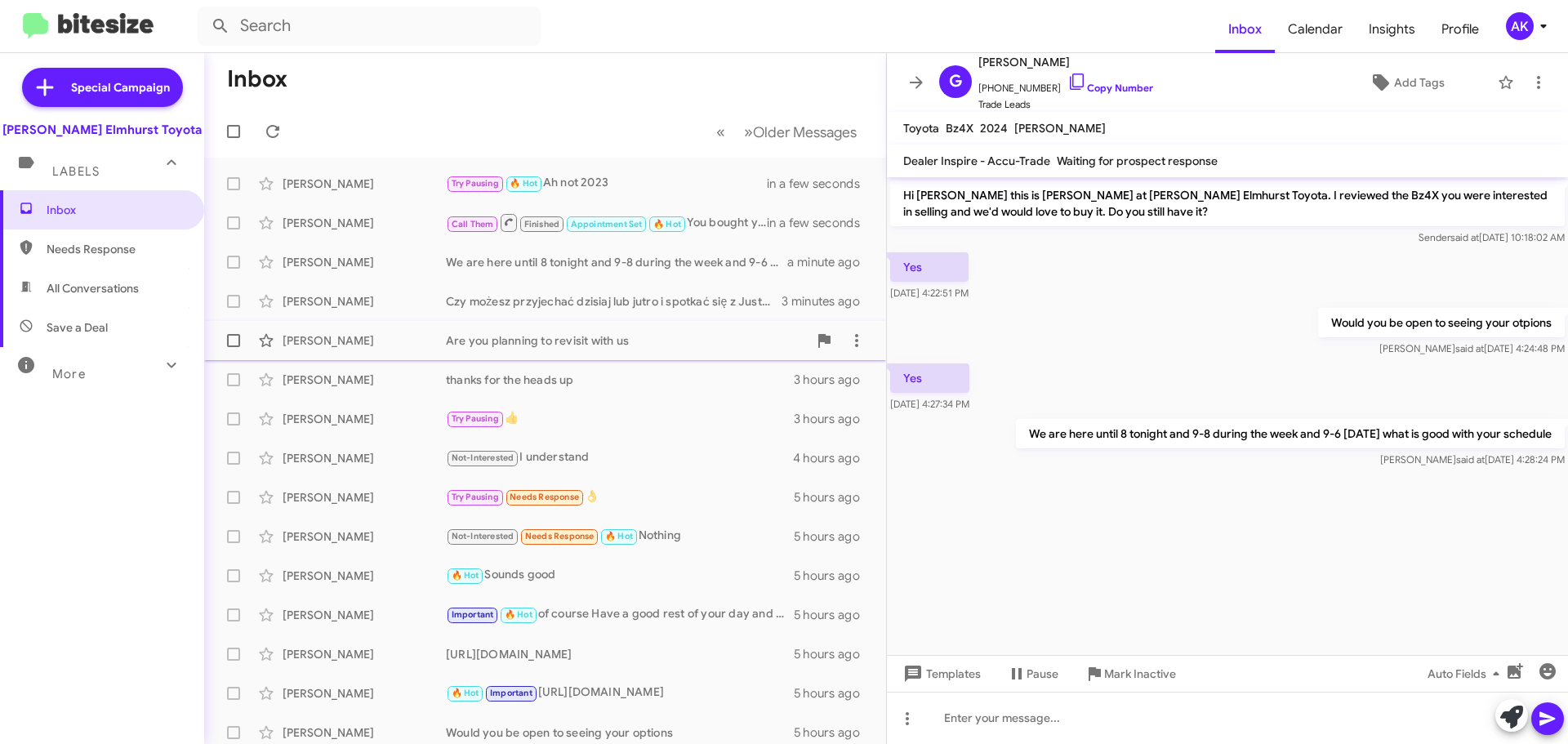
click at [538, 338] on div "Are you planning to revisit with us" at bounding box center [627, 341] width 361 height 17
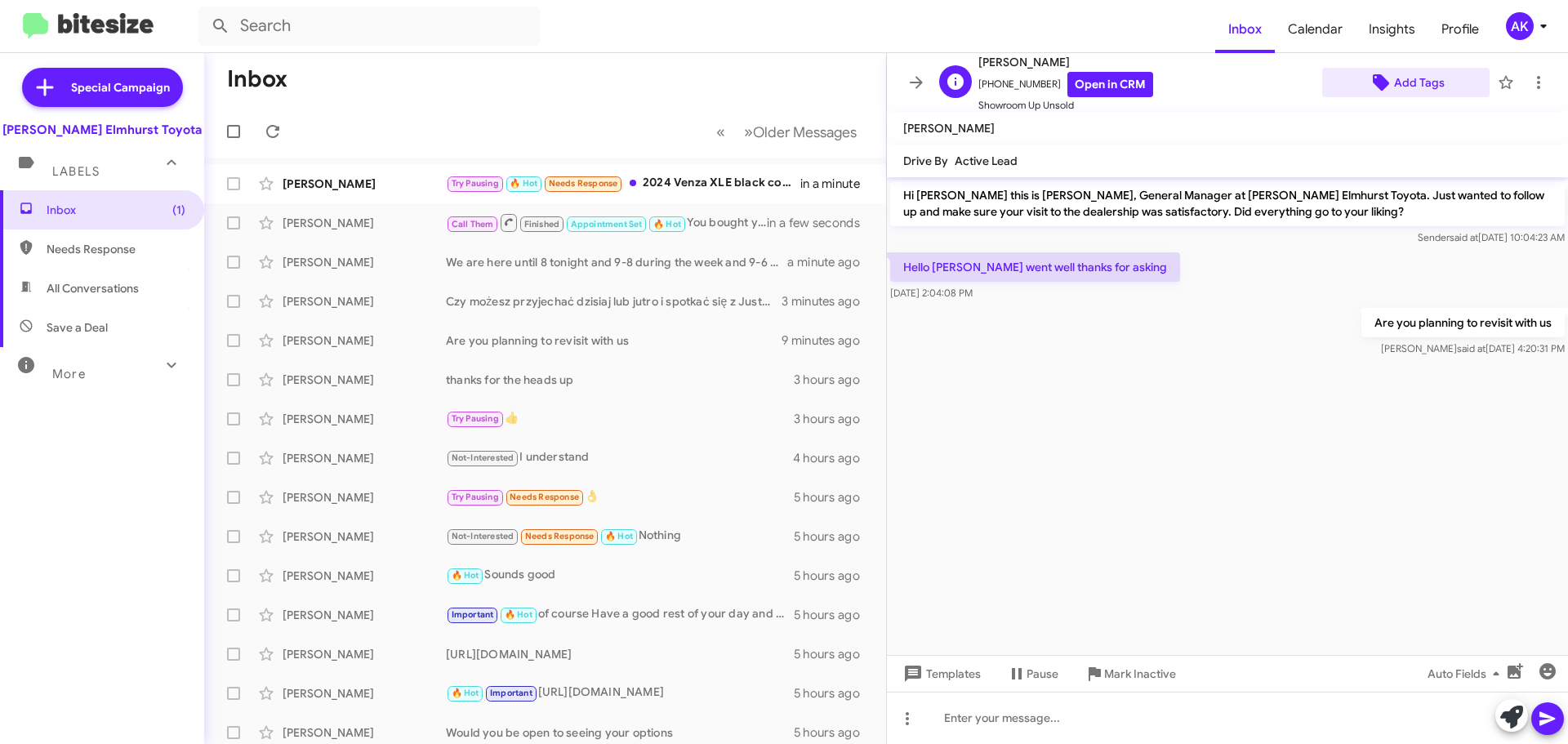
click at [1417, 90] on span "Add Tags" at bounding box center [1420, 83] width 51 height 30
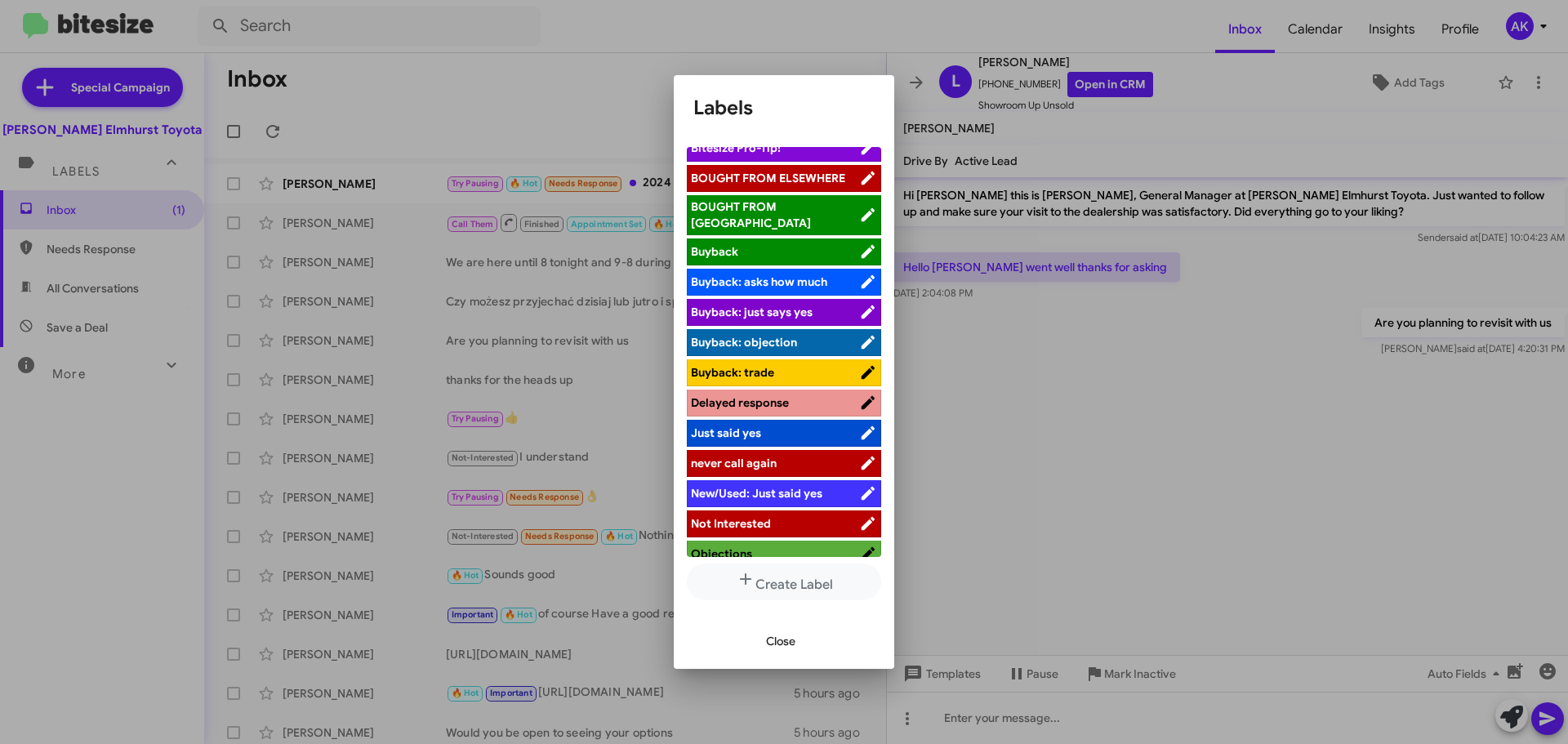
scroll to position [165, 0]
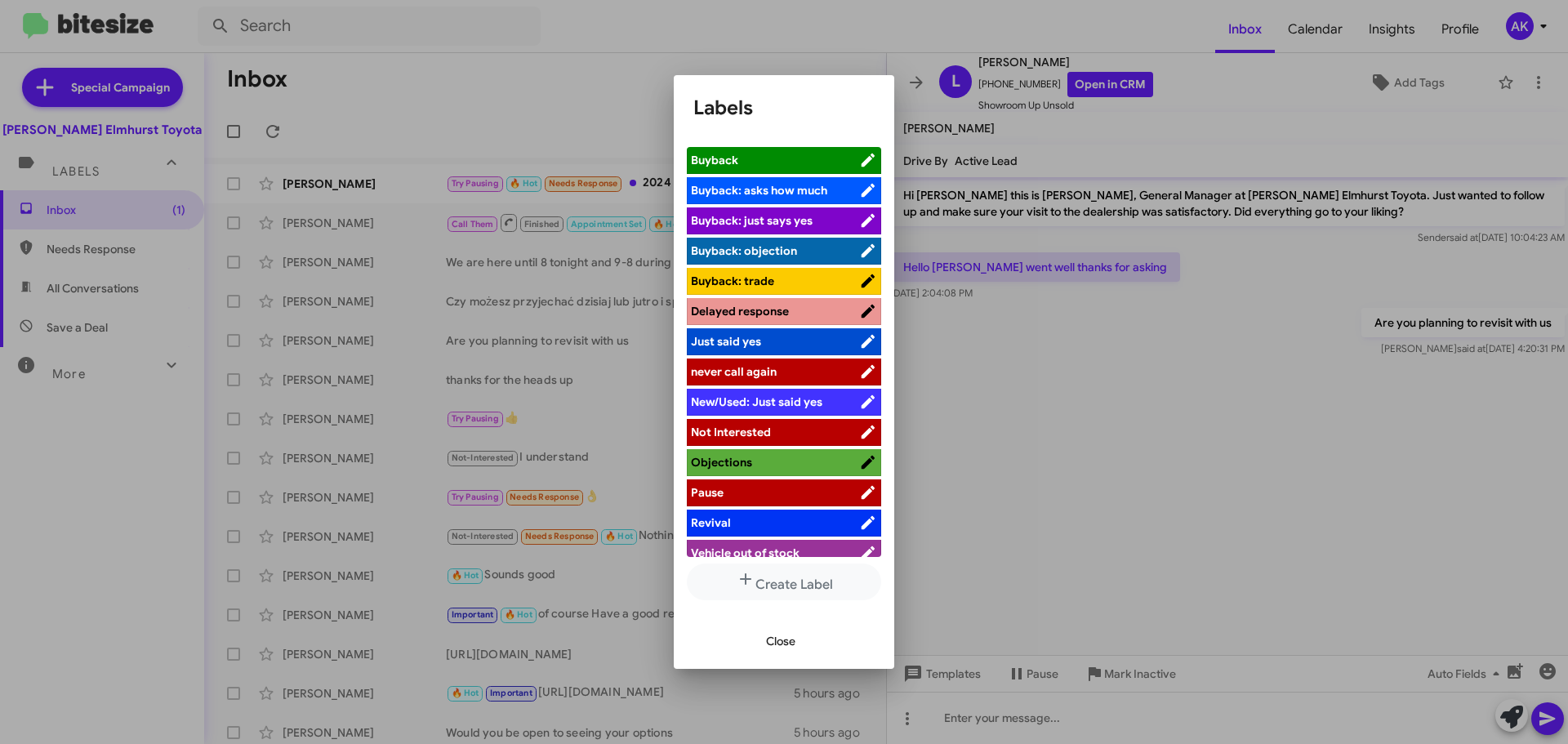
click at [760, 454] on span "Objections" at bounding box center [774, 462] width 168 height 17
click at [772, 648] on span "Close" at bounding box center [781, 641] width 30 height 30
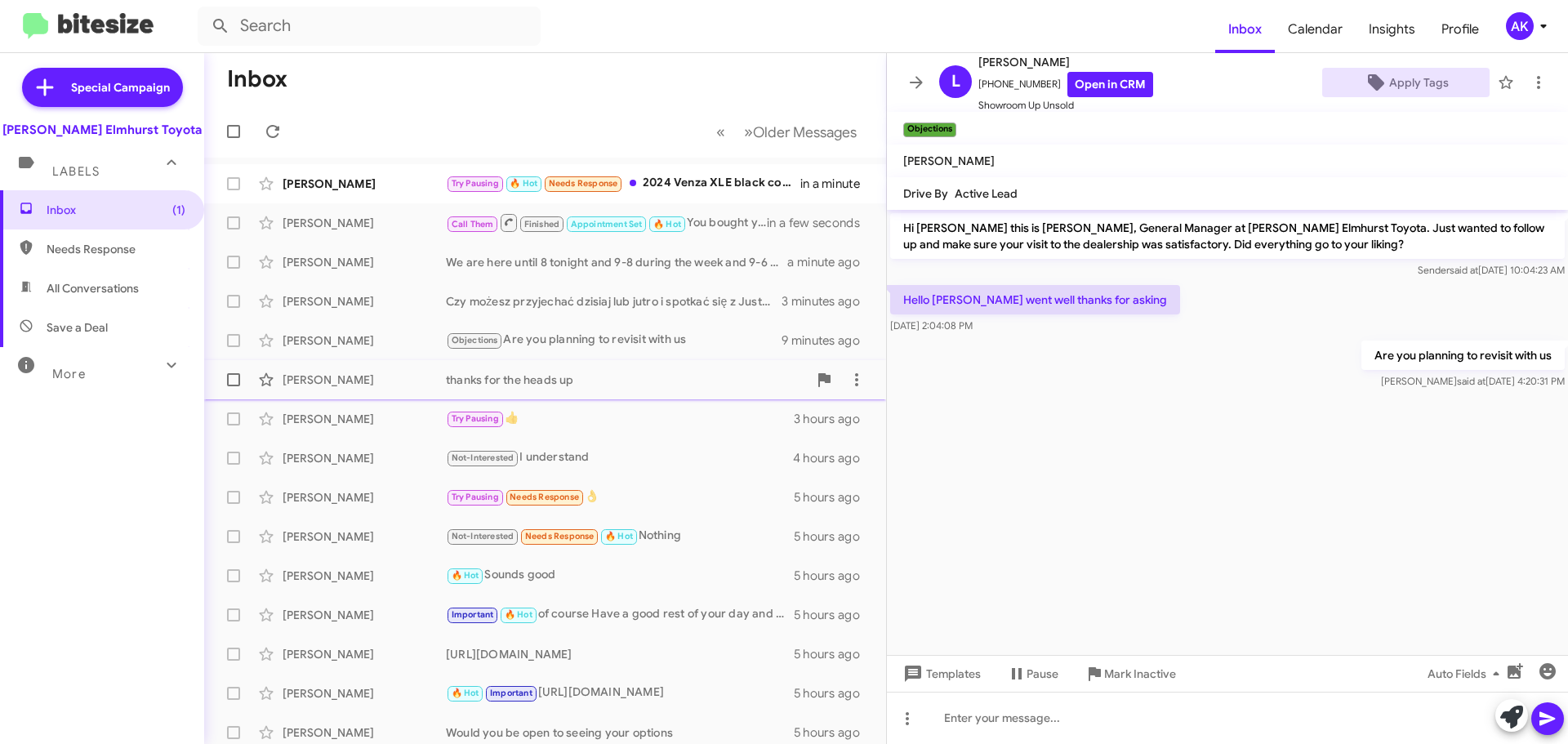
click at [571, 375] on div "thanks for the heads up" at bounding box center [627, 380] width 361 height 17
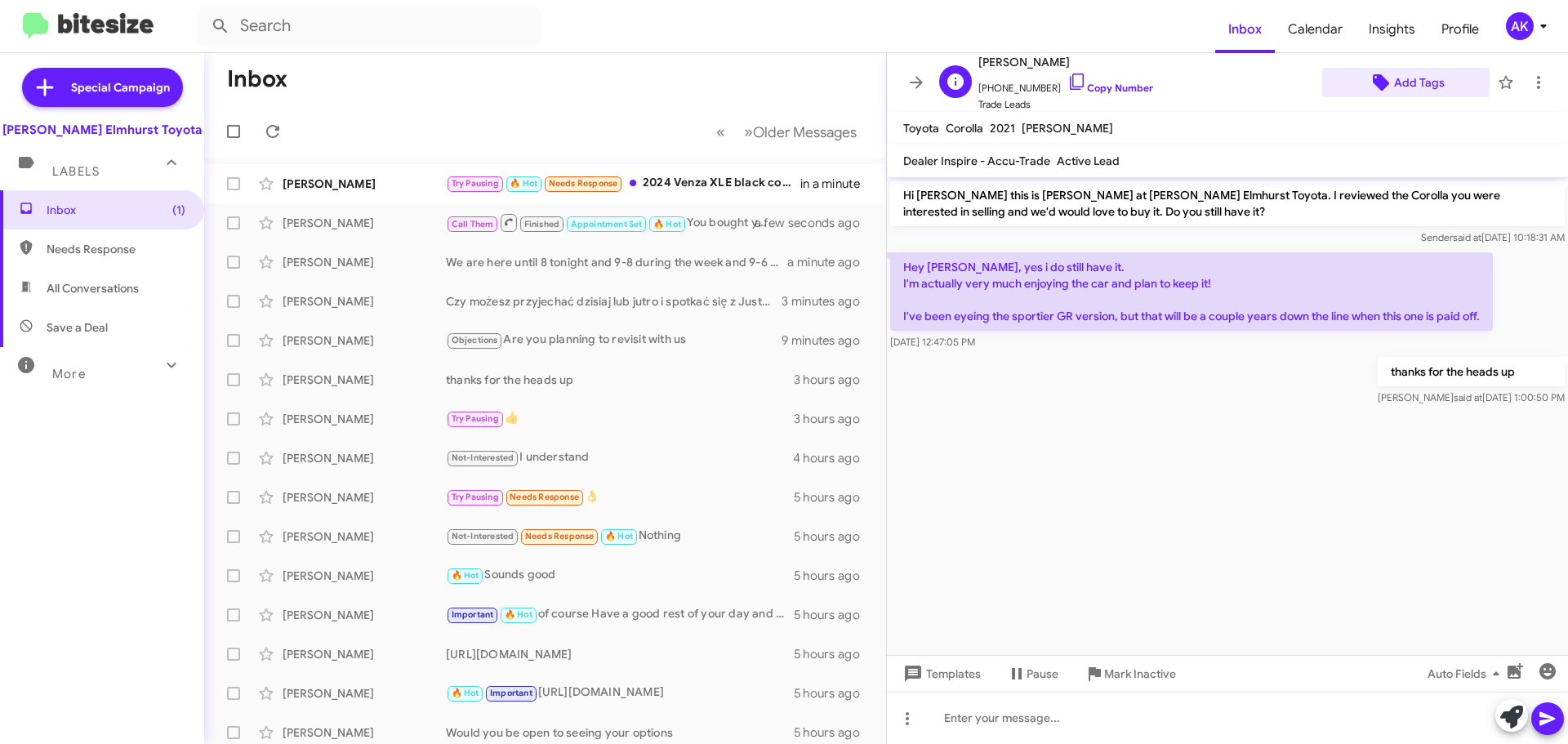
click at [1406, 82] on span "Add Tags" at bounding box center [1420, 83] width 51 height 30
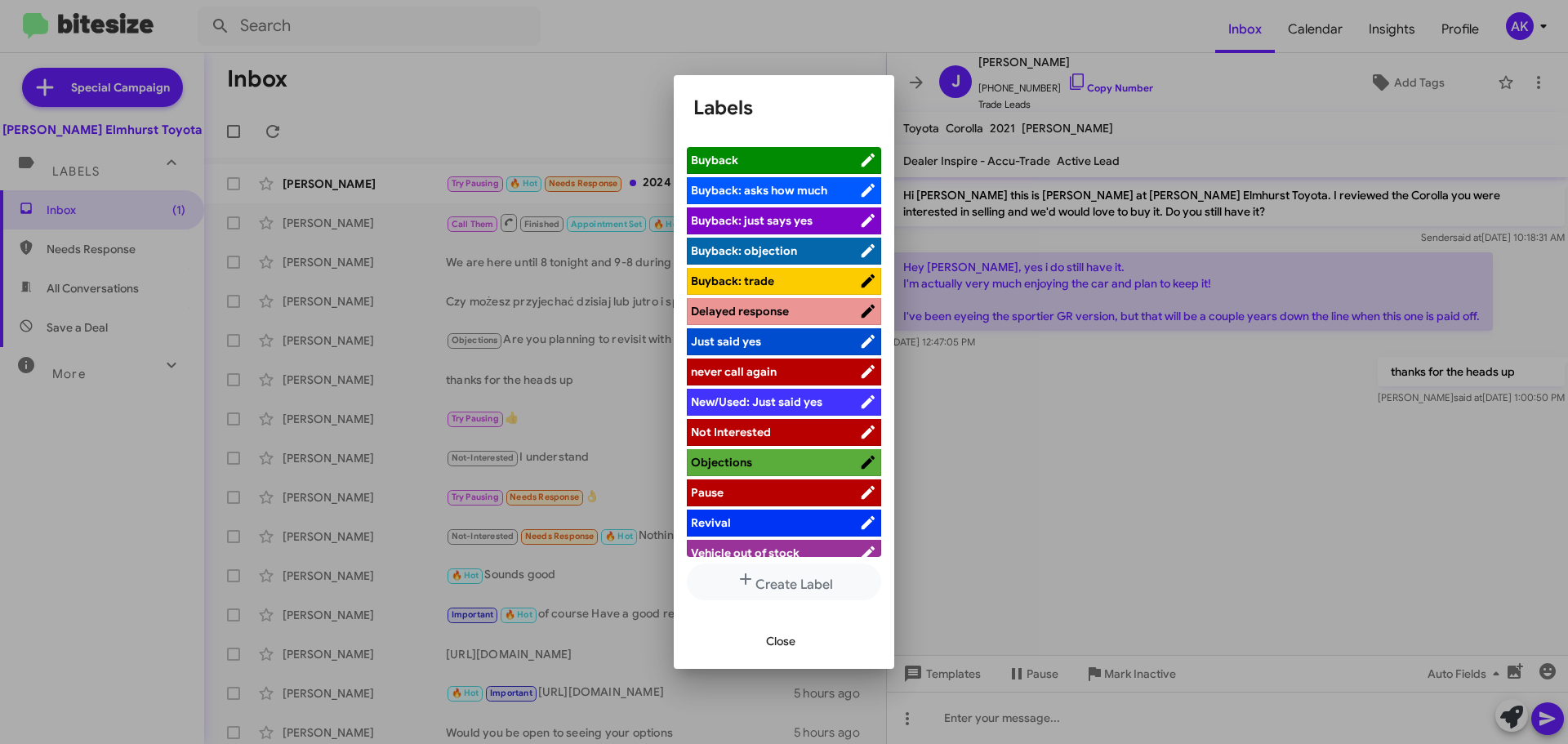
click at [770, 485] on span "Pause" at bounding box center [774, 493] width 168 height 17
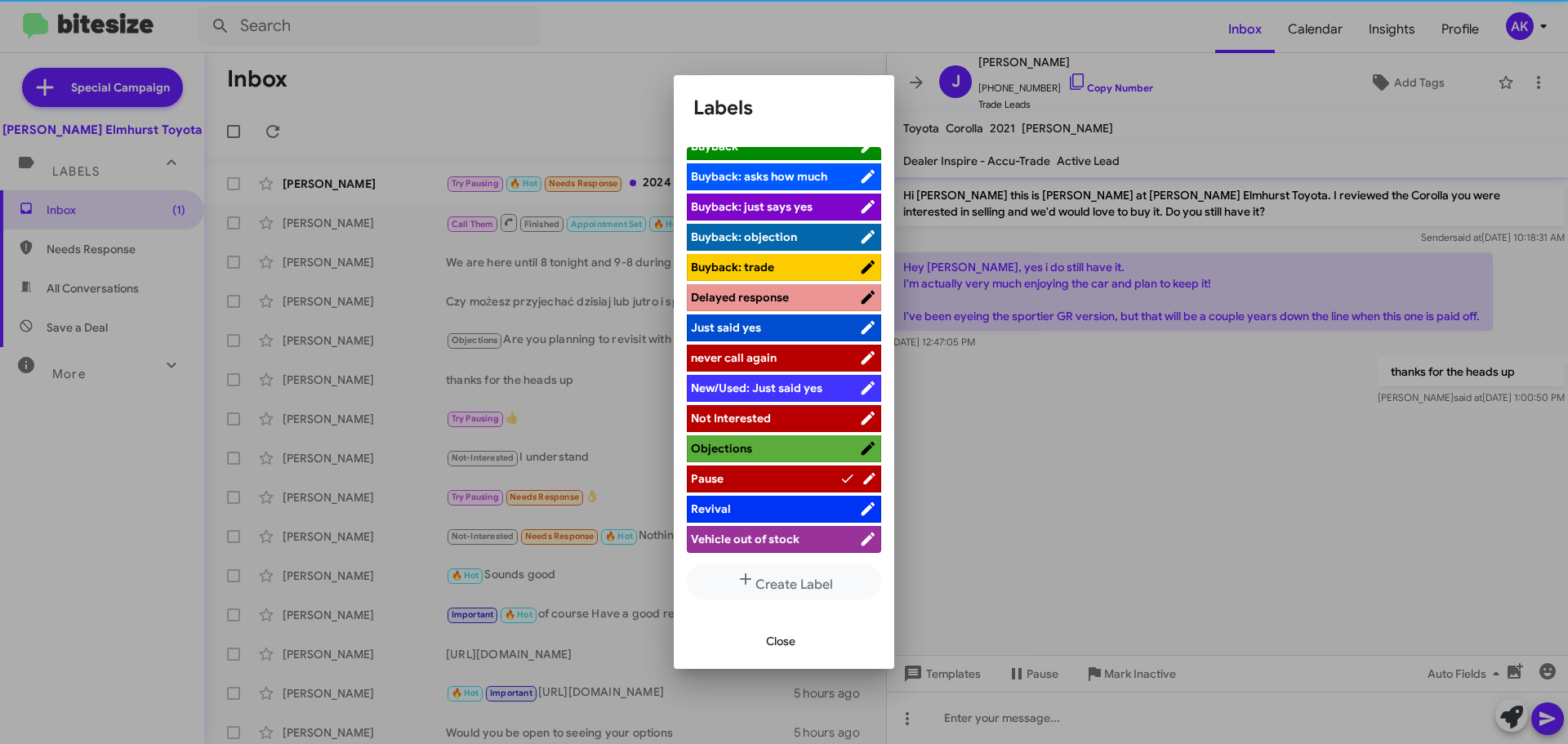
scroll to position [165, 0]
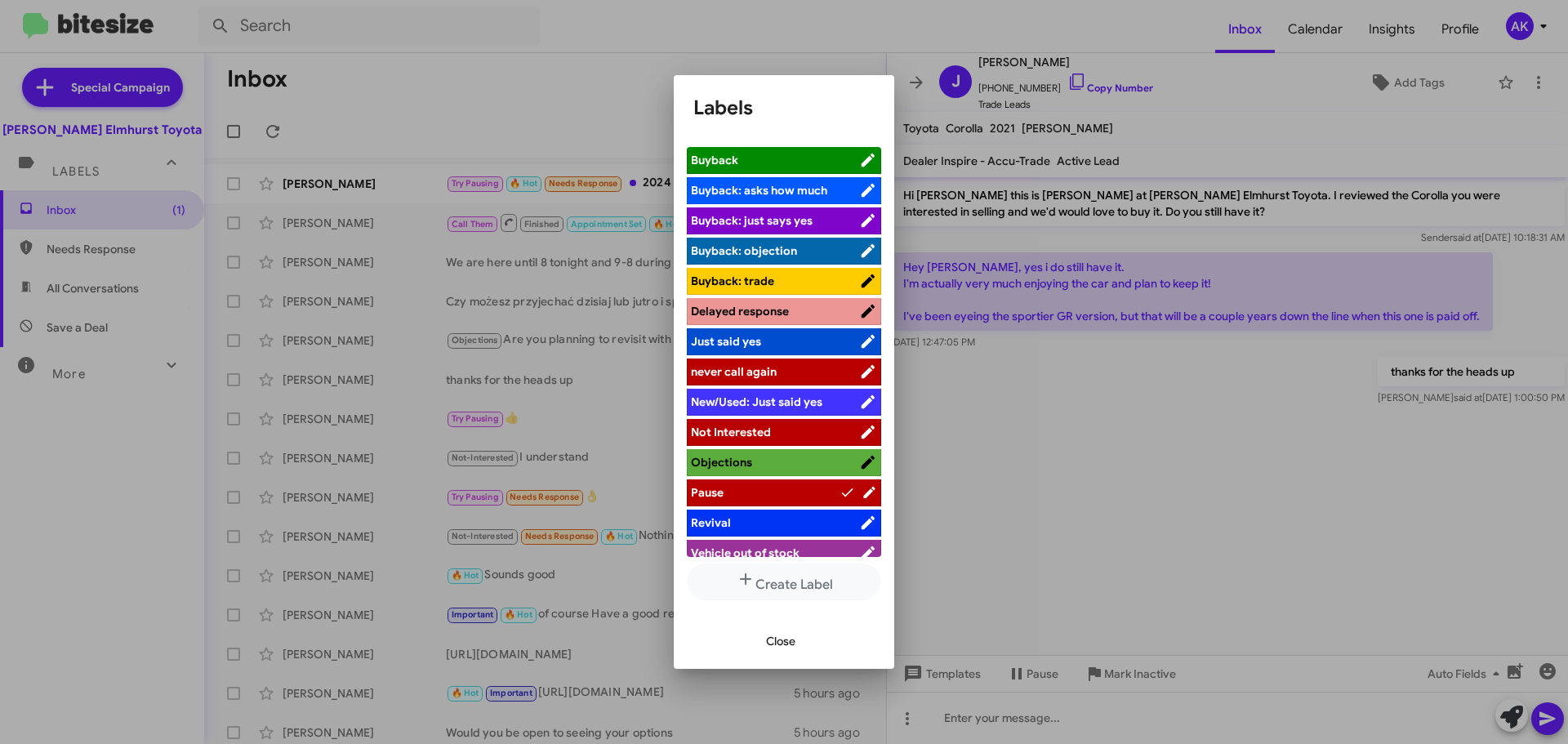
click at [762, 637] on button "Close" at bounding box center [781, 641] width 56 height 30
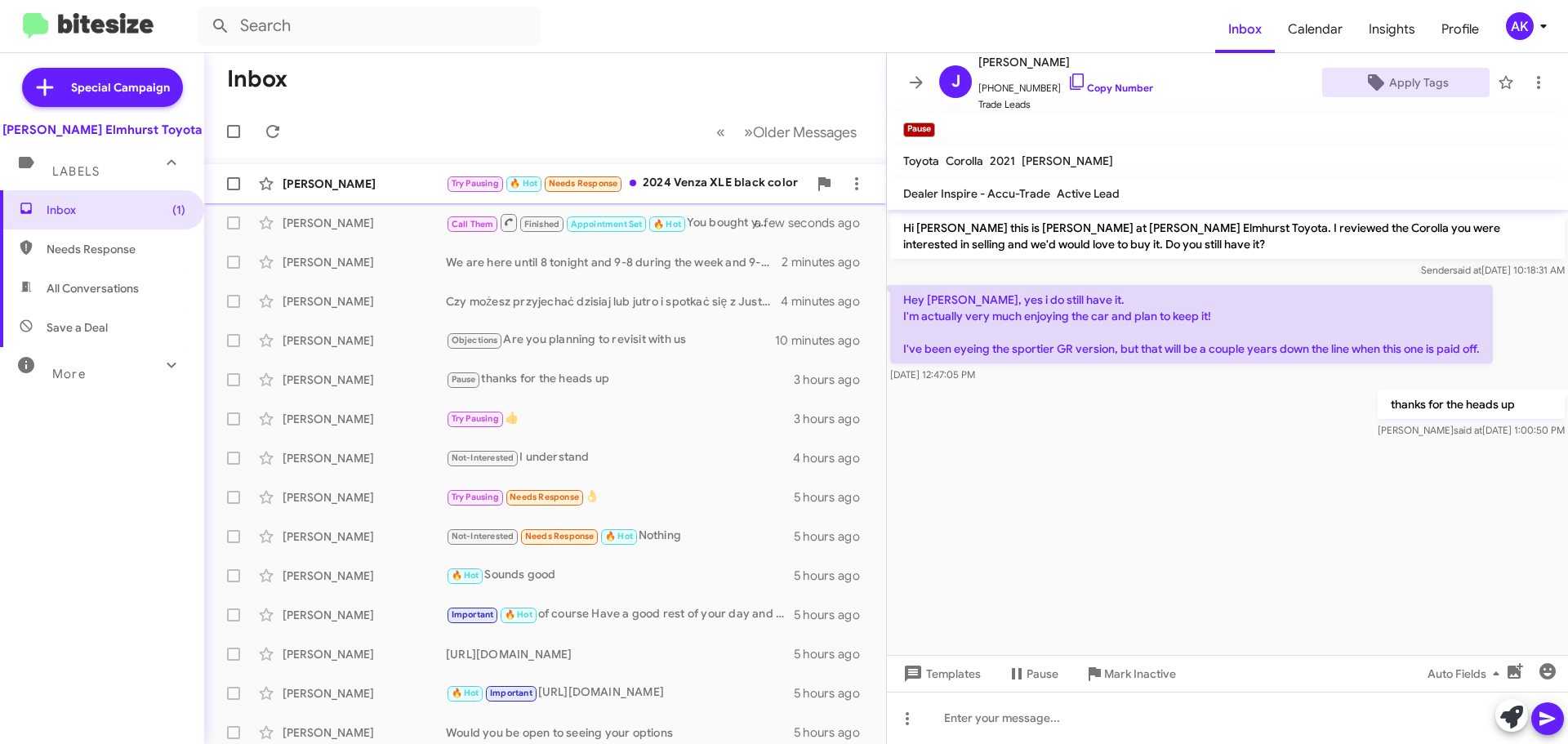
click at [711, 183] on div "Try Pausing 🔥 Hot Needs Response 2024 Venza XLE black color" at bounding box center [627, 183] width 361 height 19
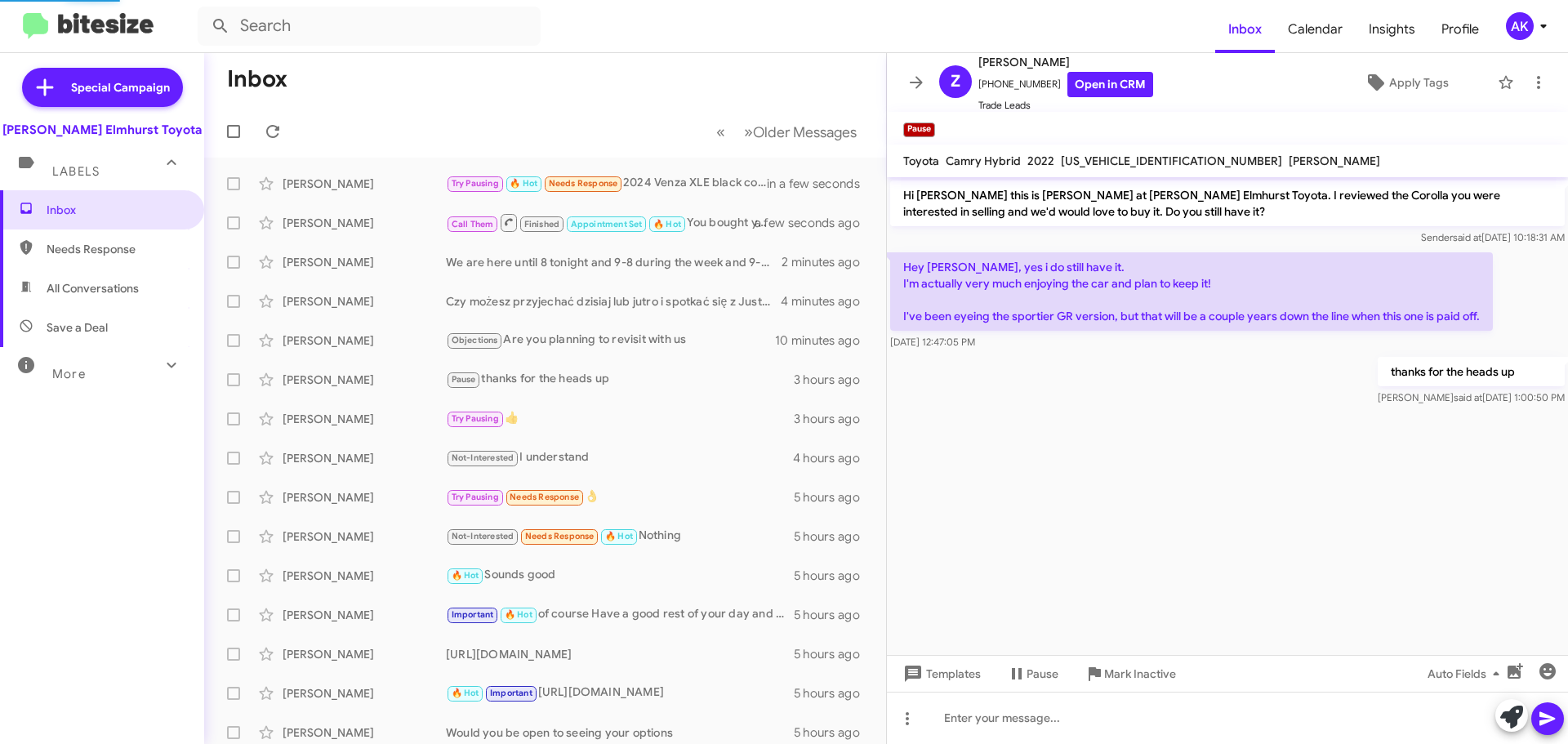
scroll to position [240, 0]
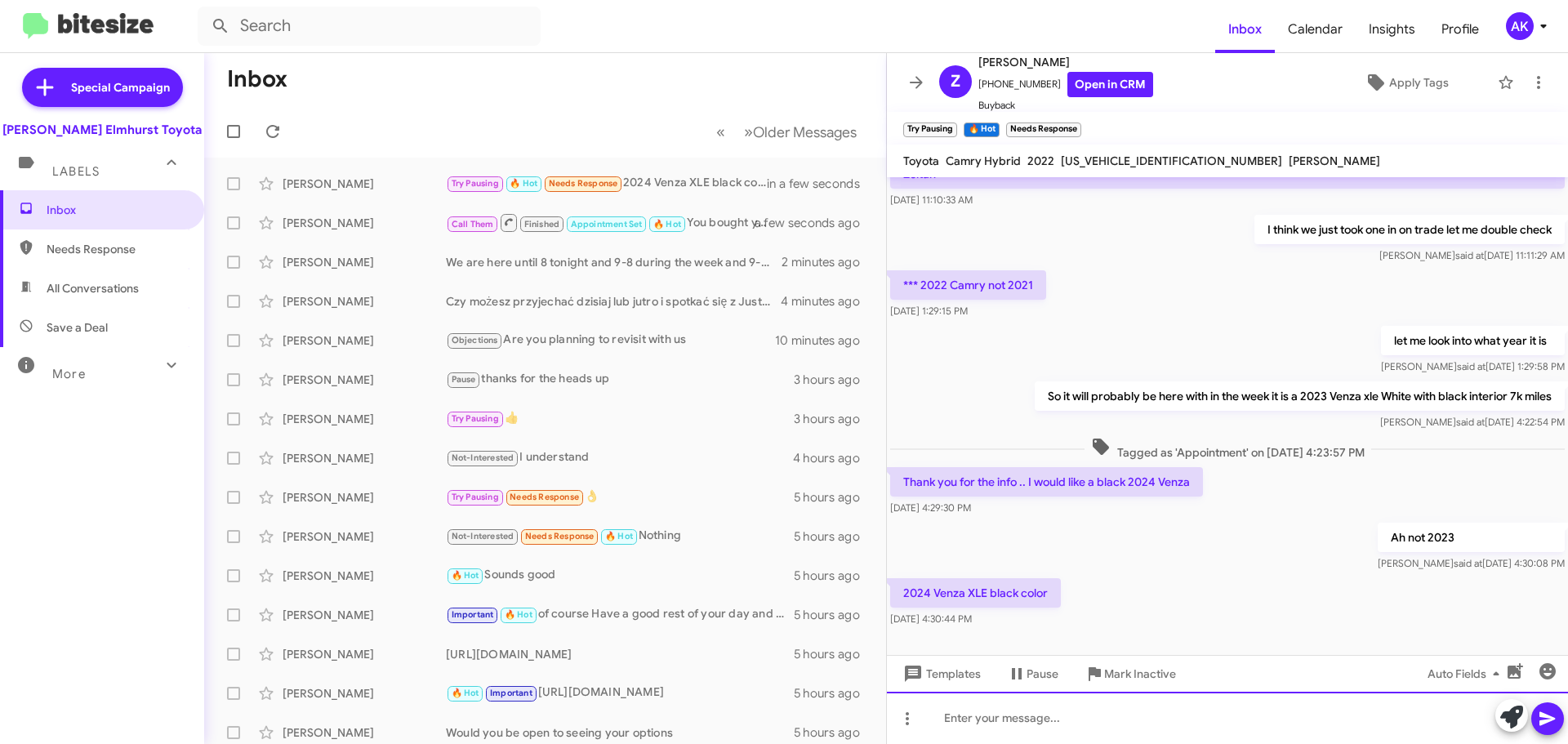
click at [1034, 740] on div at bounding box center [1228, 718] width 681 height 52
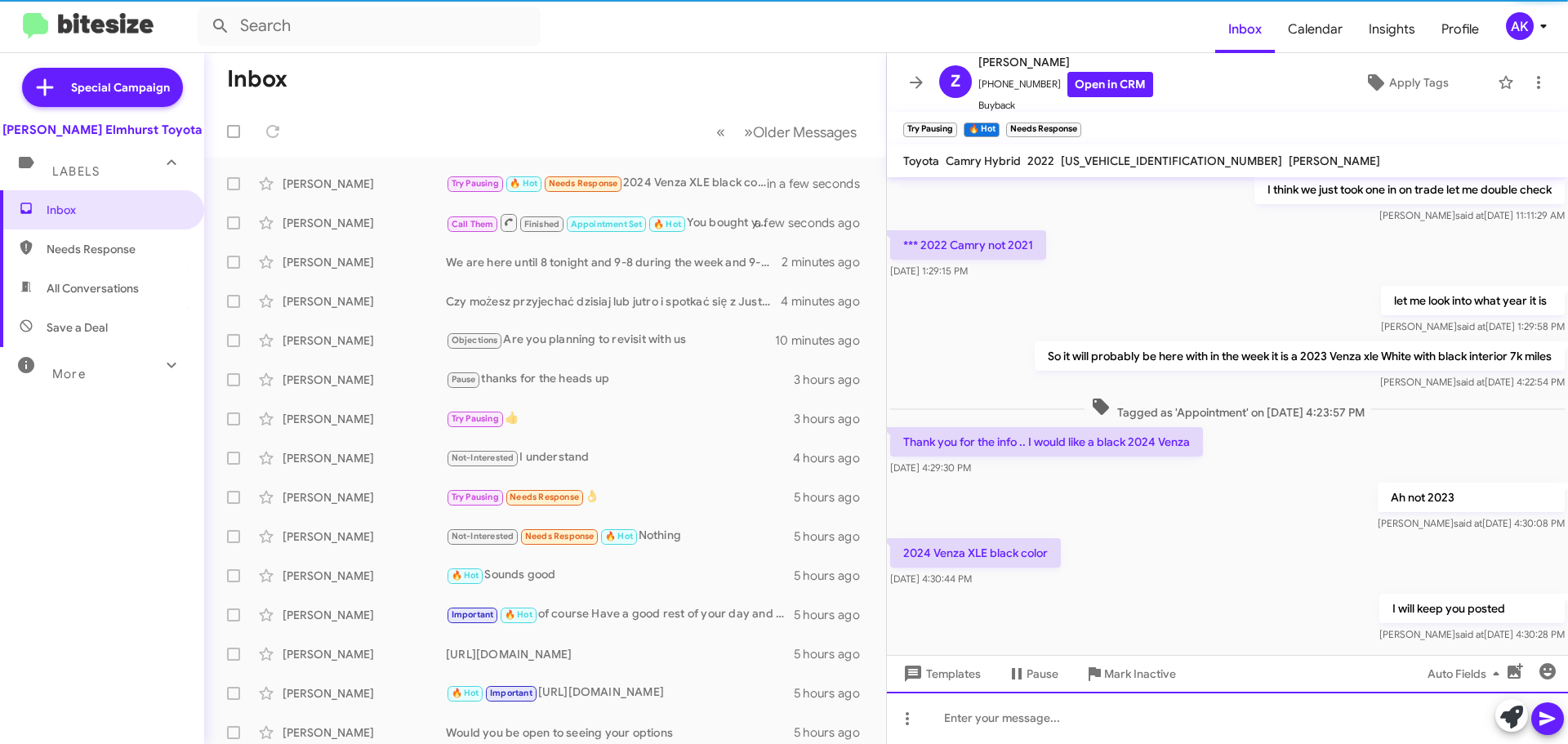
scroll to position [300, 0]
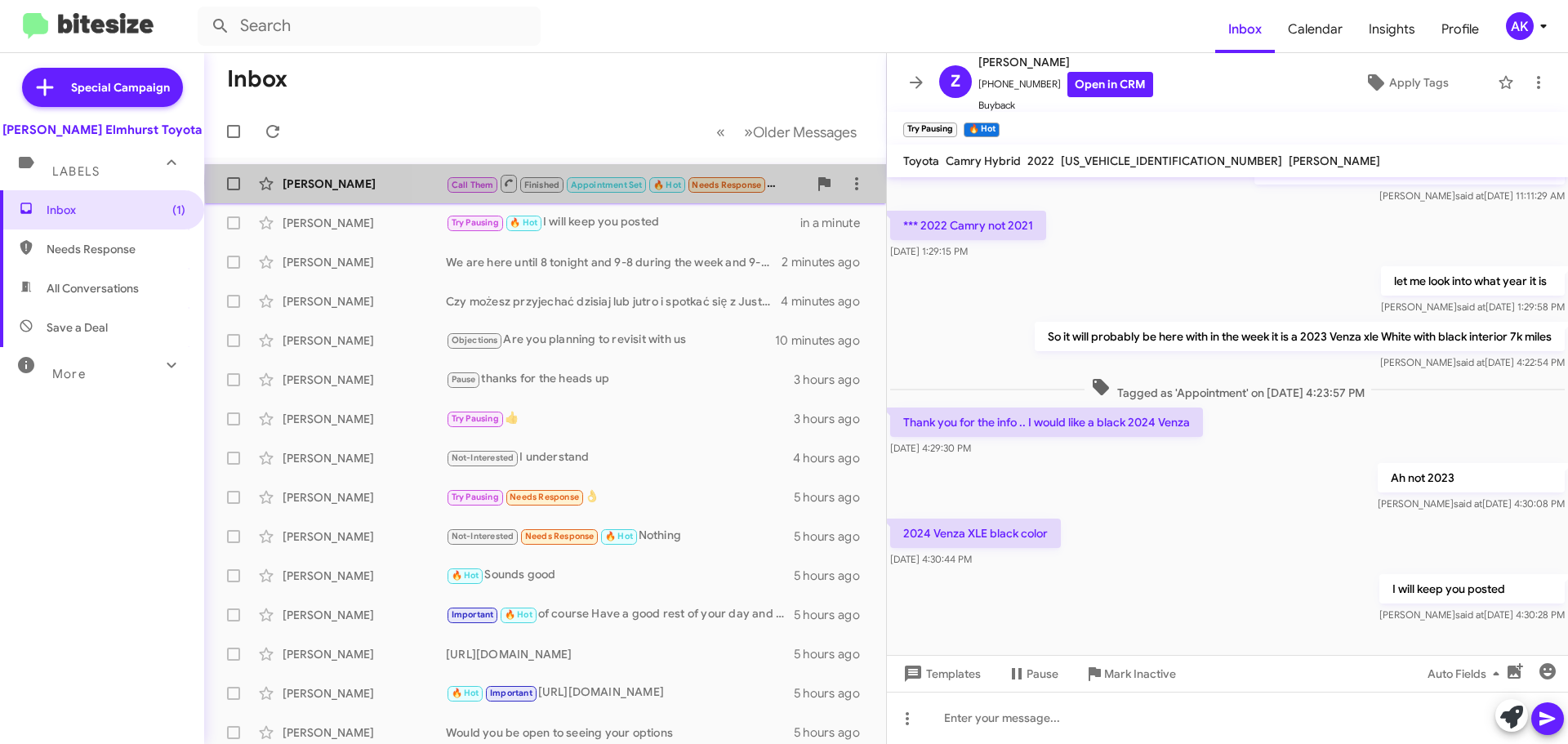
click at [767, 183] on span "Call Them Finished Appointment Set 🔥 Hot Needs Response" at bounding box center [607, 183] width 321 height 20
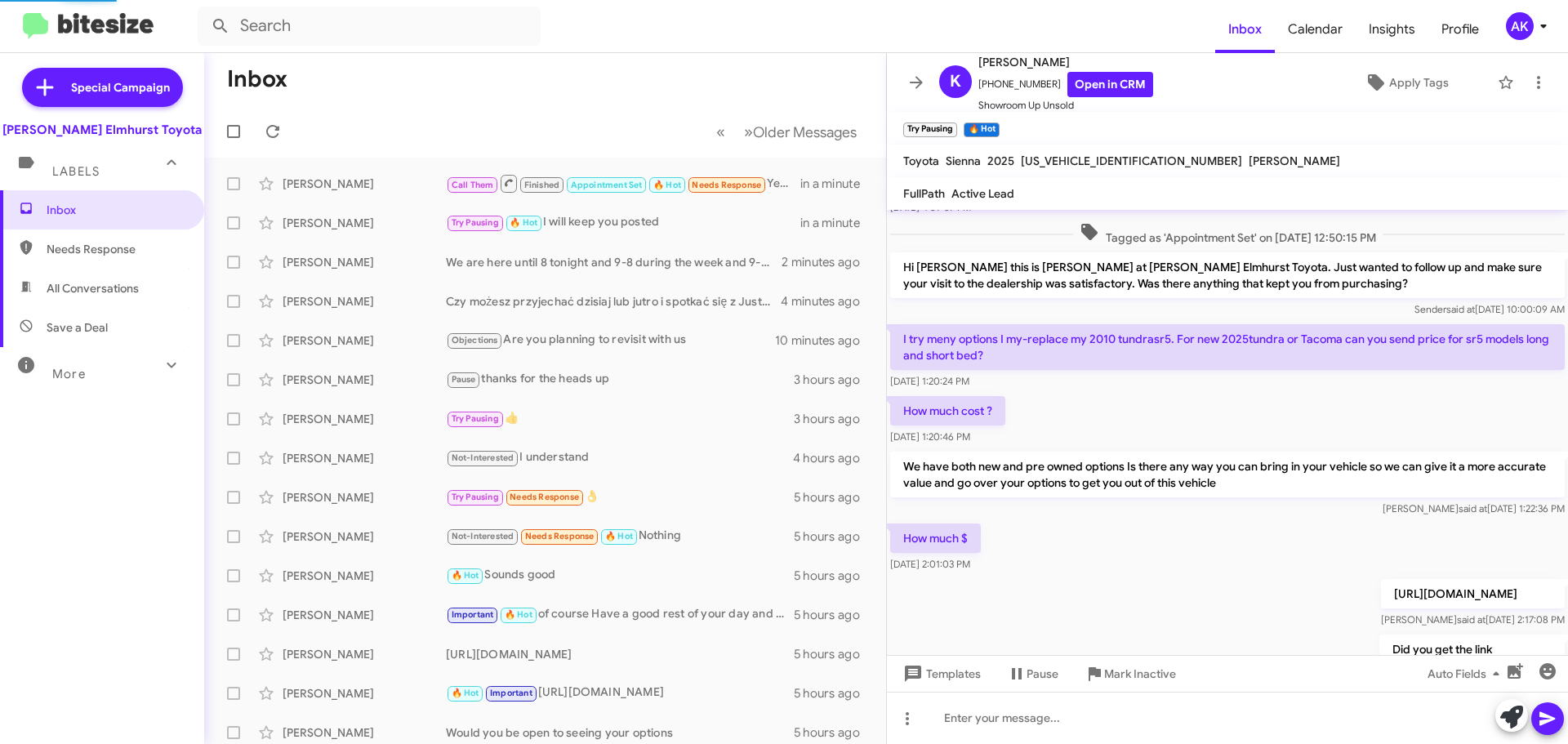
scroll to position [799, 0]
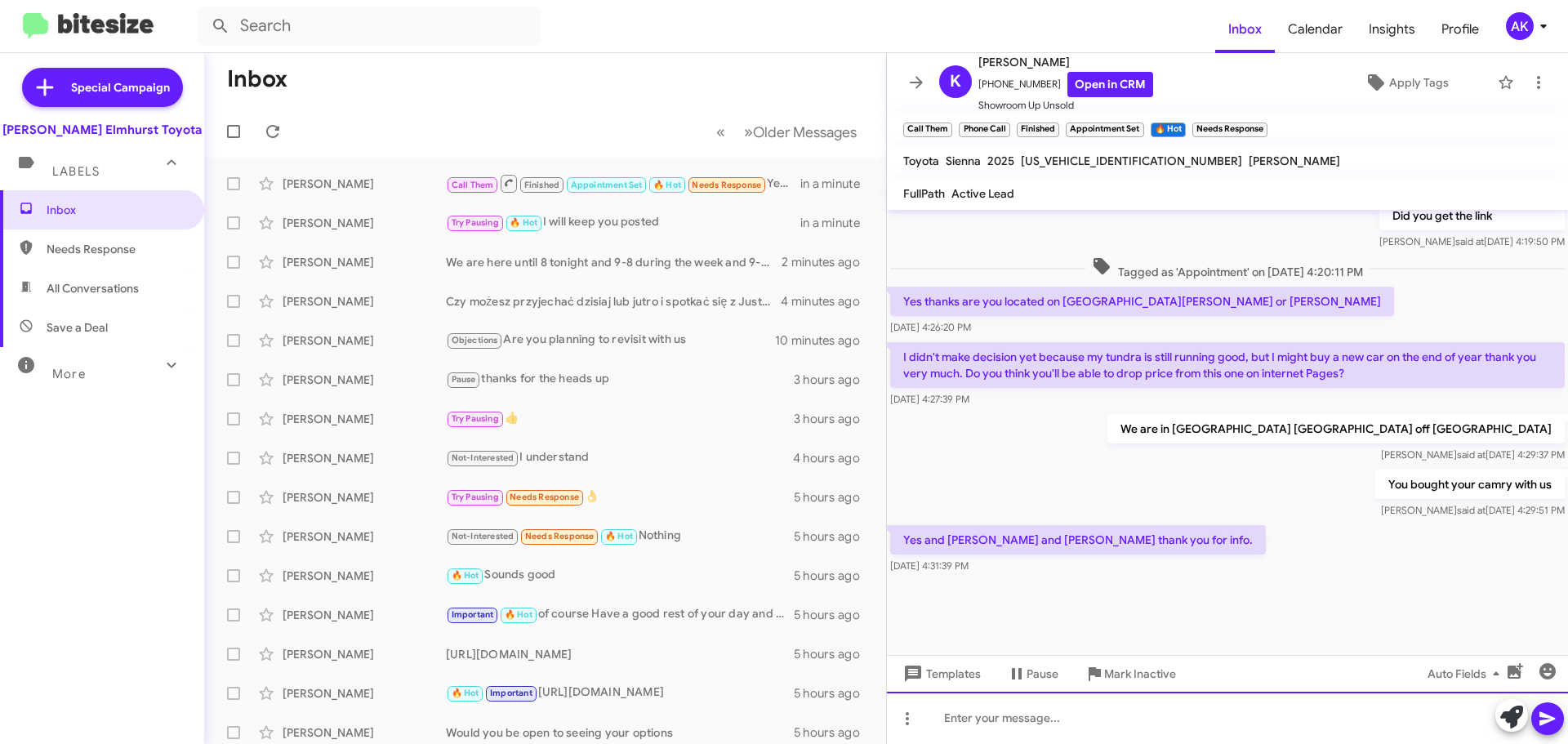
click at [1042, 718] on div at bounding box center [1228, 718] width 681 height 52
